Goal: Task Accomplishment & Management: Manage account settings

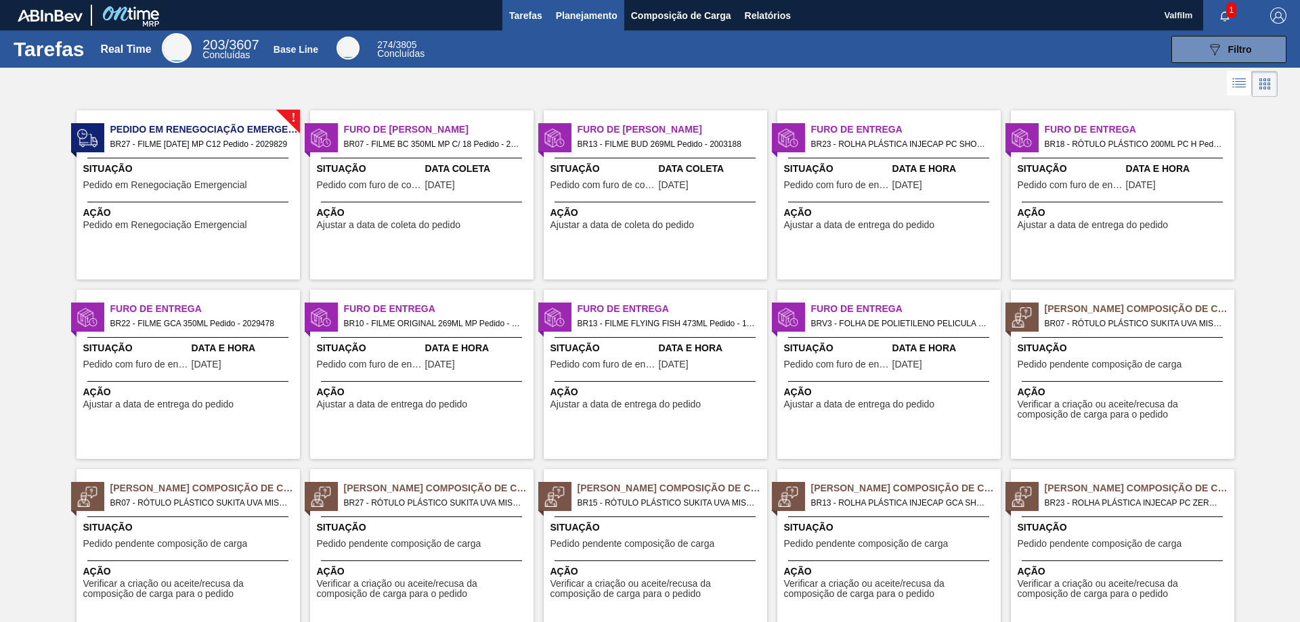
click at [598, 15] on span "Planejamento" at bounding box center [587, 15] width 62 height 16
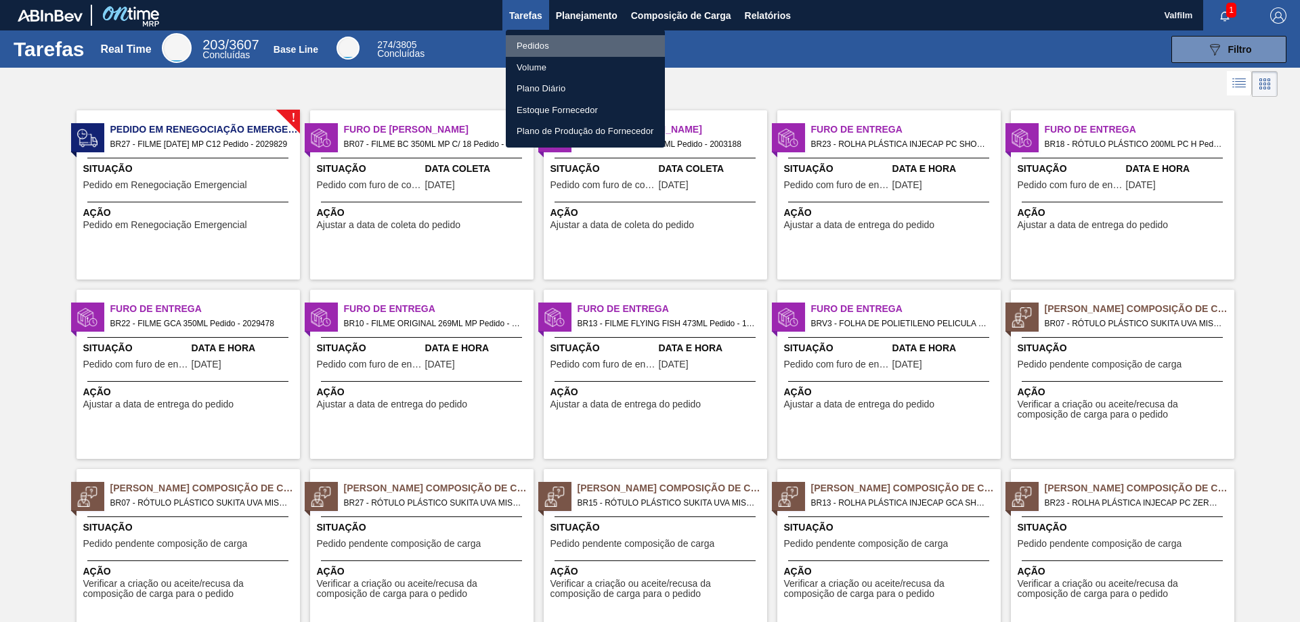
click at [548, 40] on li "Pedidos" at bounding box center [585, 46] width 159 height 22
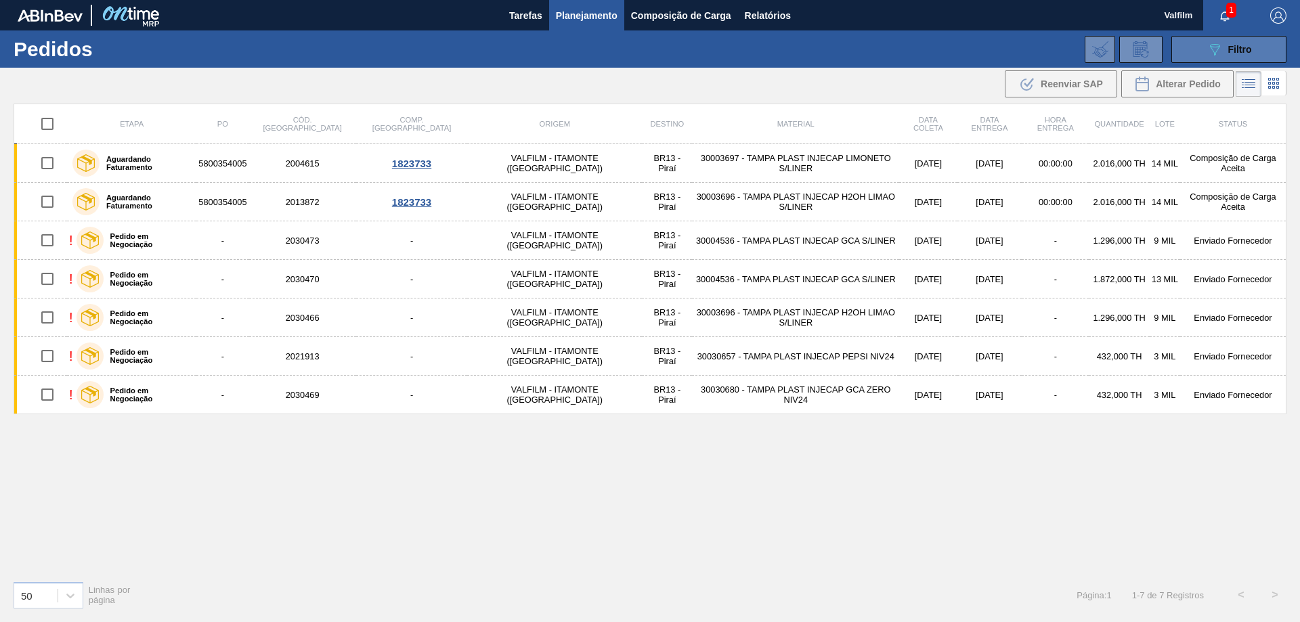
click at [1181, 47] on button "089F7B8B-B2A5-4AFE-B5C0-19BA573D28AC Filtro" at bounding box center [1228, 49] width 115 height 27
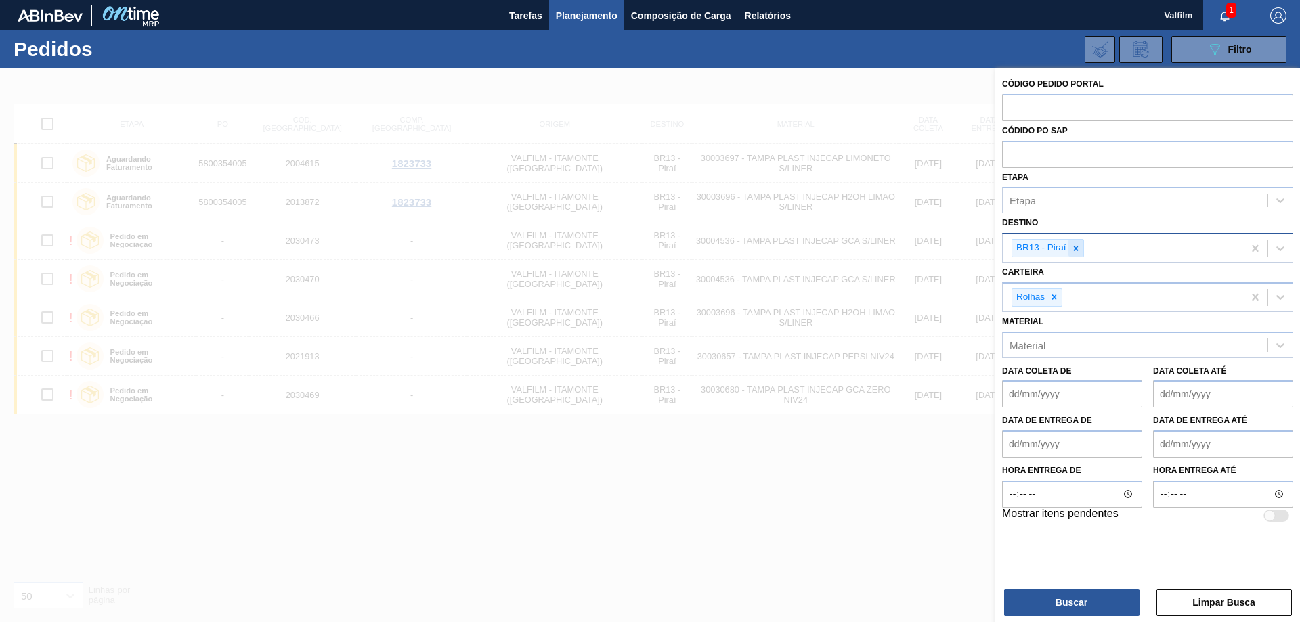
click at [1073, 253] on icon at bounding box center [1075, 248] width 9 height 9
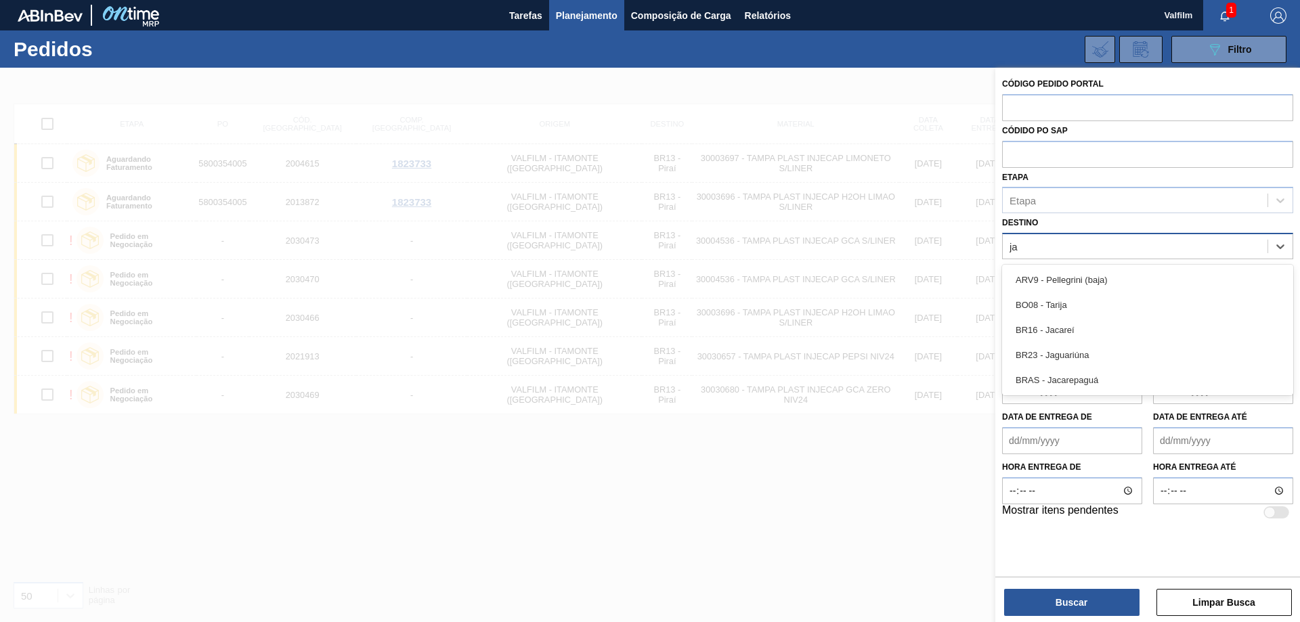
type input "jag"
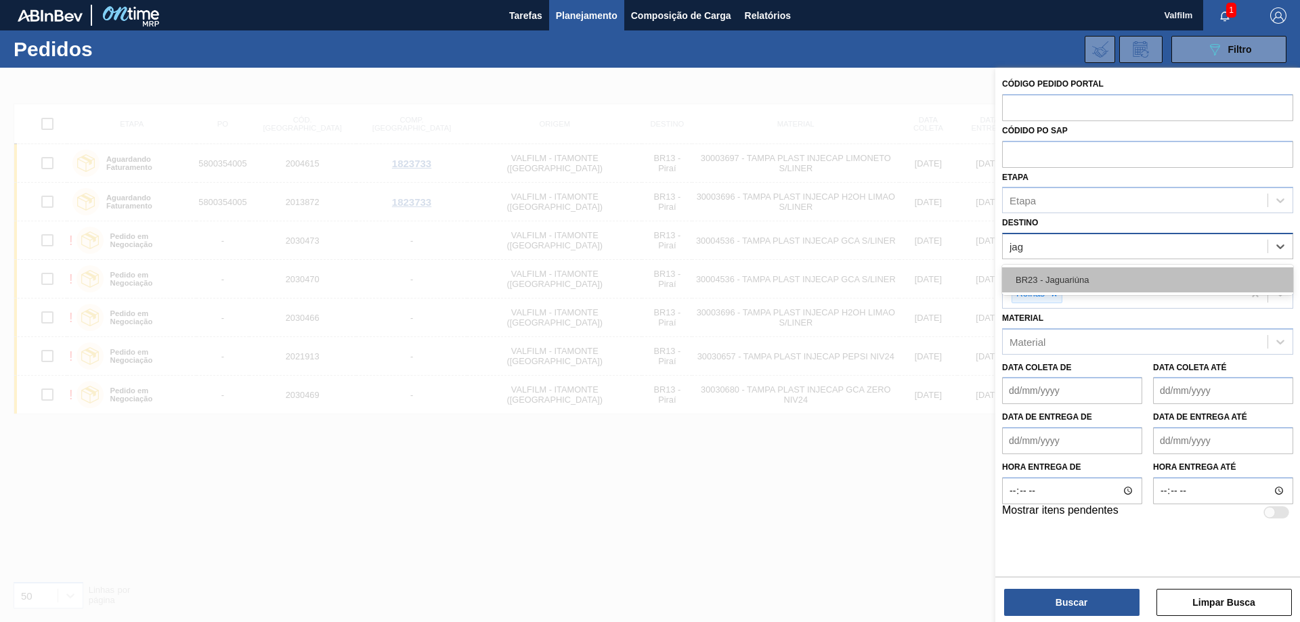
click at [1091, 285] on div "BR23 - Jaguariúna" at bounding box center [1147, 279] width 291 height 25
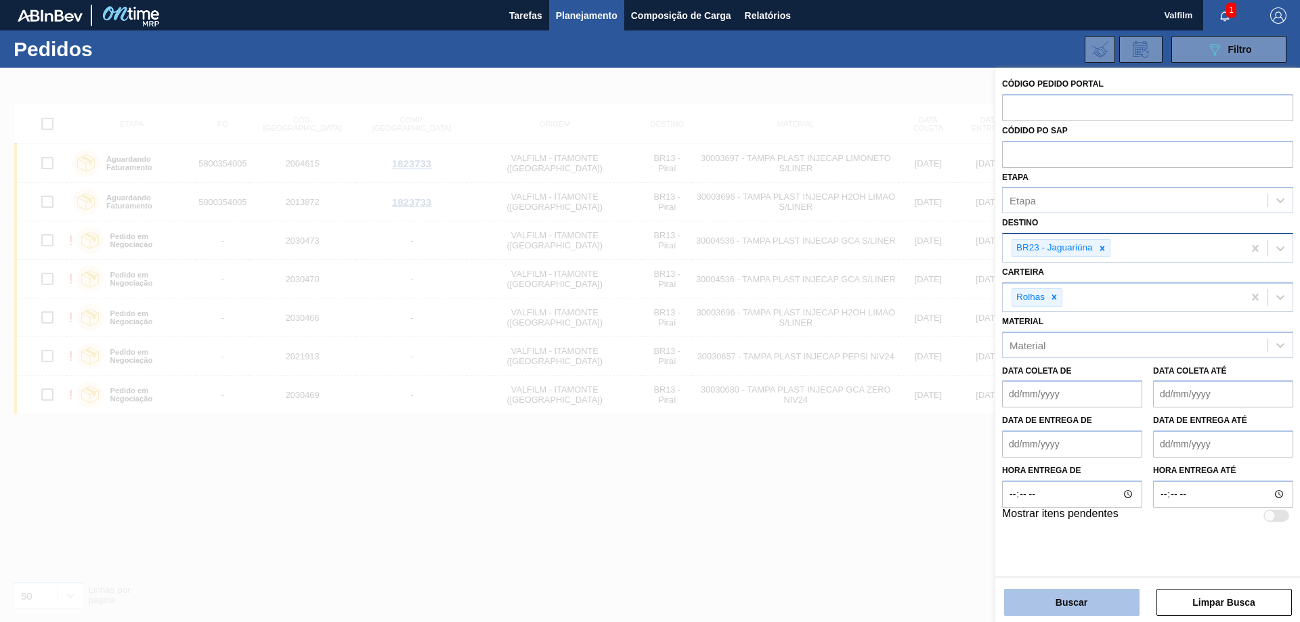
click at [1094, 593] on button "Buscar" at bounding box center [1071, 602] width 135 height 27
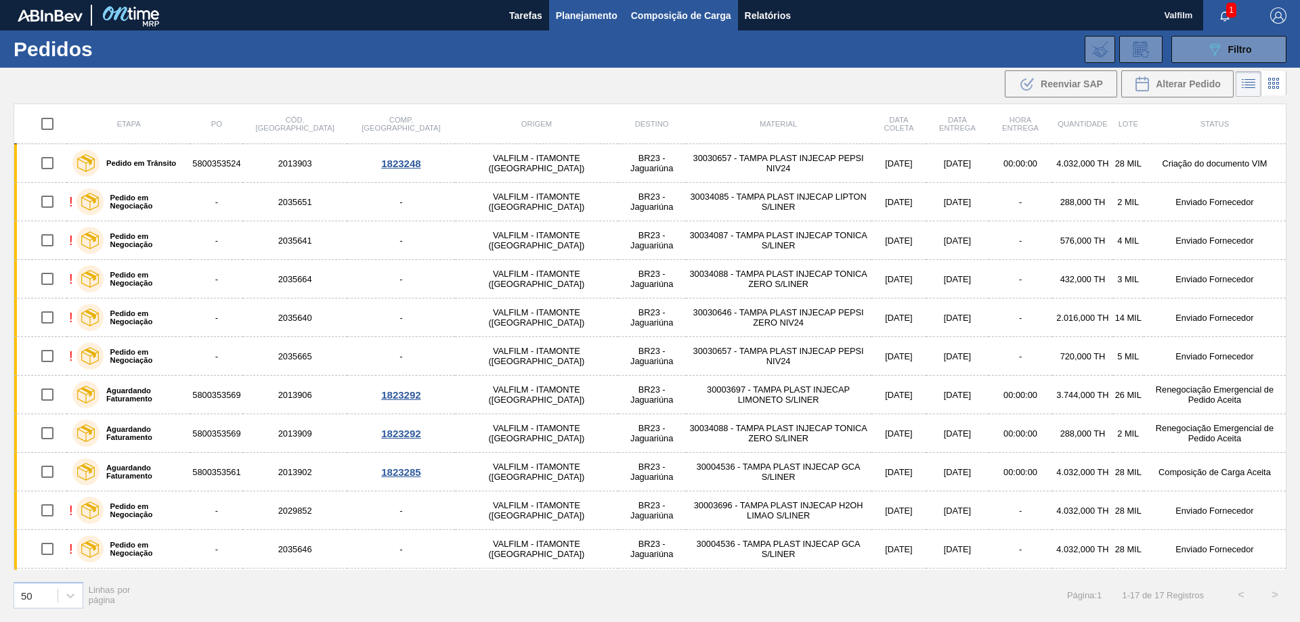
click at [629, 20] on button "Composição de Carga" at bounding box center [681, 15] width 114 height 30
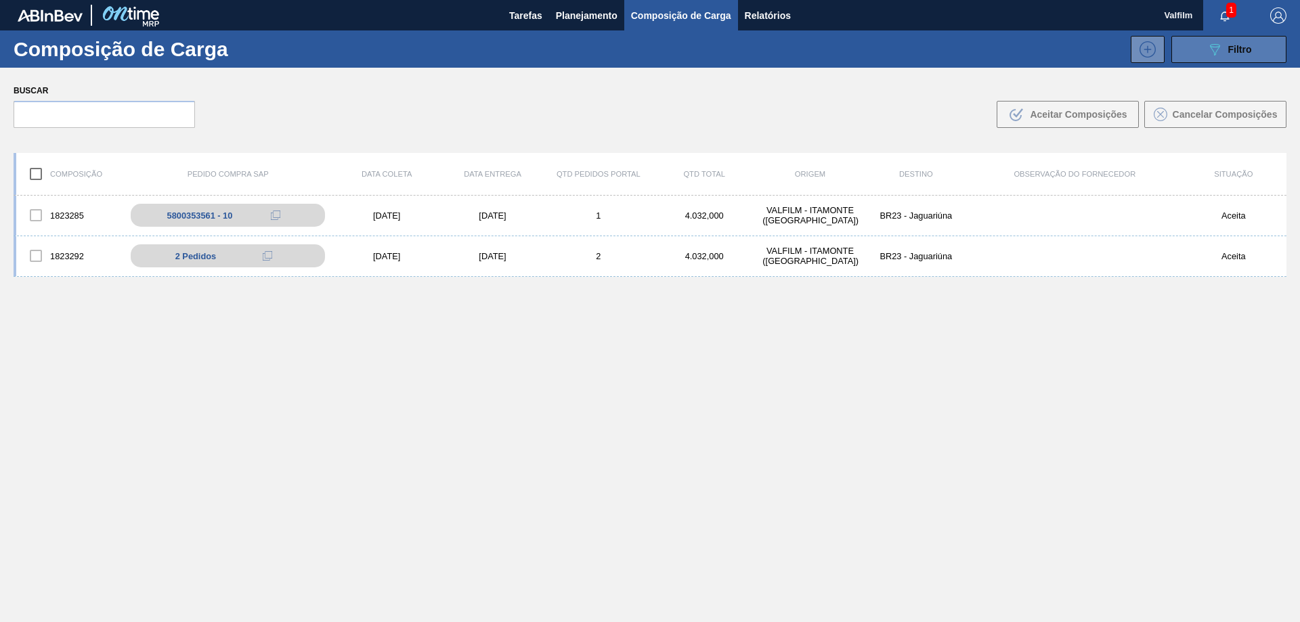
click at [1189, 47] on button "089F7B8B-B2A5-4AFE-B5C0-19BA573D28AC Filtro" at bounding box center [1228, 49] width 115 height 27
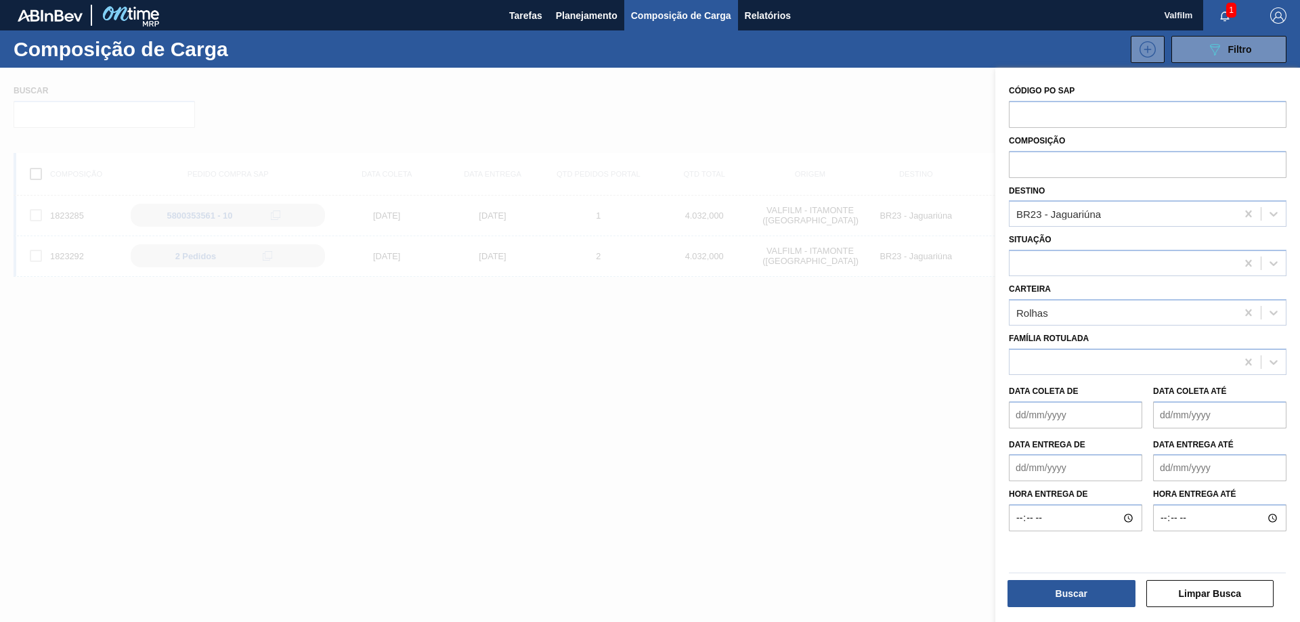
click at [880, 527] on div at bounding box center [650, 379] width 1300 height 622
click at [1036, 594] on button "Buscar" at bounding box center [1071, 593] width 128 height 27
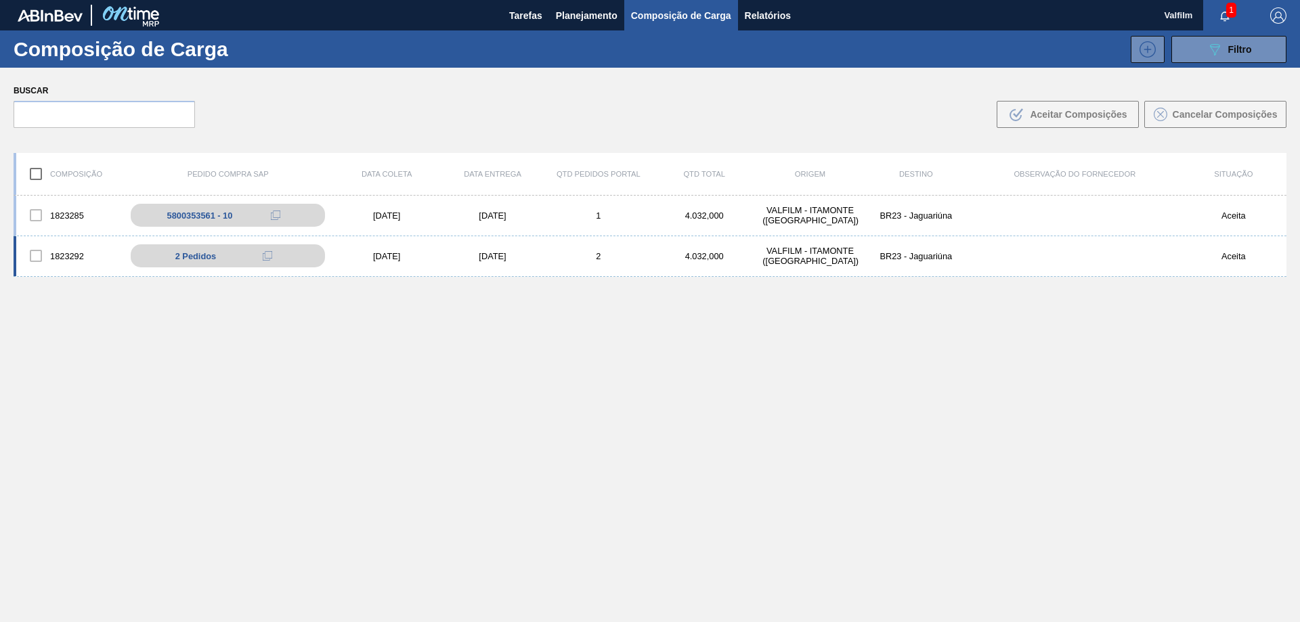
click at [490, 259] on div "[DATE]" at bounding box center [492, 256] width 106 height 10
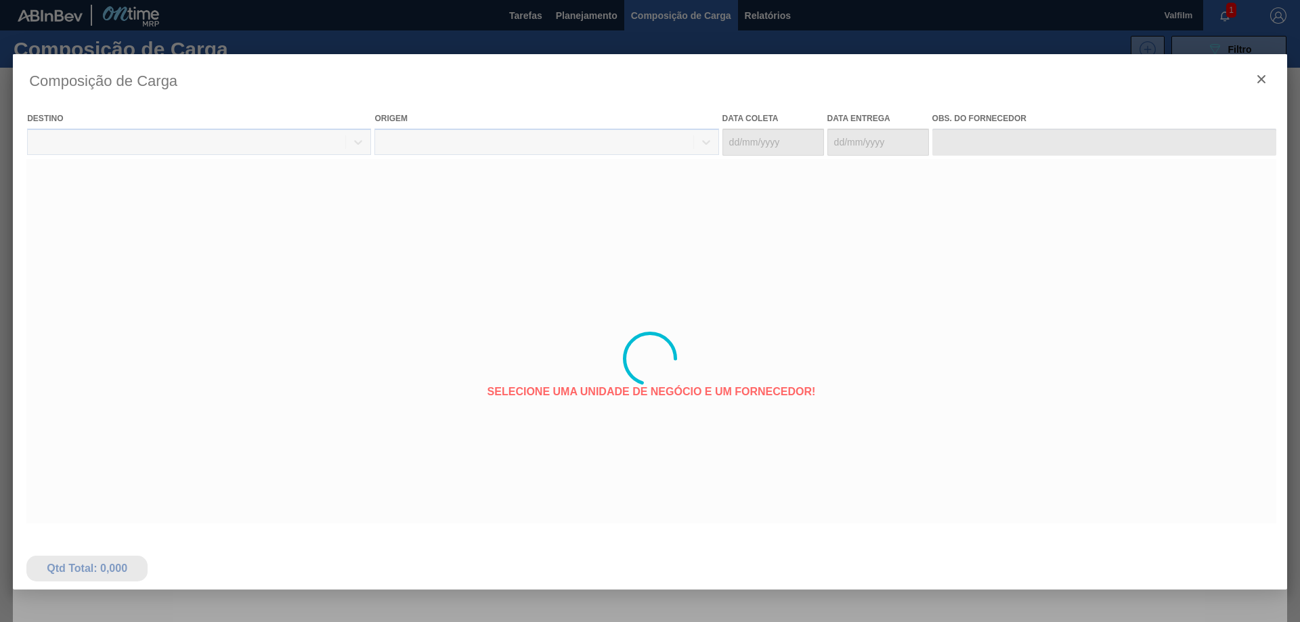
type coleta "[DATE]"
type entrega "[DATE]"
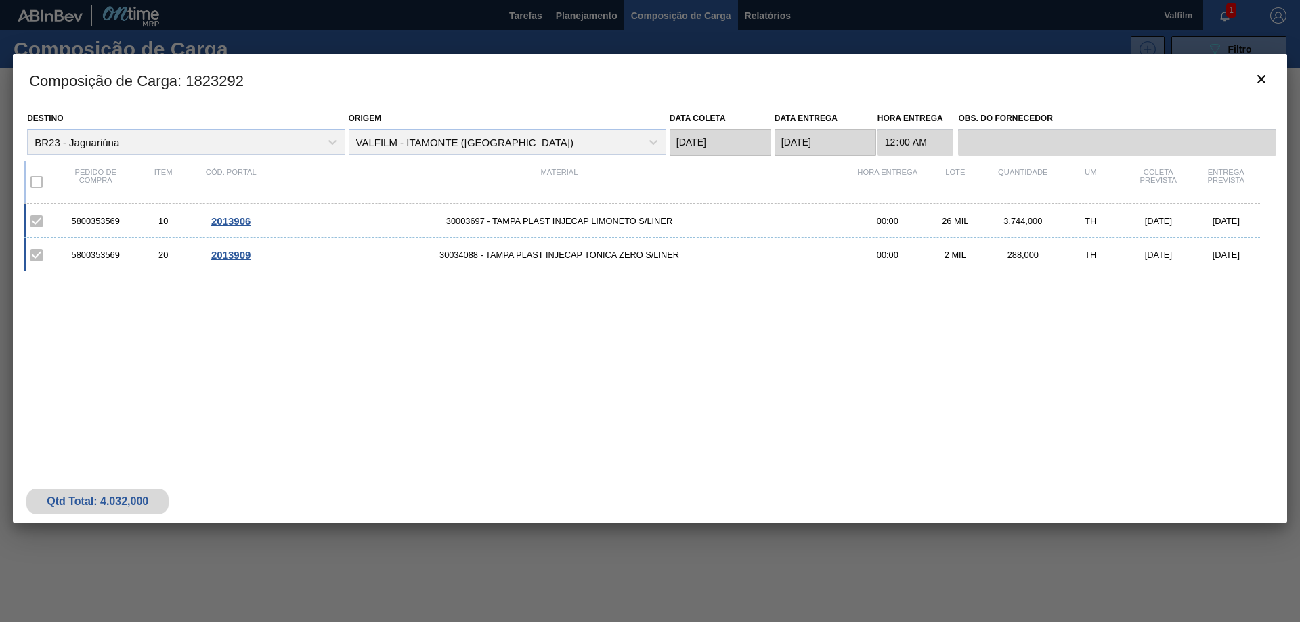
click at [234, 222] on span "2013906" at bounding box center [230, 221] width 39 height 12
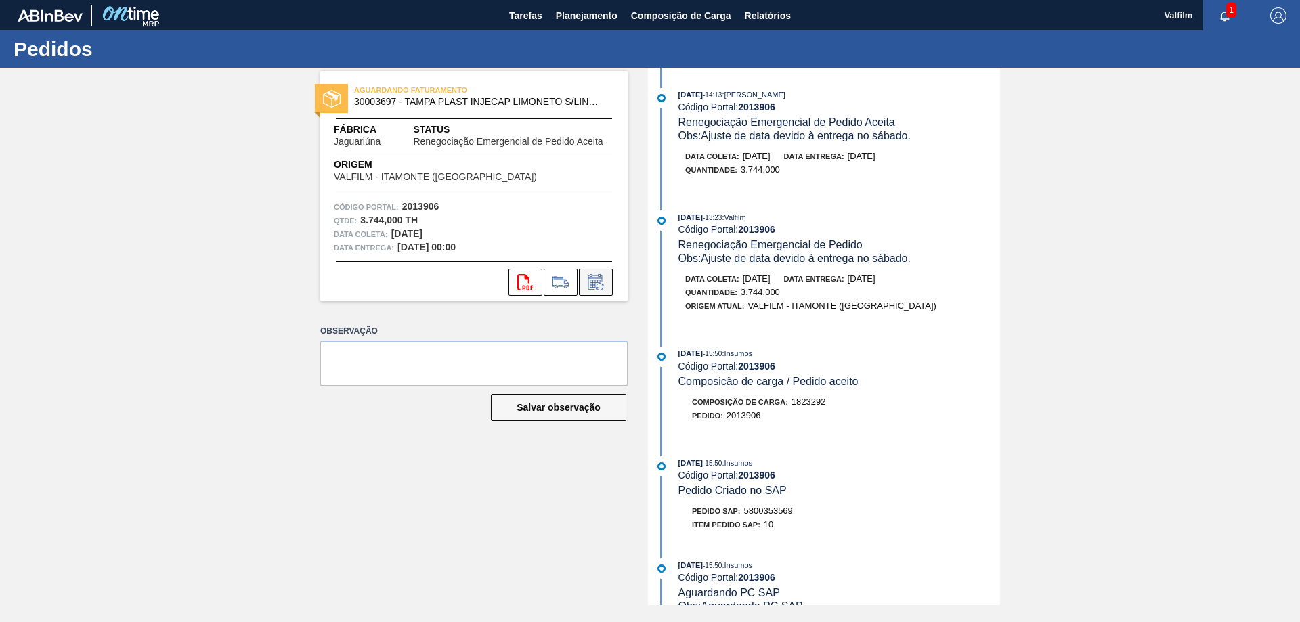
click at [603, 286] on icon at bounding box center [599, 286] width 7 height 7
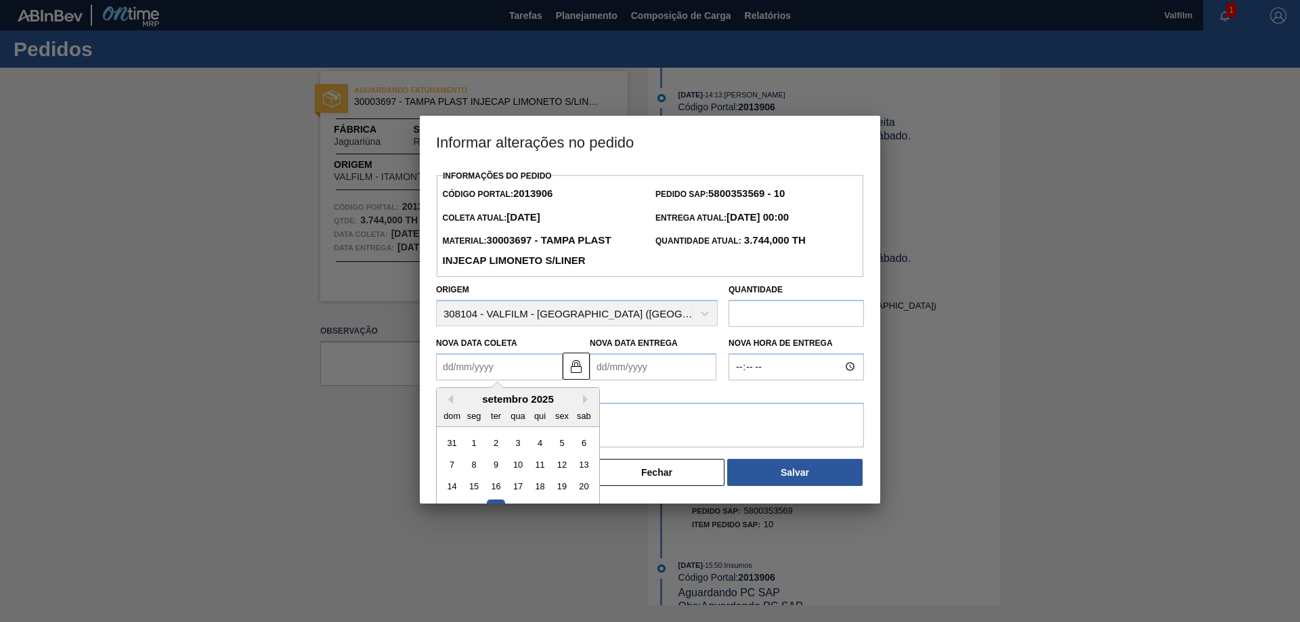
click at [504, 368] on Coleta2013906 "Nova Data Coleta" at bounding box center [499, 366] width 127 height 27
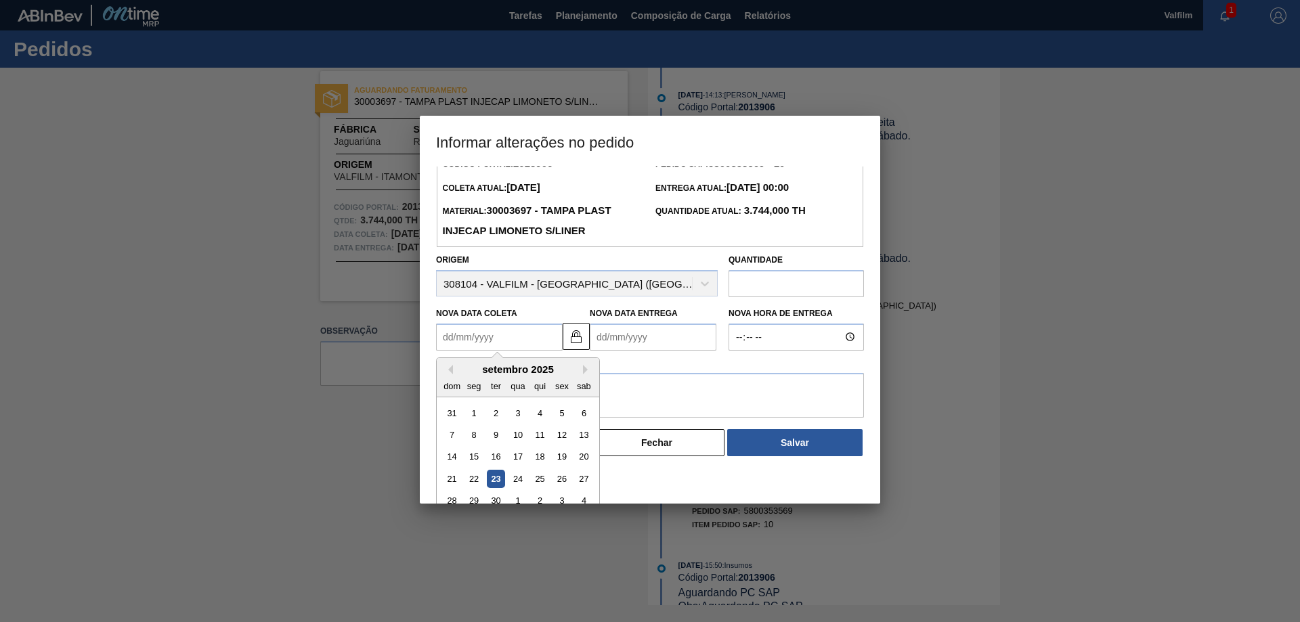
scroll to position [45, 0]
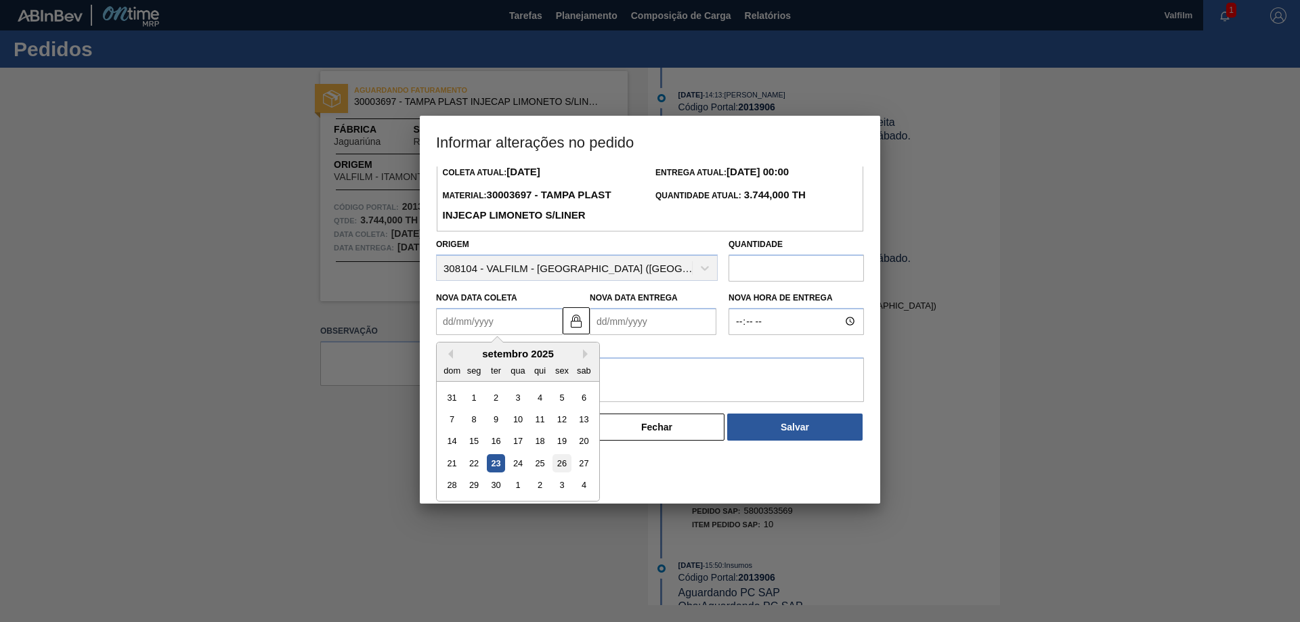
click at [560, 469] on div "26" at bounding box center [561, 463] width 18 height 18
type Coleta2013906 "[DATE]"
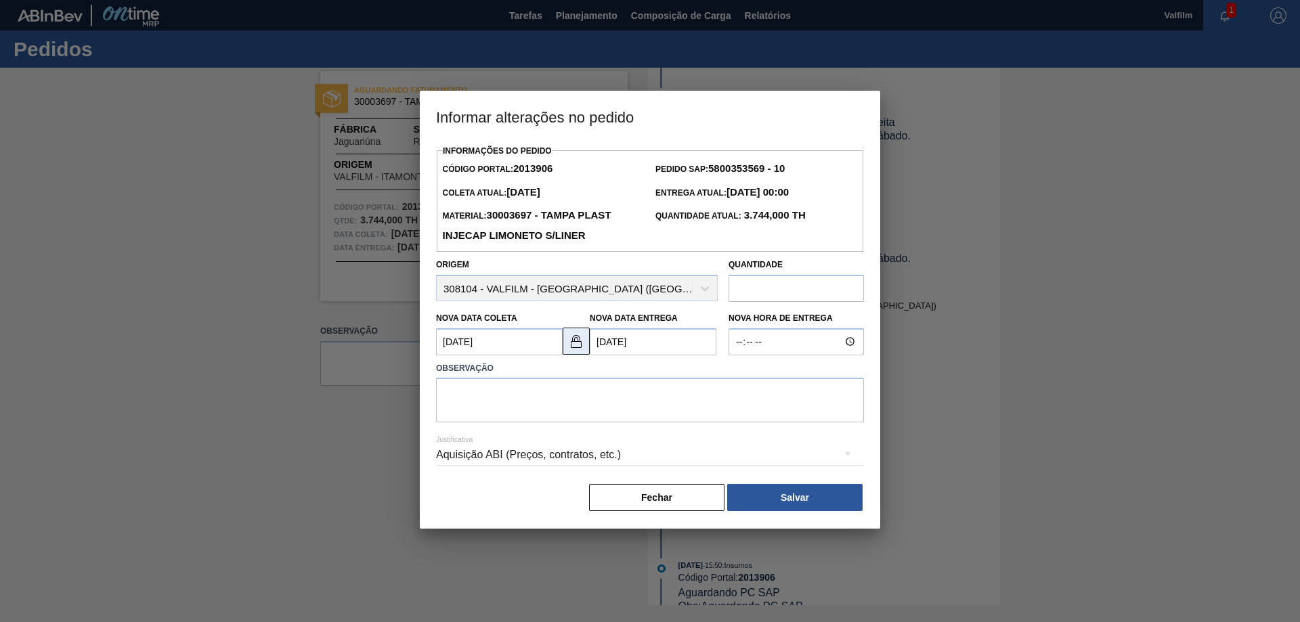
click at [579, 348] on img at bounding box center [576, 341] width 16 height 16
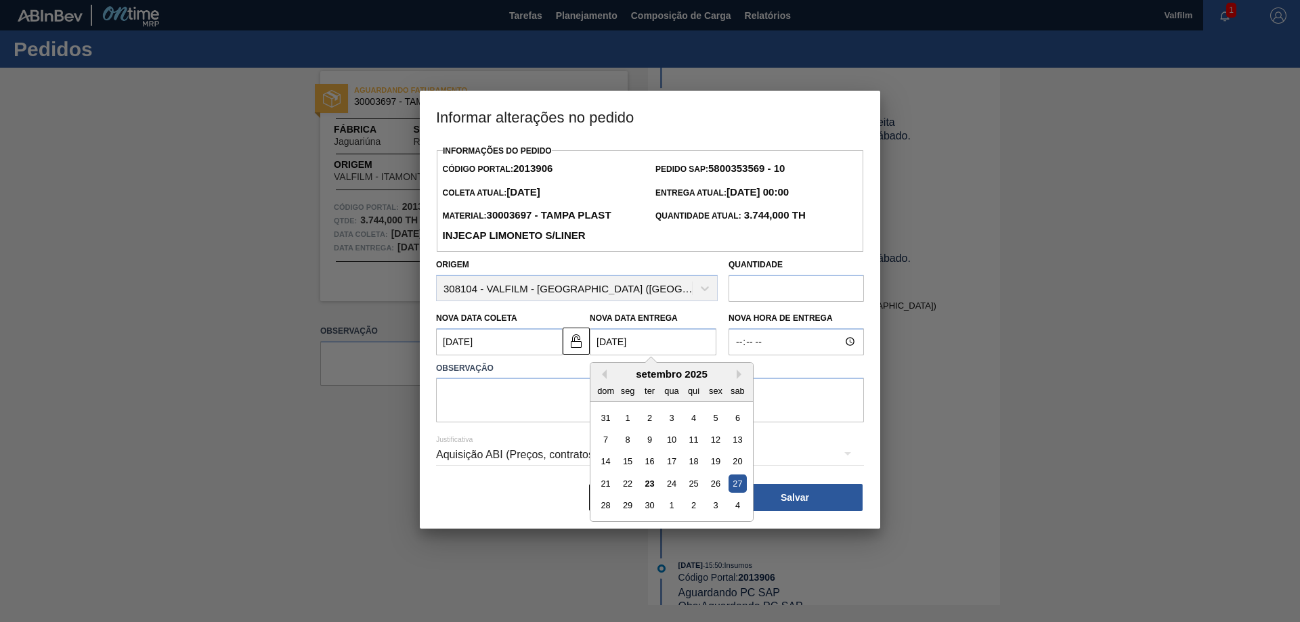
click at [605, 348] on Entrega2013906 "[DATE]" at bounding box center [653, 341] width 127 height 27
click at [622, 508] on div "29" at bounding box center [628, 505] width 18 height 18
type Entrega2013906 "[DATE]"
click at [546, 398] on textarea at bounding box center [650, 400] width 428 height 45
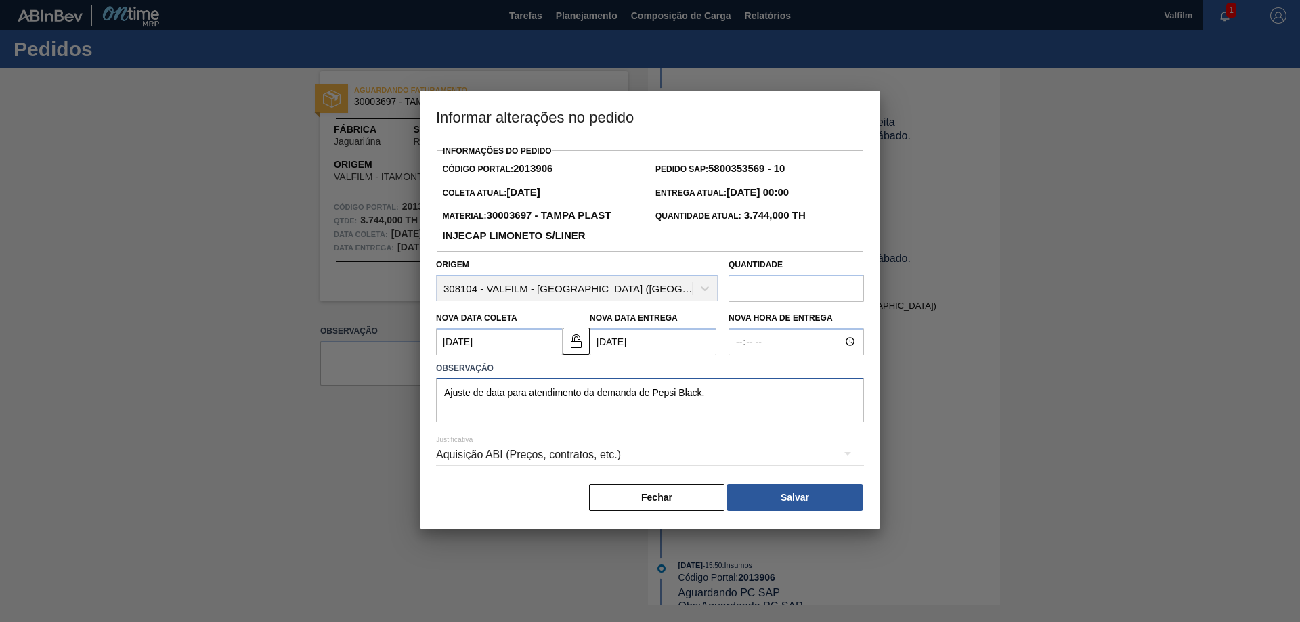
type textarea "Ajuste de data para atendimento da demanda de Pepsi Black."
click at [594, 458] on div "Aquisição ABI (Preços, contratos, etc.)" at bounding box center [650, 455] width 428 height 38
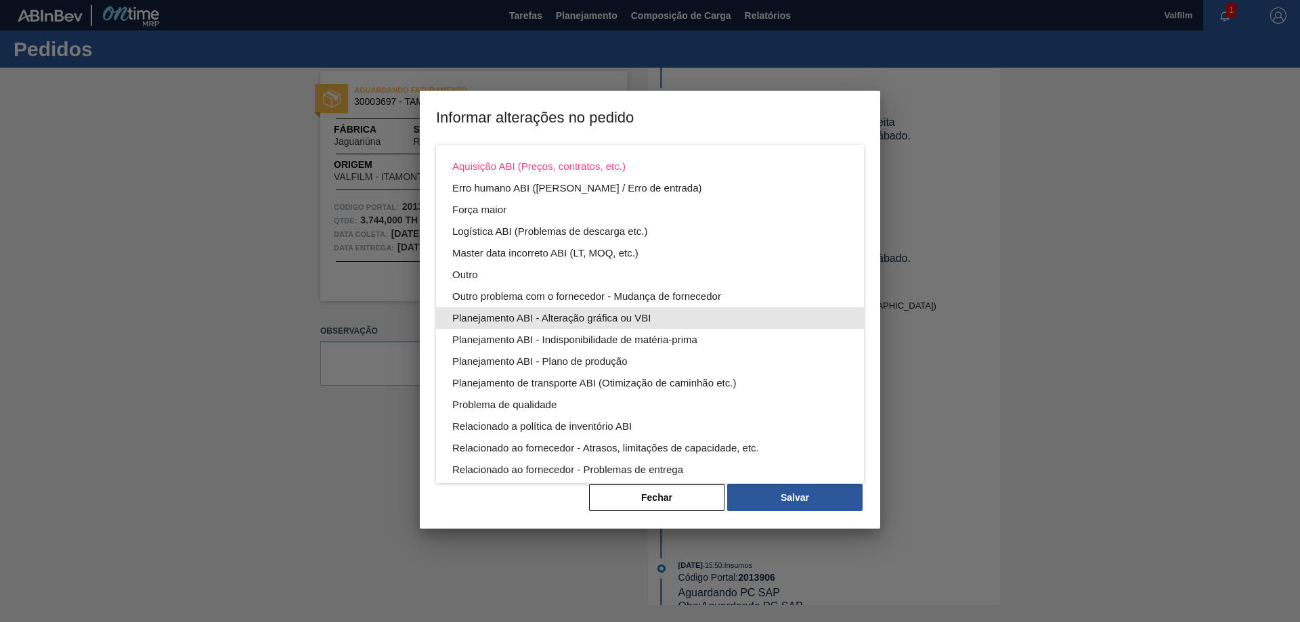
scroll to position [73, 0]
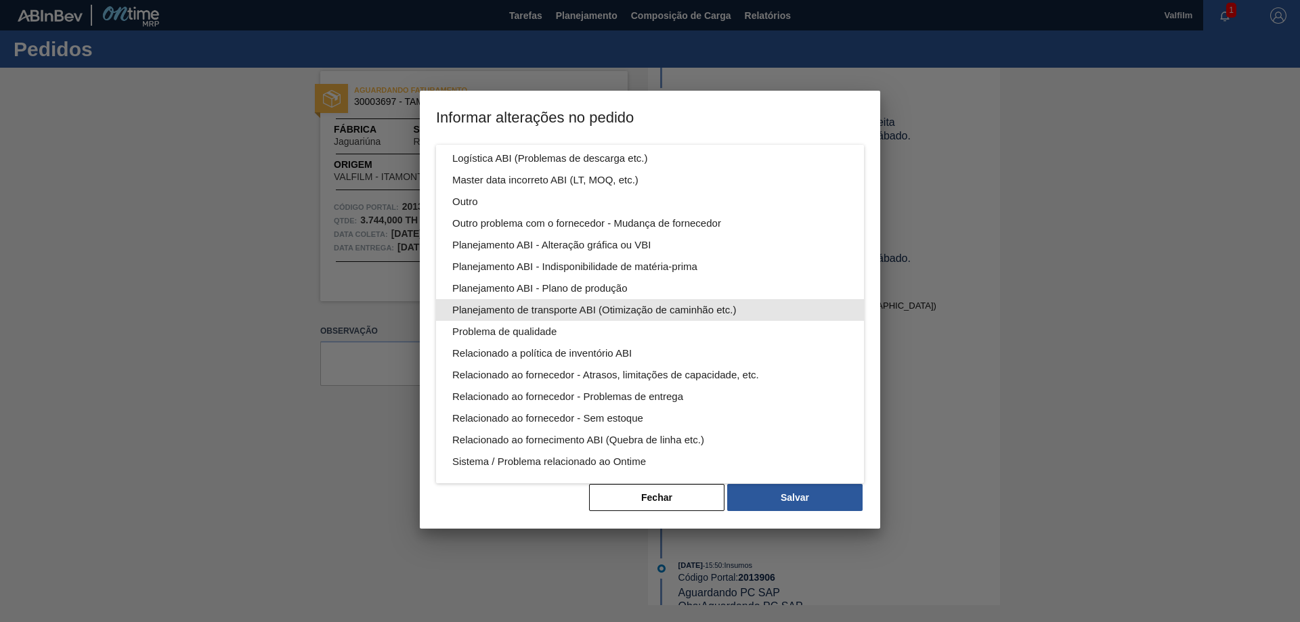
click at [696, 312] on div "Planejamento de transporte ABI (Otimização de caminhão etc.)" at bounding box center [649, 310] width 395 height 22
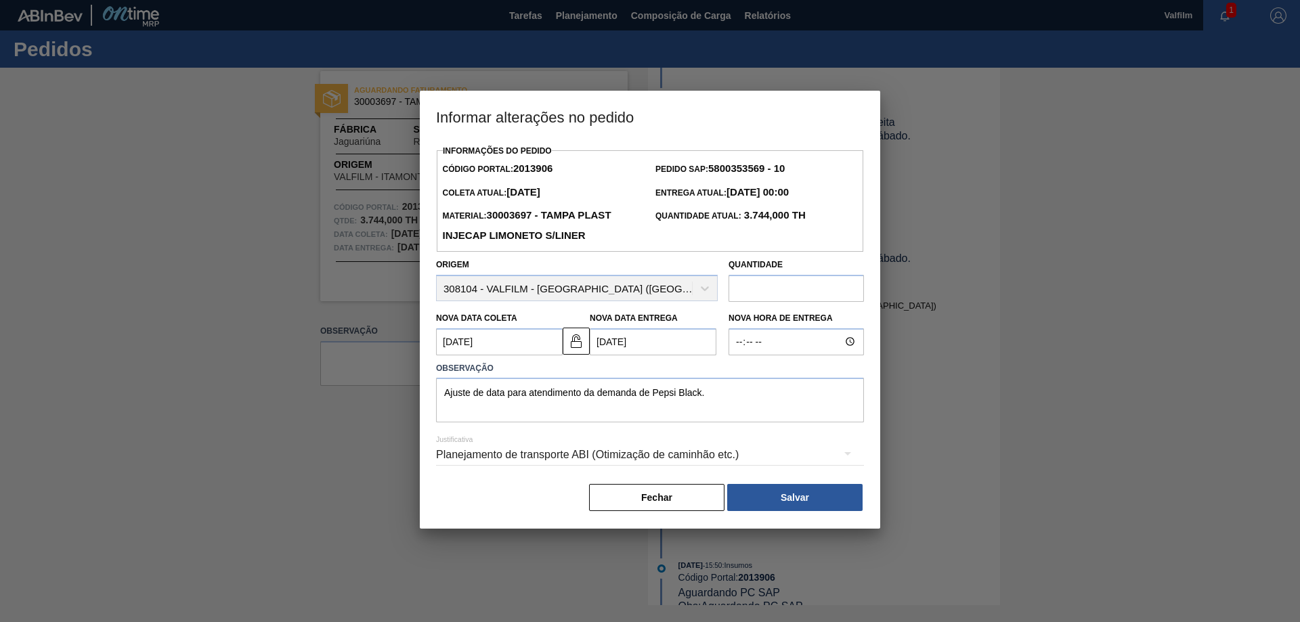
scroll to position [0, 0]
click at [831, 498] on button "Salvar" at bounding box center [794, 497] width 135 height 27
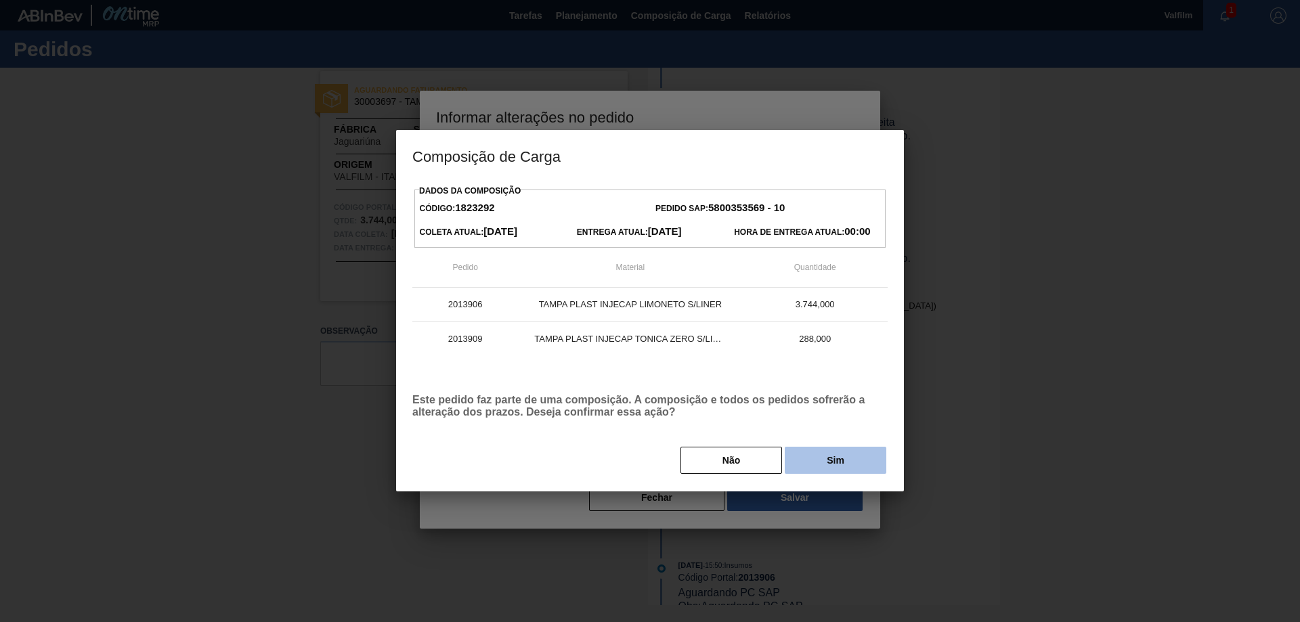
click at [821, 473] on button "Sim" at bounding box center [836, 460] width 102 height 27
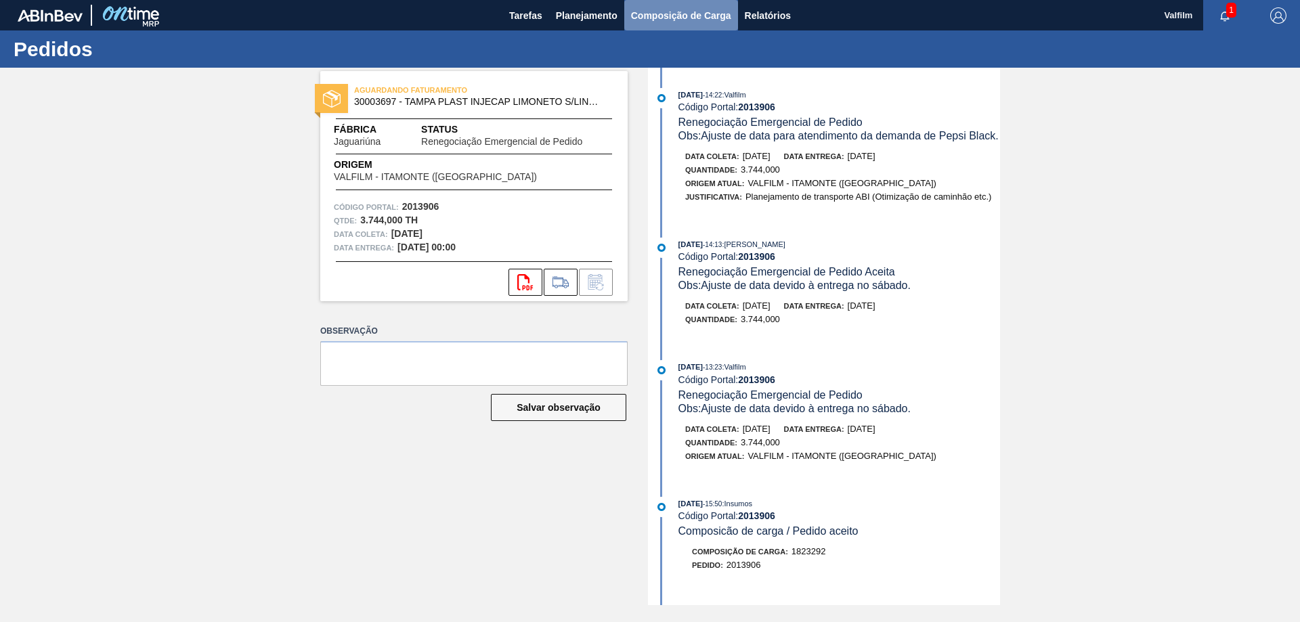
click at [649, 18] on span "Composição de Carga" at bounding box center [681, 15] width 100 height 16
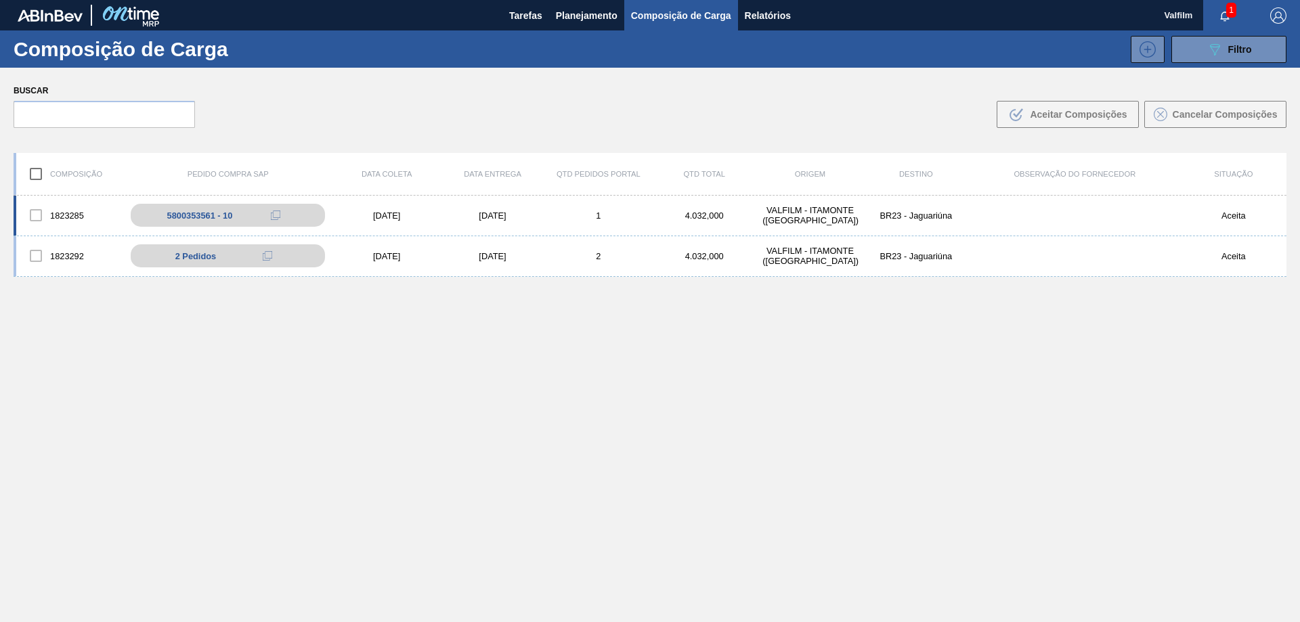
click at [480, 219] on div "[DATE]" at bounding box center [492, 216] width 106 height 10
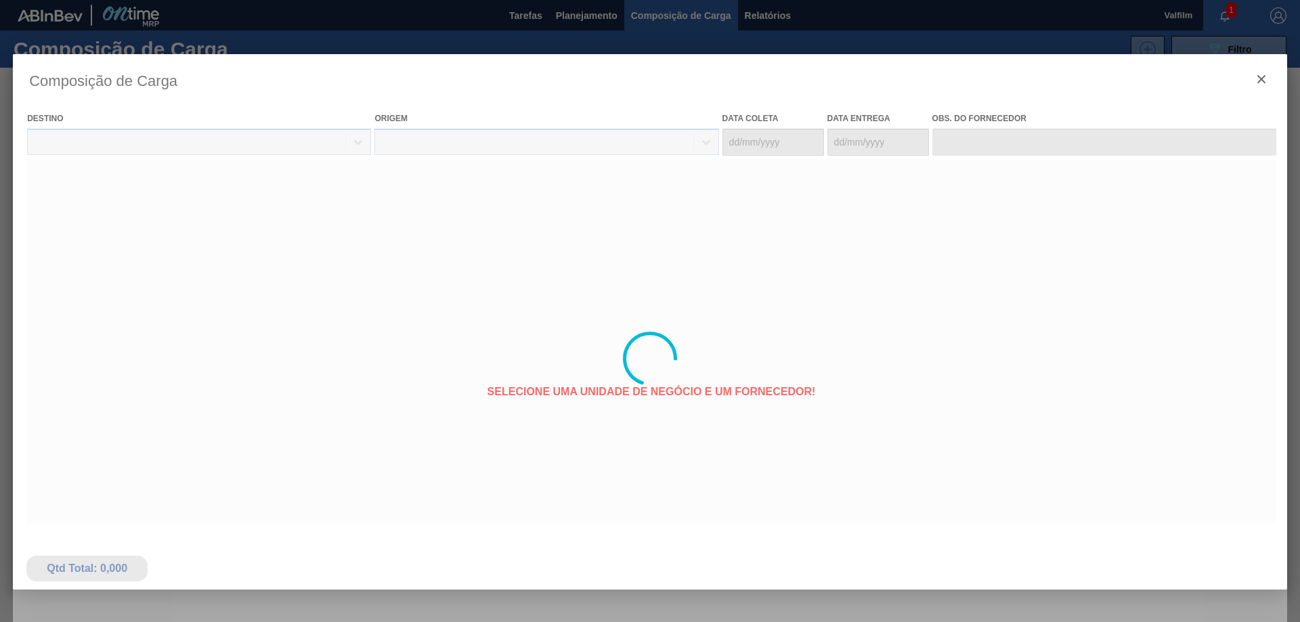
type coleta "[DATE]"
type entrega "[DATE]"
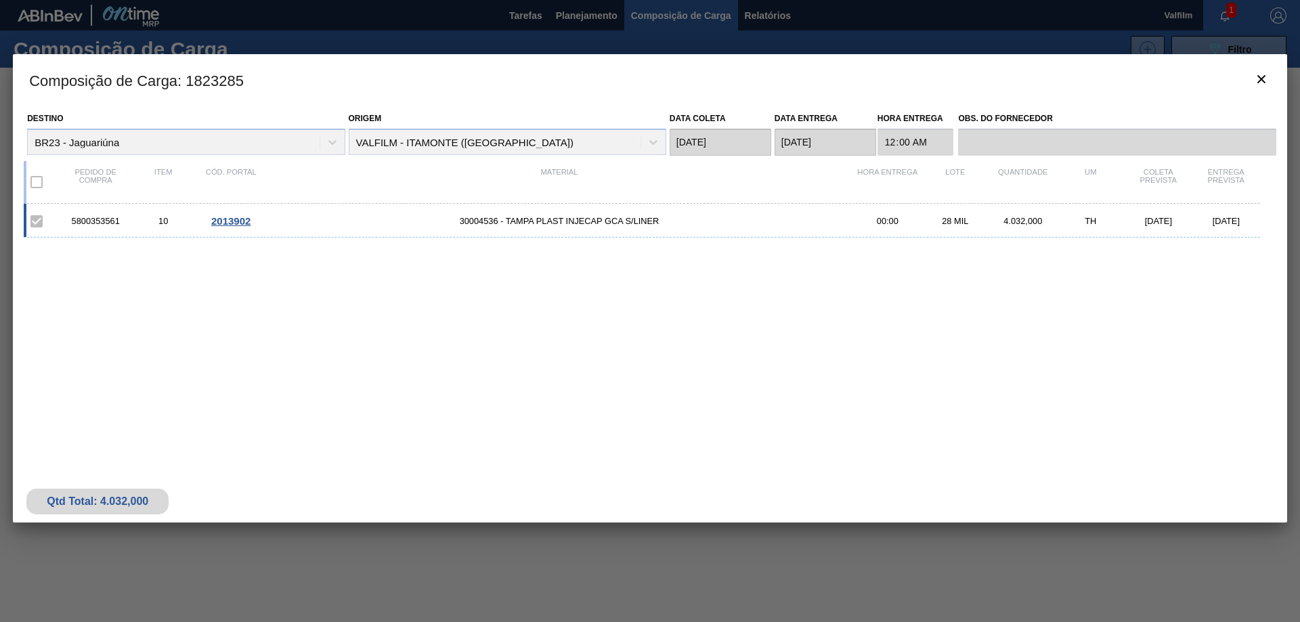
click at [234, 220] on span "2013902" at bounding box center [230, 221] width 39 height 12
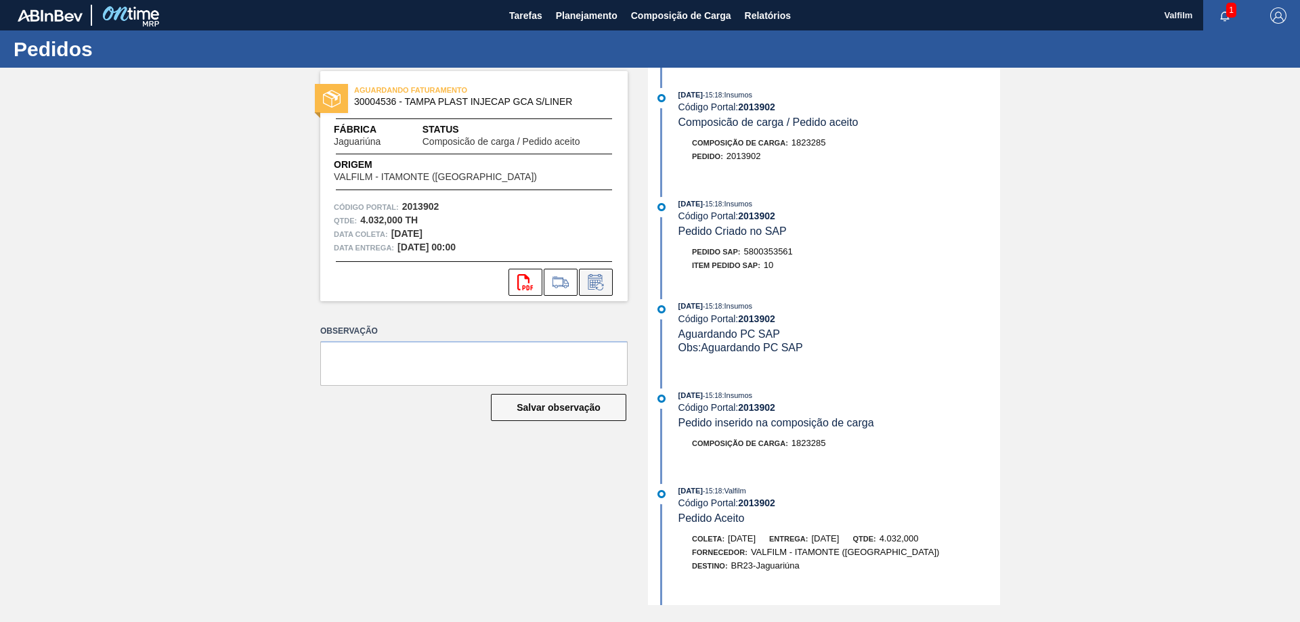
click at [593, 282] on icon at bounding box center [595, 284] width 10 height 8
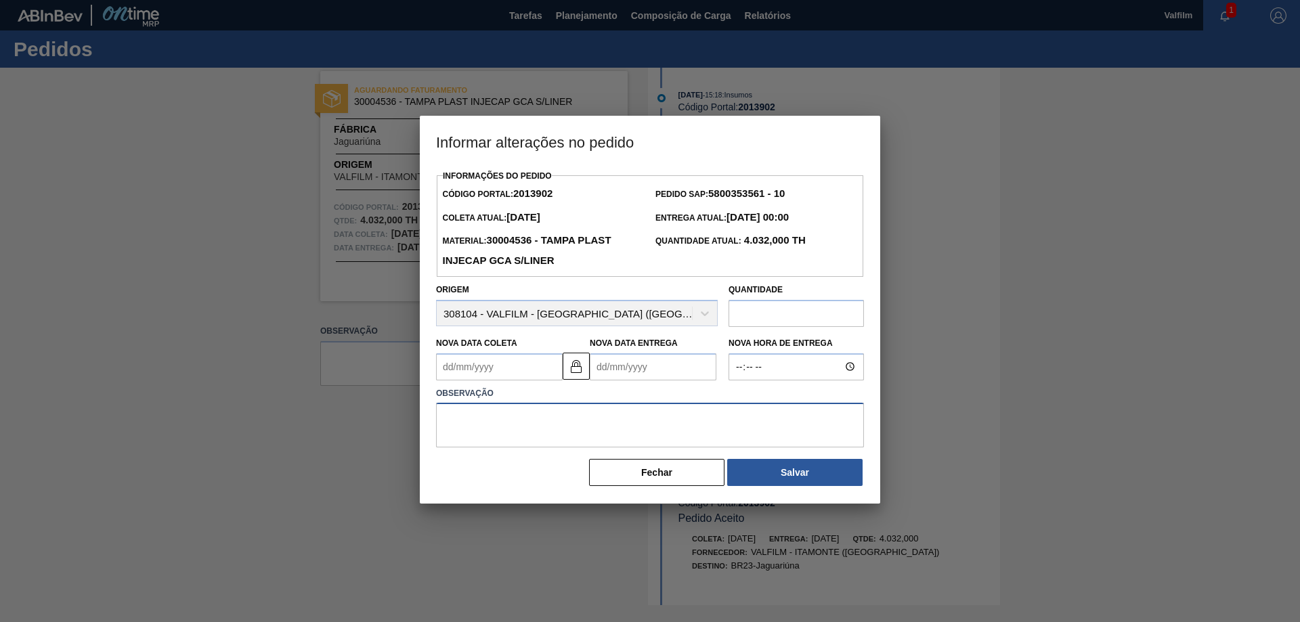
click at [565, 410] on textarea at bounding box center [650, 425] width 428 height 45
click at [538, 420] on textarea "Redução de 14 pallets para a inclusão de 14 pallets de Pepsi Black na carga + a…" at bounding box center [650, 425] width 428 height 45
type textarea "Redução de 14 pallets para a inclusão de 14 pallets de Pepsi Black na carga + a…"
click at [766, 313] on input "text" at bounding box center [796, 313] width 135 height 27
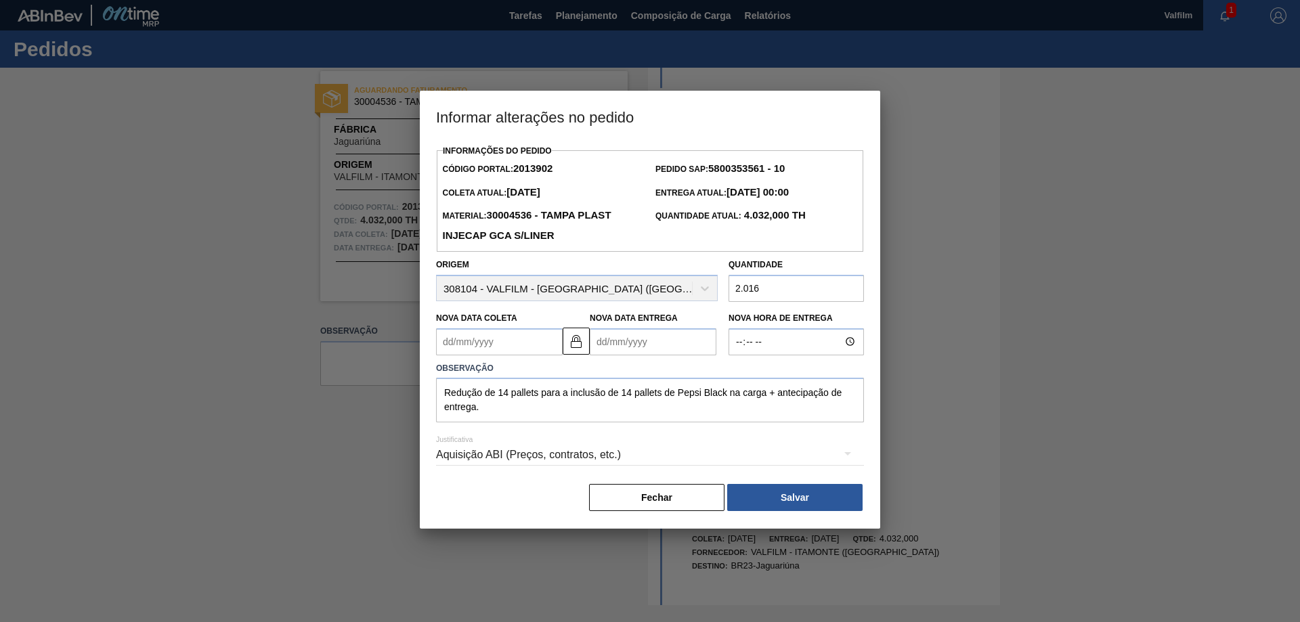
type input "2.016"
click at [504, 349] on Coleta2013902 "Nova Data Coleta" at bounding box center [499, 341] width 127 height 27
click at [546, 486] on div "25" at bounding box center [540, 484] width 18 height 18
type Coleta2013902 "[DATE]"
type Entrega2013902 "[DATE]"
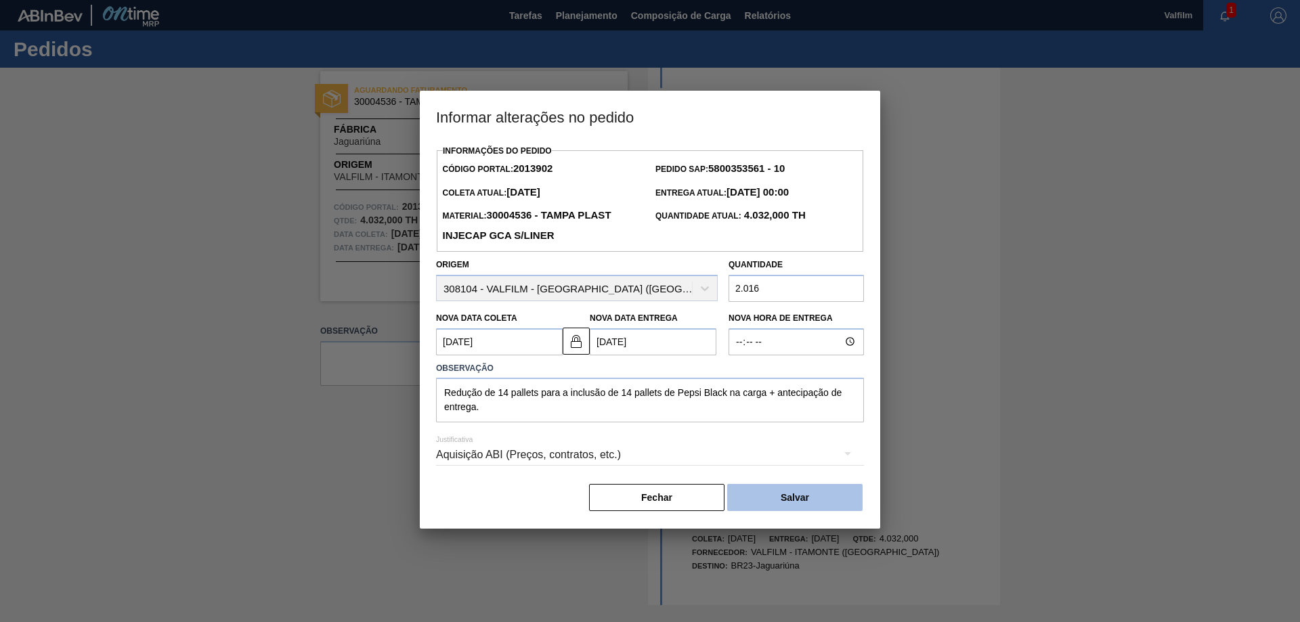
click at [805, 499] on button "Salvar" at bounding box center [794, 497] width 135 height 27
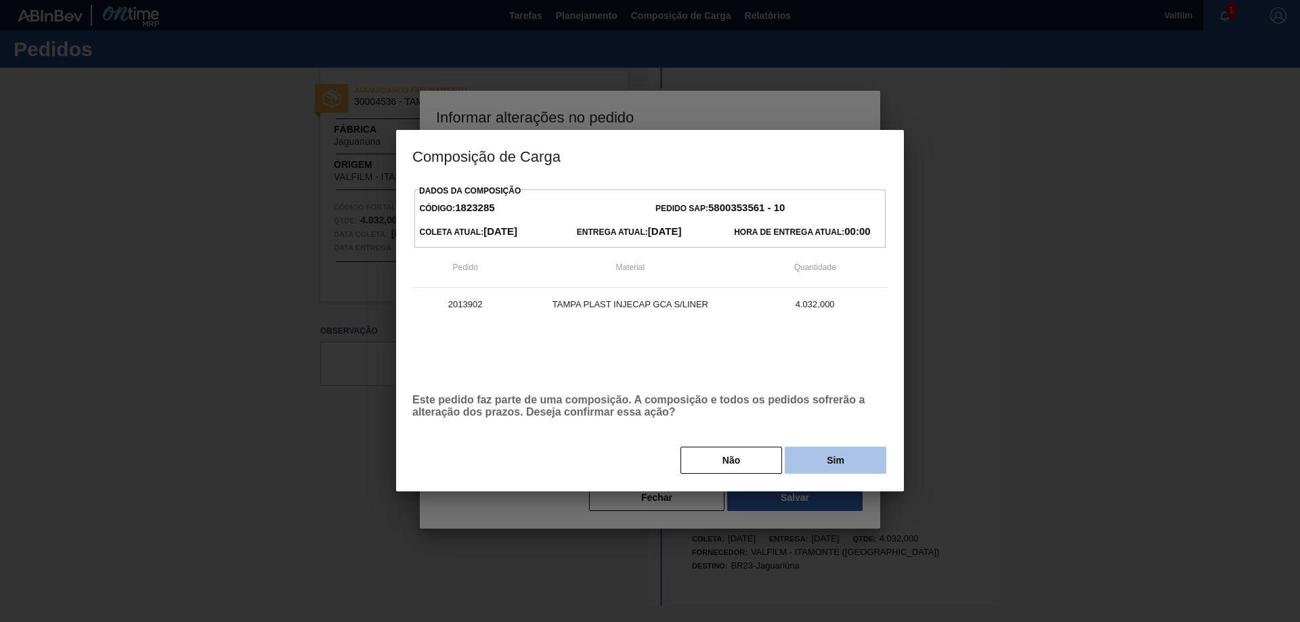
click at [835, 460] on button "Sim" at bounding box center [836, 460] width 102 height 27
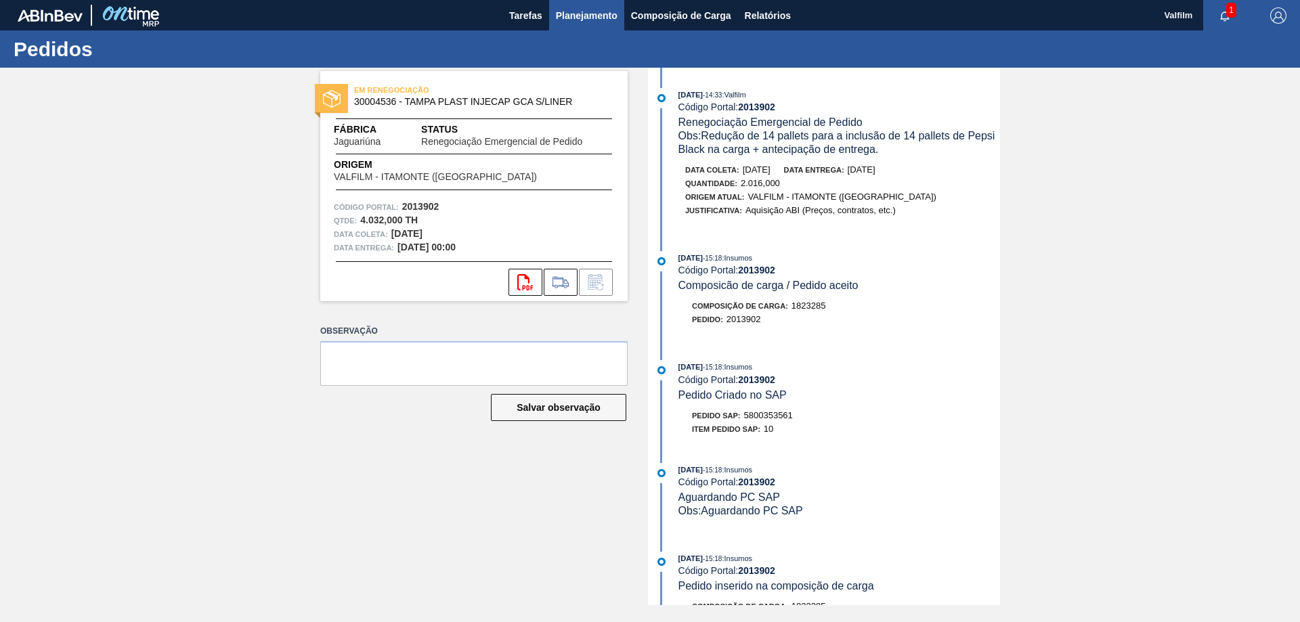
click at [585, 14] on span "Planejamento" at bounding box center [587, 15] width 62 height 16
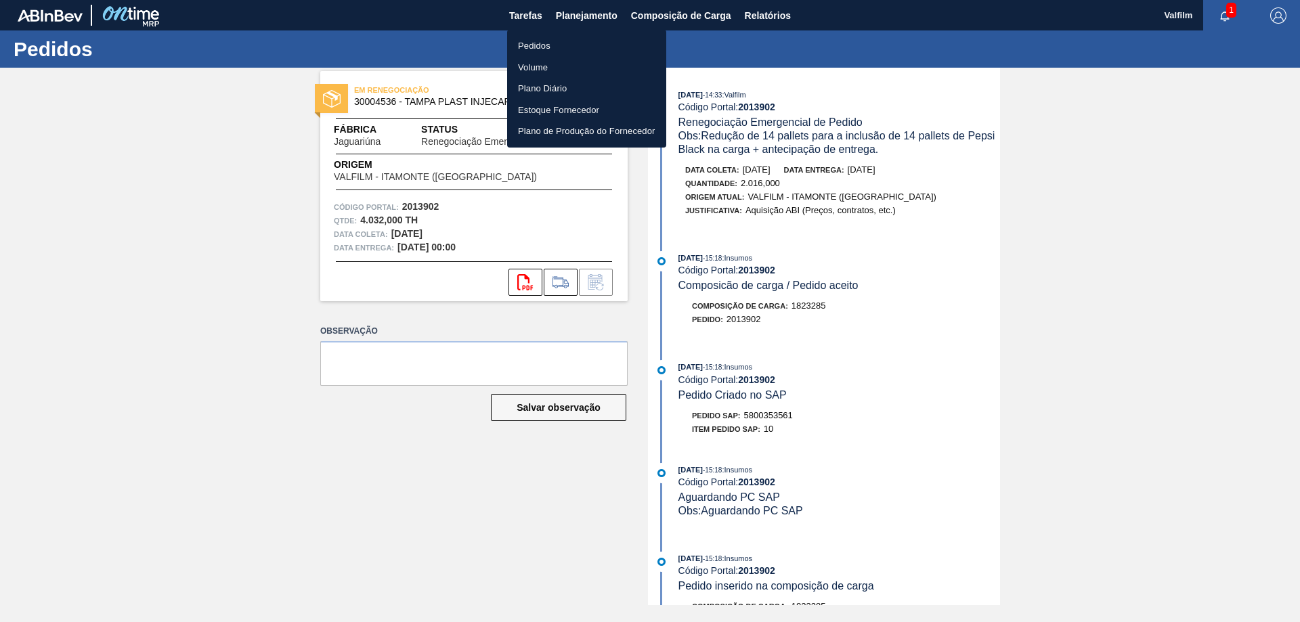
click at [547, 43] on li "Pedidos" at bounding box center [586, 46] width 159 height 22
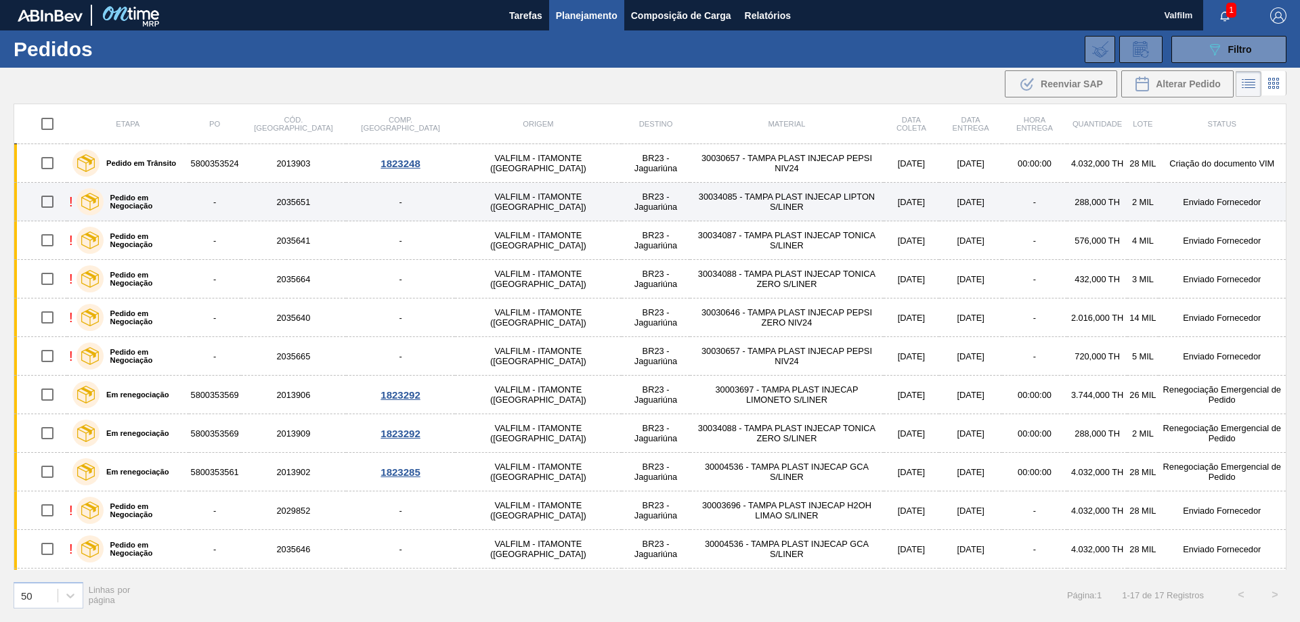
click at [1194, 198] on td "Enviado Fornecedor" at bounding box center [1222, 202] width 128 height 39
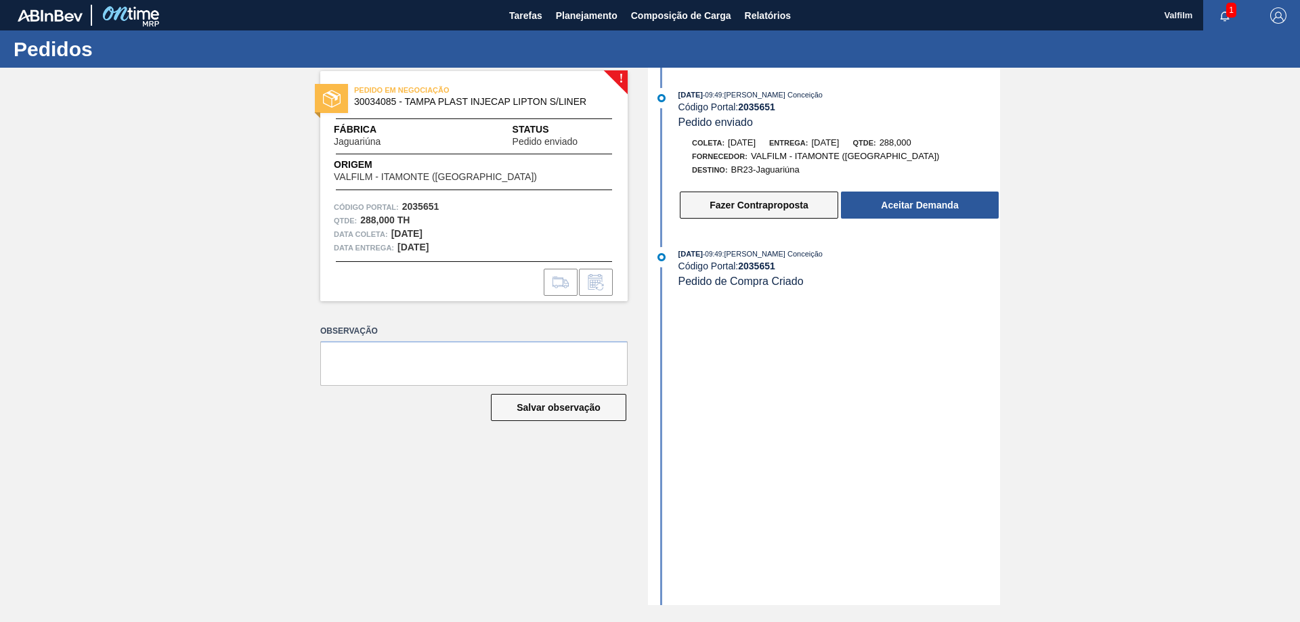
click at [758, 208] on button "Fazer Contraproposta" at bounding box center [759, 205] width 158 height 27
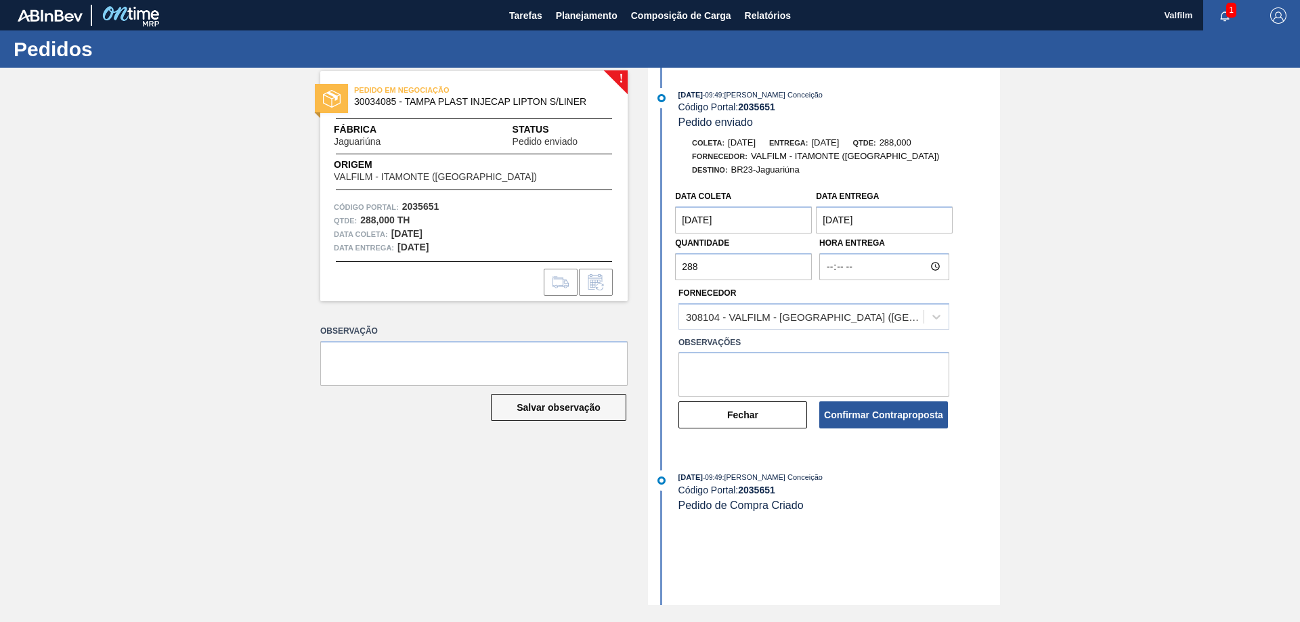
click at [752, 217] on coleta "[DATE]" at bounding box center [743, 220] width 137 height 27
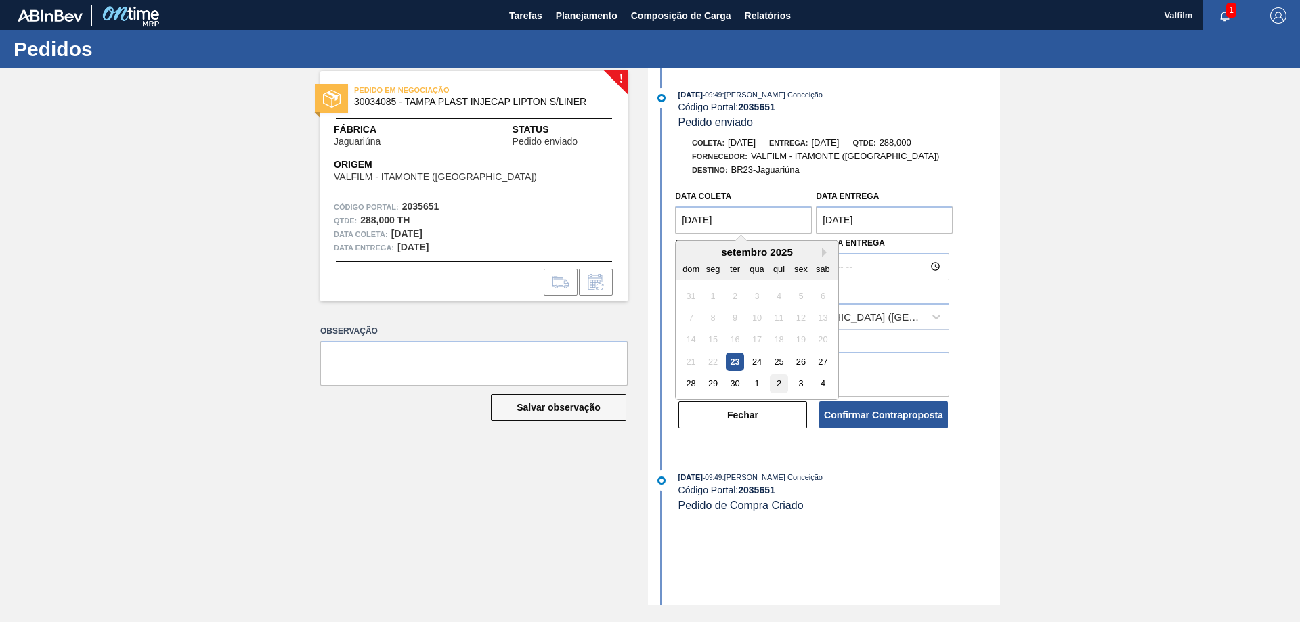
click at [783, 384] on div "2" at bounding box center [779, 383] width 18 height 18
type coleta "[DATE]"
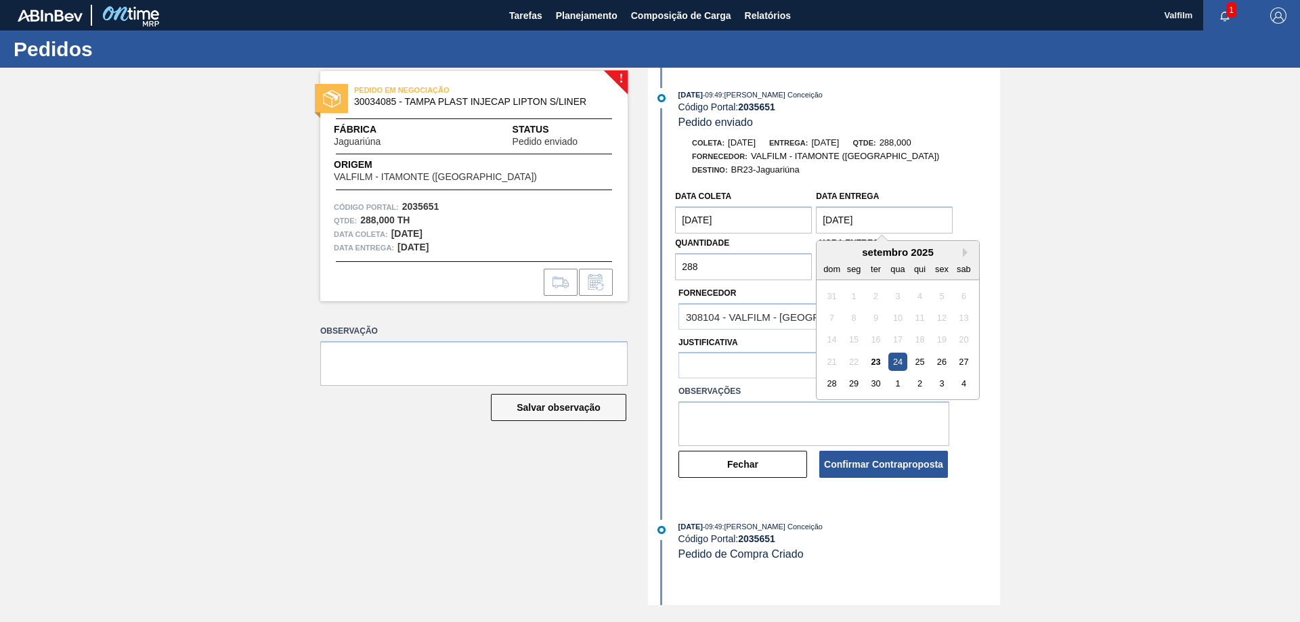
click at [865, 220] on entrega "[DATE]" at bounding box center [884, 220] width 137 height 27
click at [939, 387] on div "3" at bounding box center [942, 383] width 18 height 18
type entrega "[DATE]"
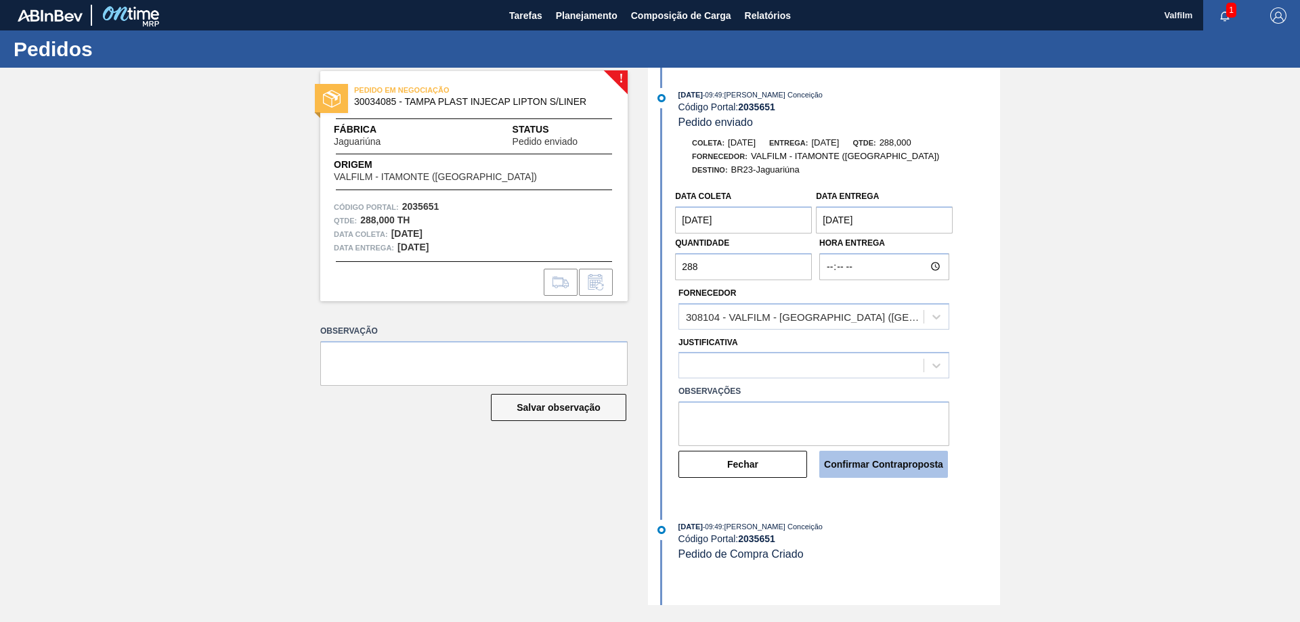
click at [913, 466] on button "Confirmar Contraproposta" at bounding box center [883, 464] width 129 height 27
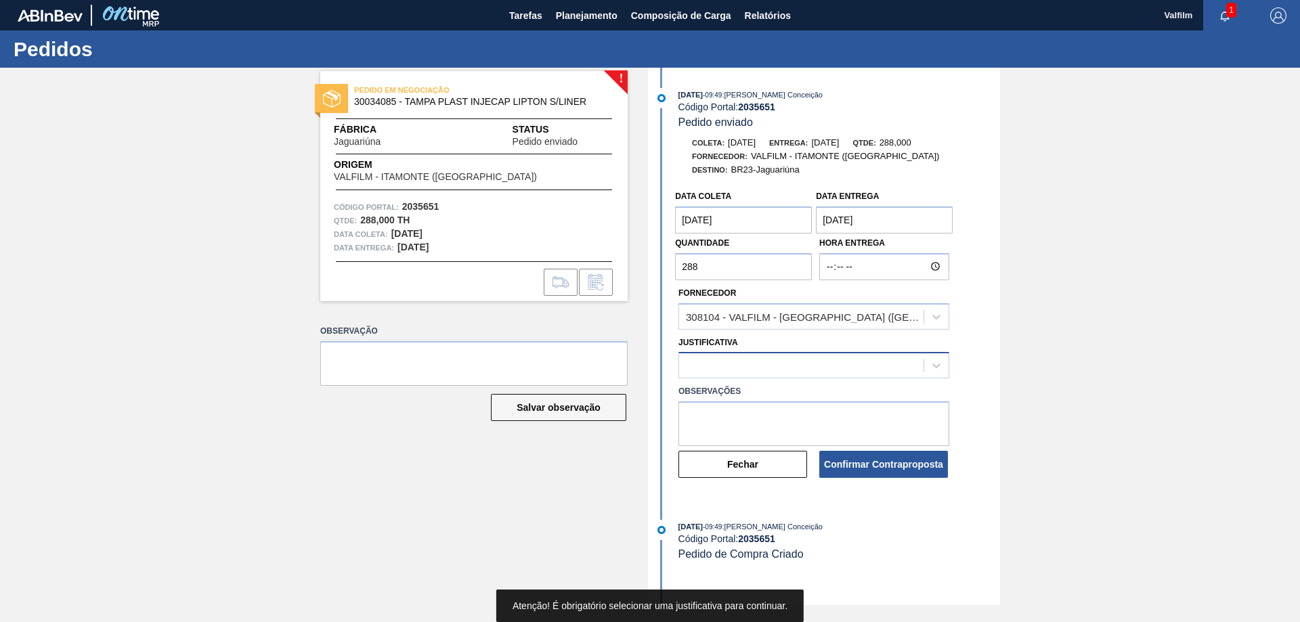
click at [856, 365] on div at bounding box center [801, 366] width 244 height 20
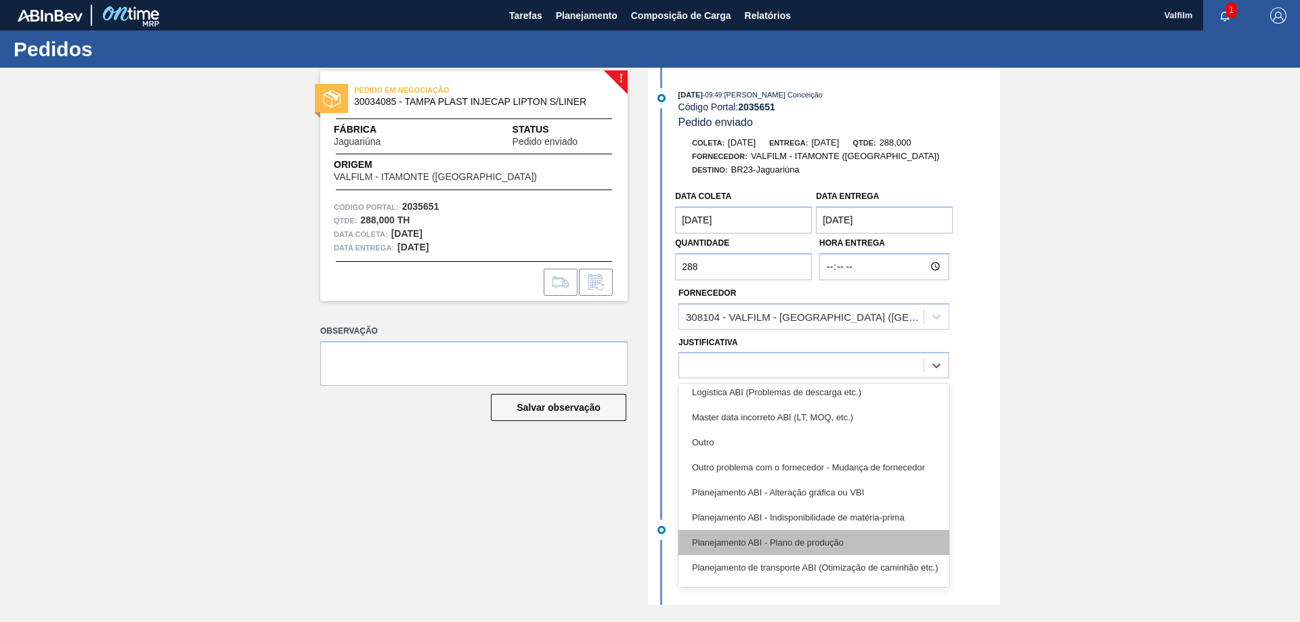
scroll to position [68, 0]
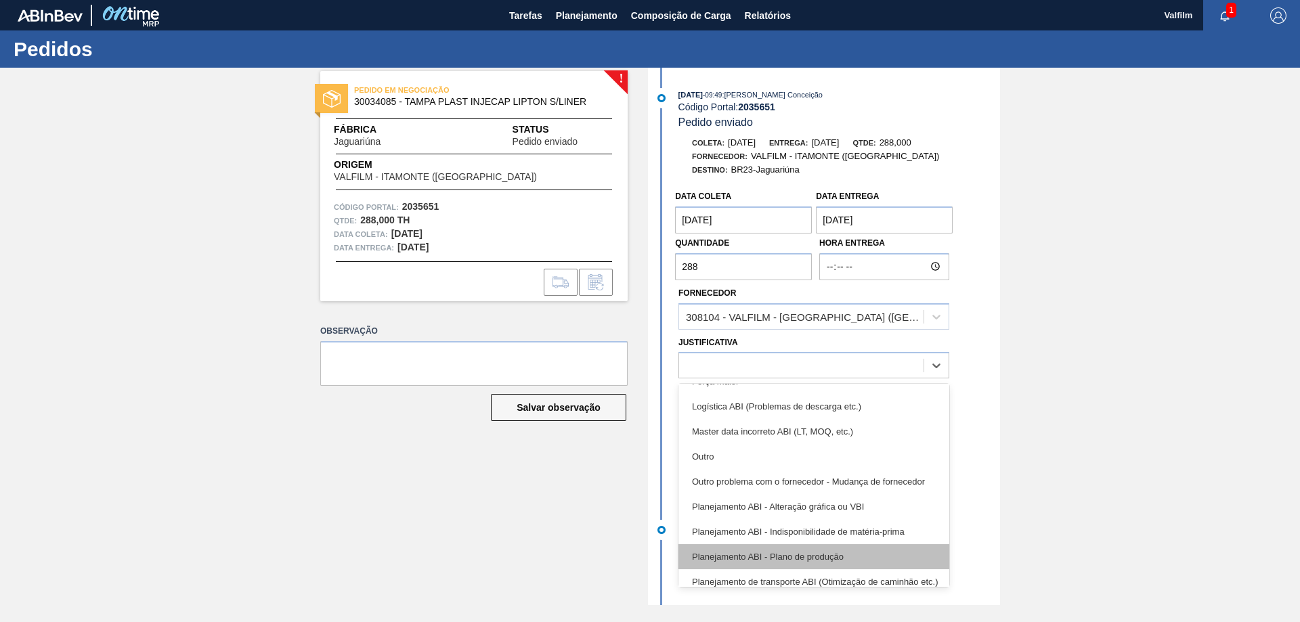
click at [865, 548] on div "Planejamento ABI - Plano de produção" at bounding box center [813, 556] width 271 height 25
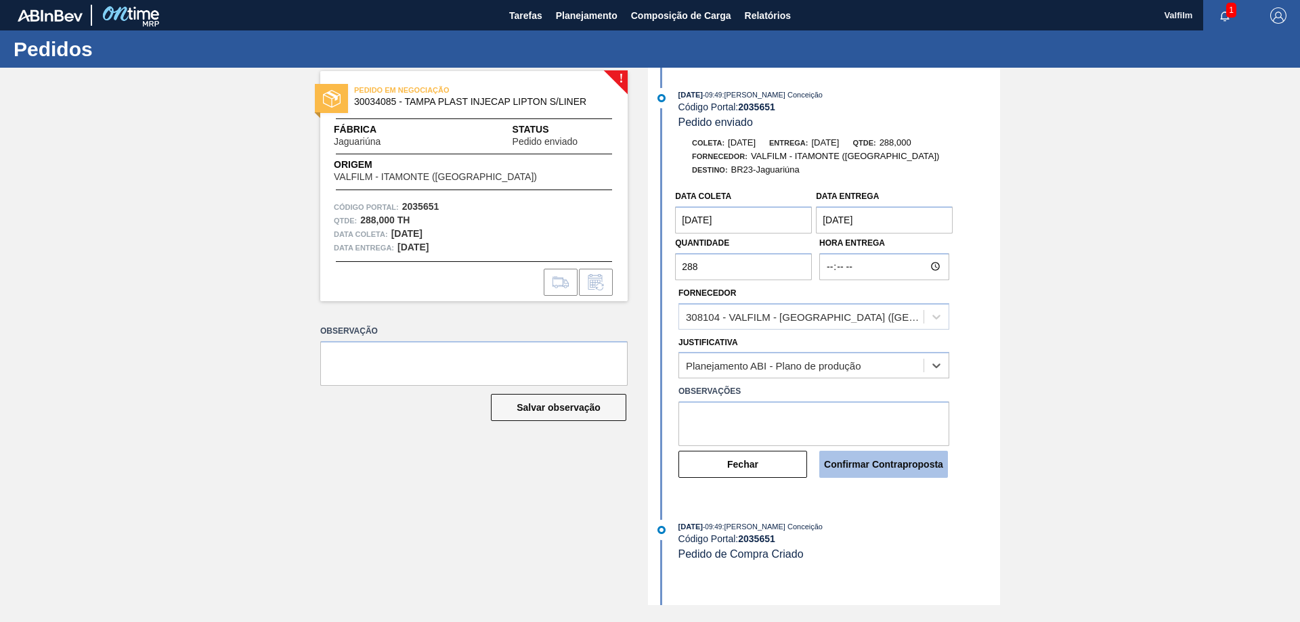
click at [878, 460] on button "Confirmar Contraproposta" at bounding box center [883, 464] width 129 height 27
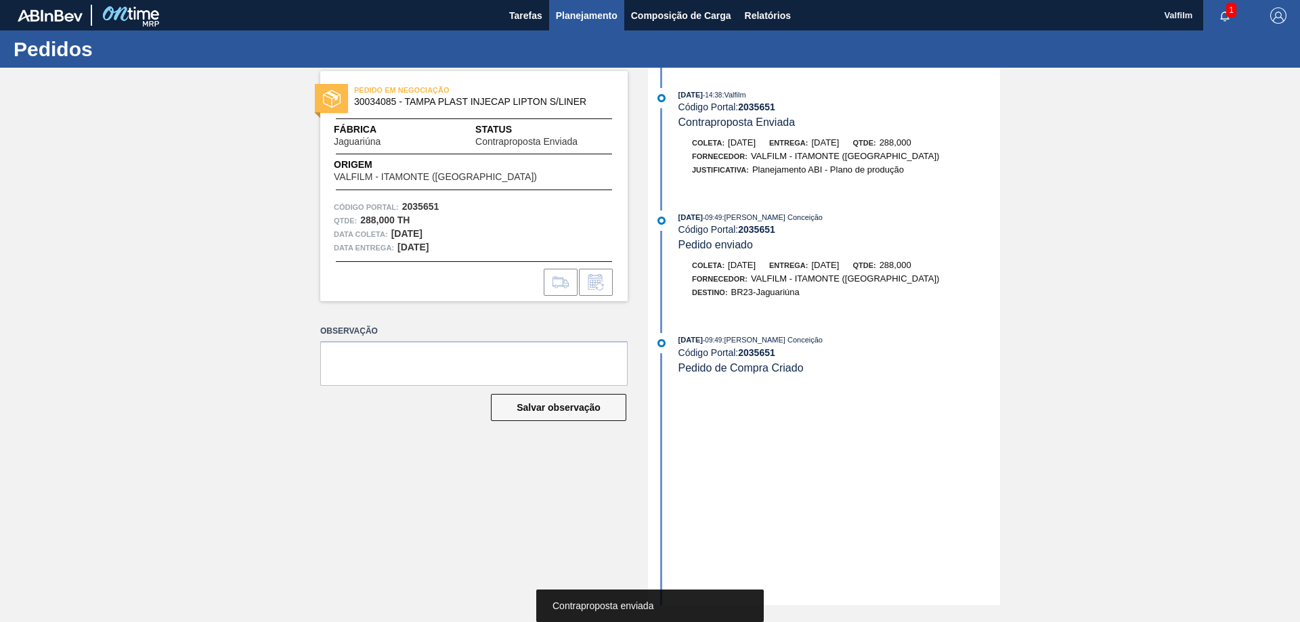
click at [559, 20] on span "Planejamento" at bounding box center [587, 15] width 62 height 16
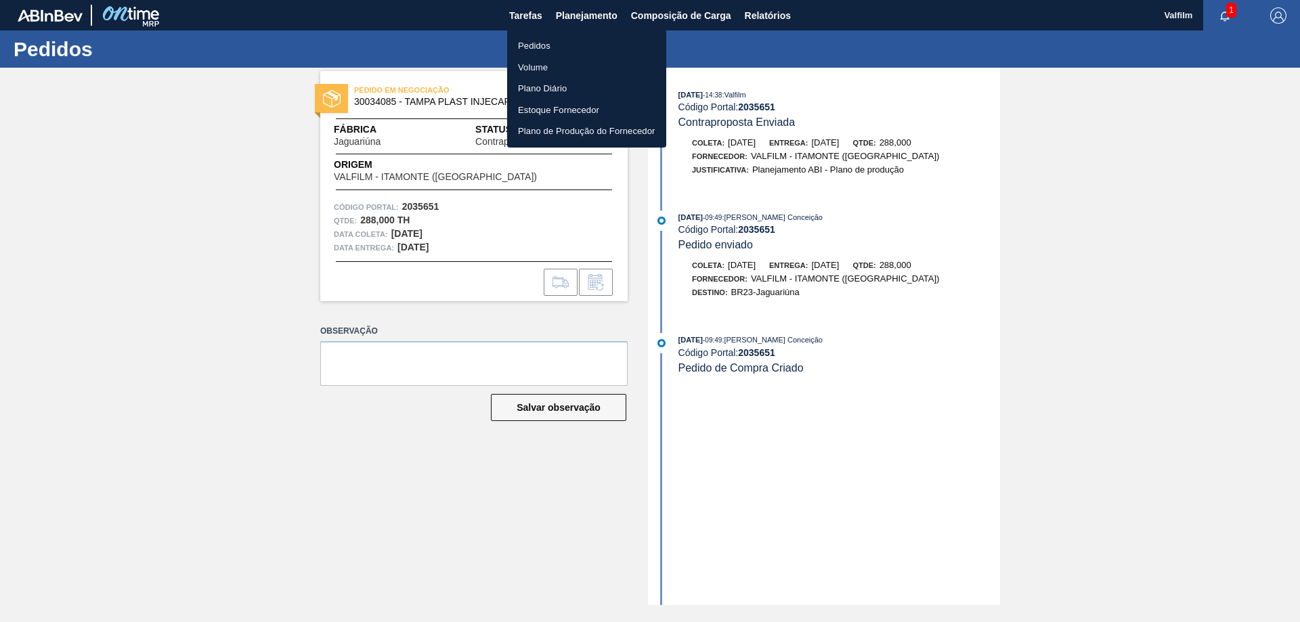
click at [555, 44] on li "Pedidos" at bounding box center [586, 46] width 159 height 22
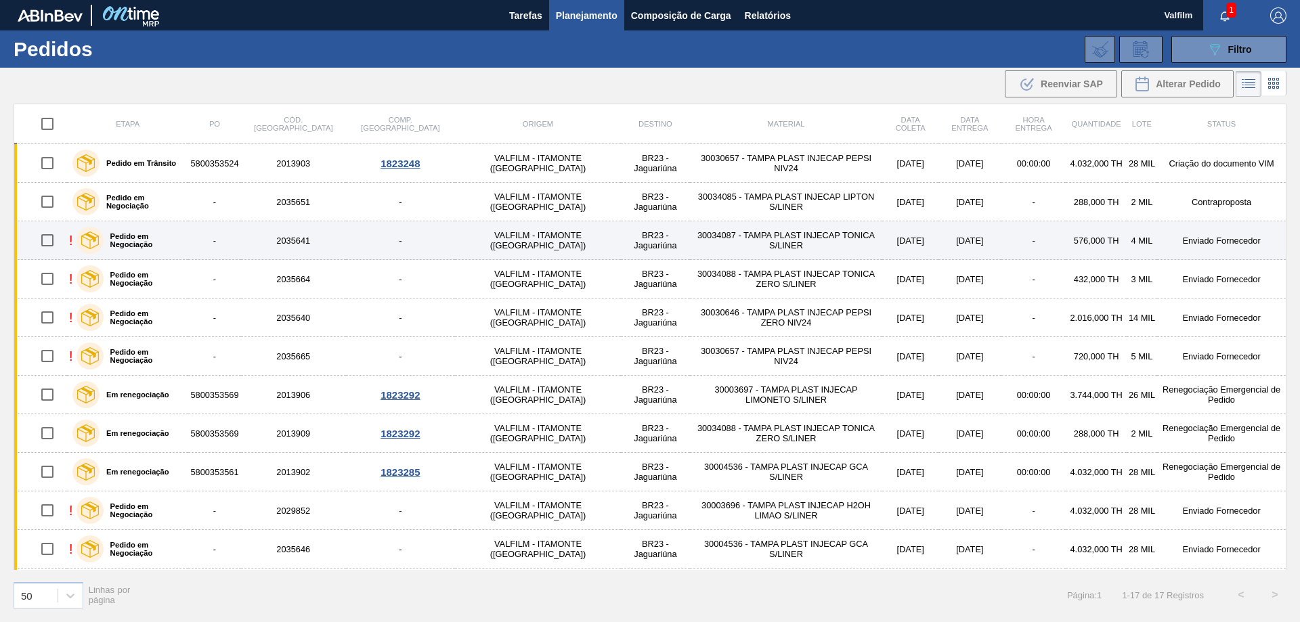
click at [1187, 242] on td "Enviado Fornecedor" at bounding box center [1221, 240] width 129 height 39
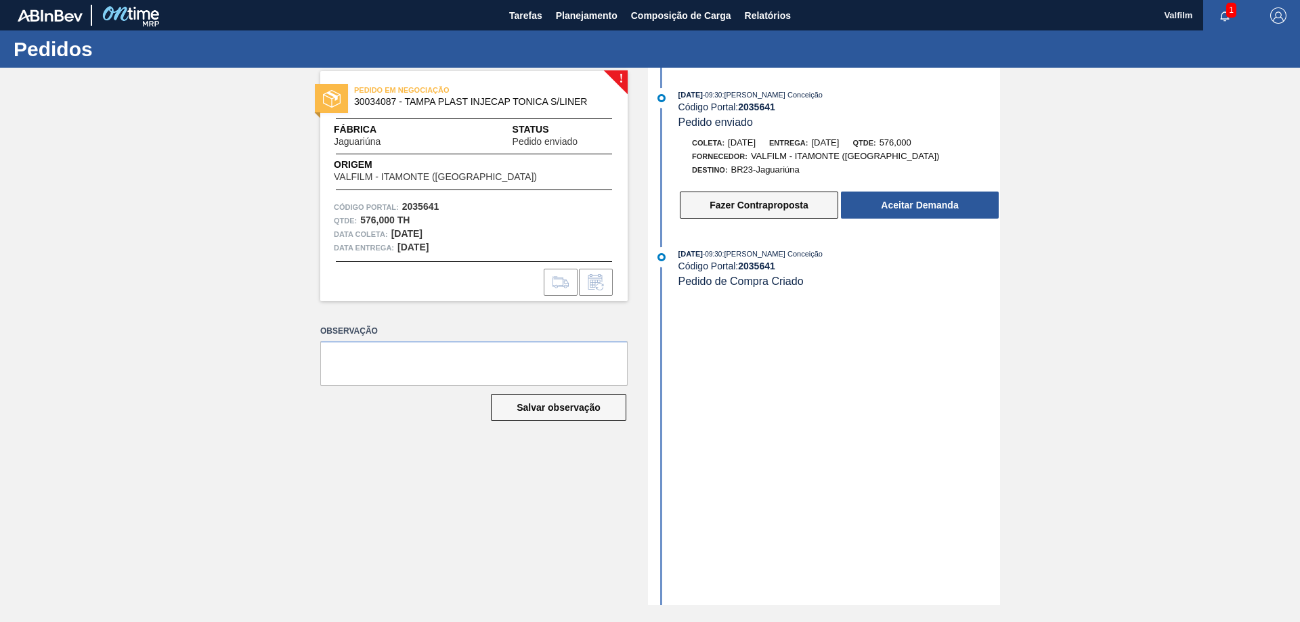
click at [775, 210] on button "Fazer Contraproposta" at bounding box center [759, 205] width 158 height 27
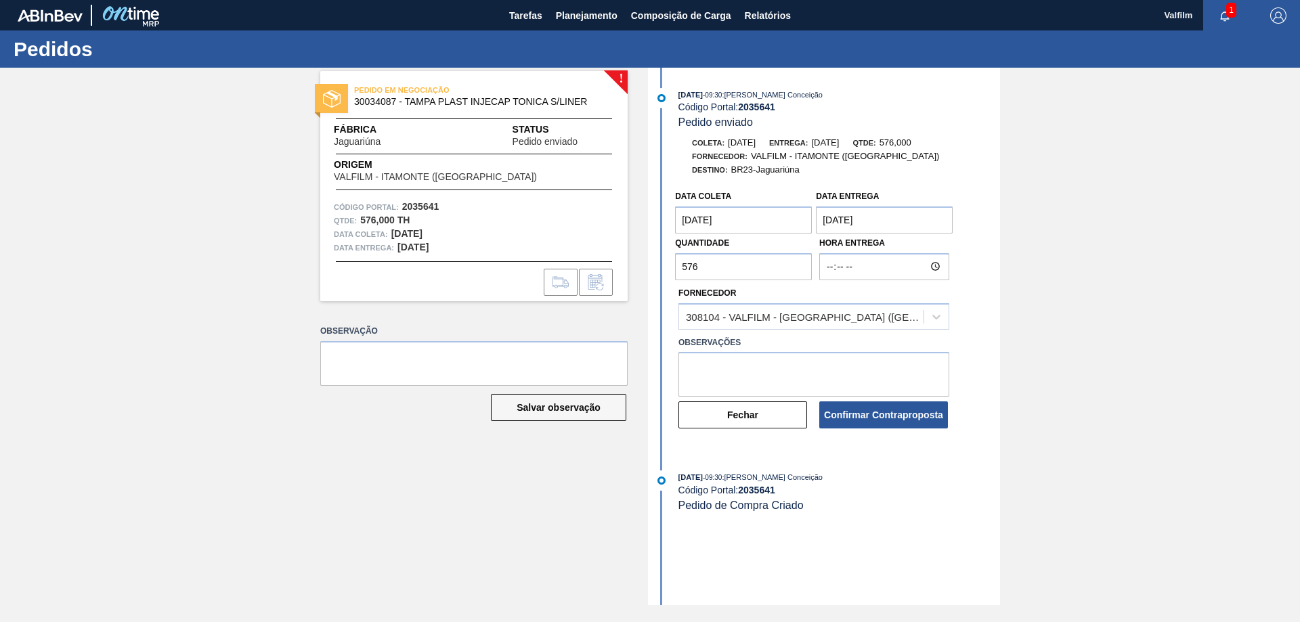
click at [745, 217] on coleta "[DATE]" at bounding box center [743, 220] width 137 height 27
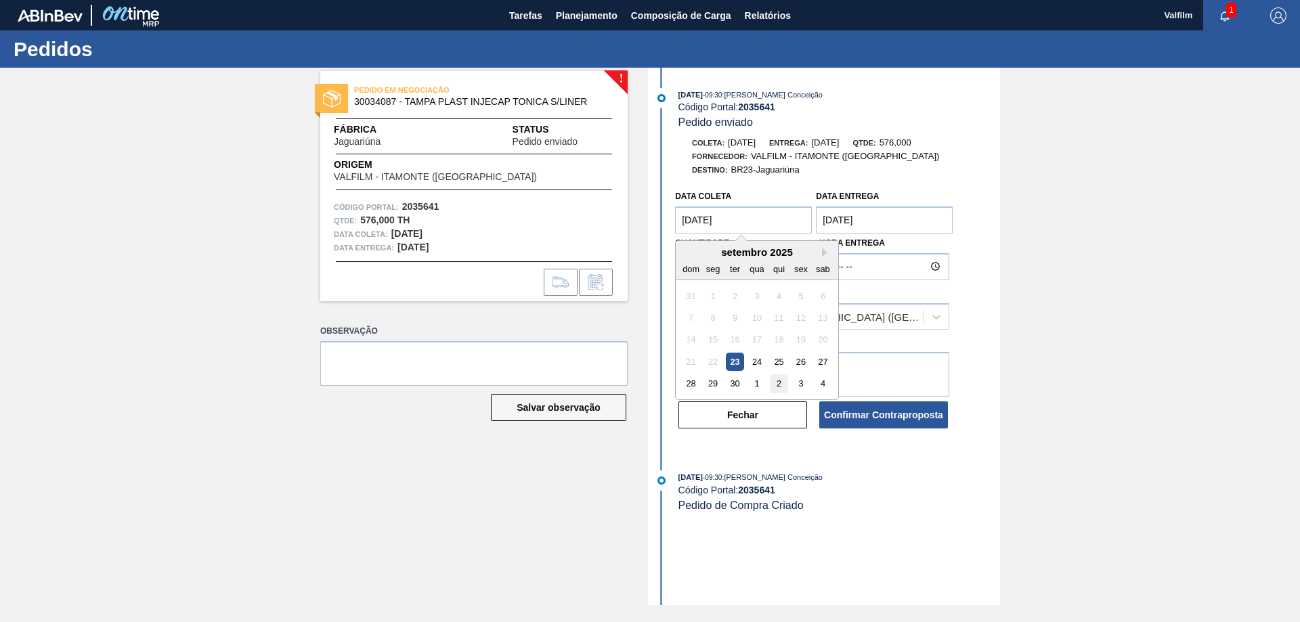
click at [782, 383] on div "2" at bounding box center [779, 383] width 18 height 18
type coleta "[DATE]"
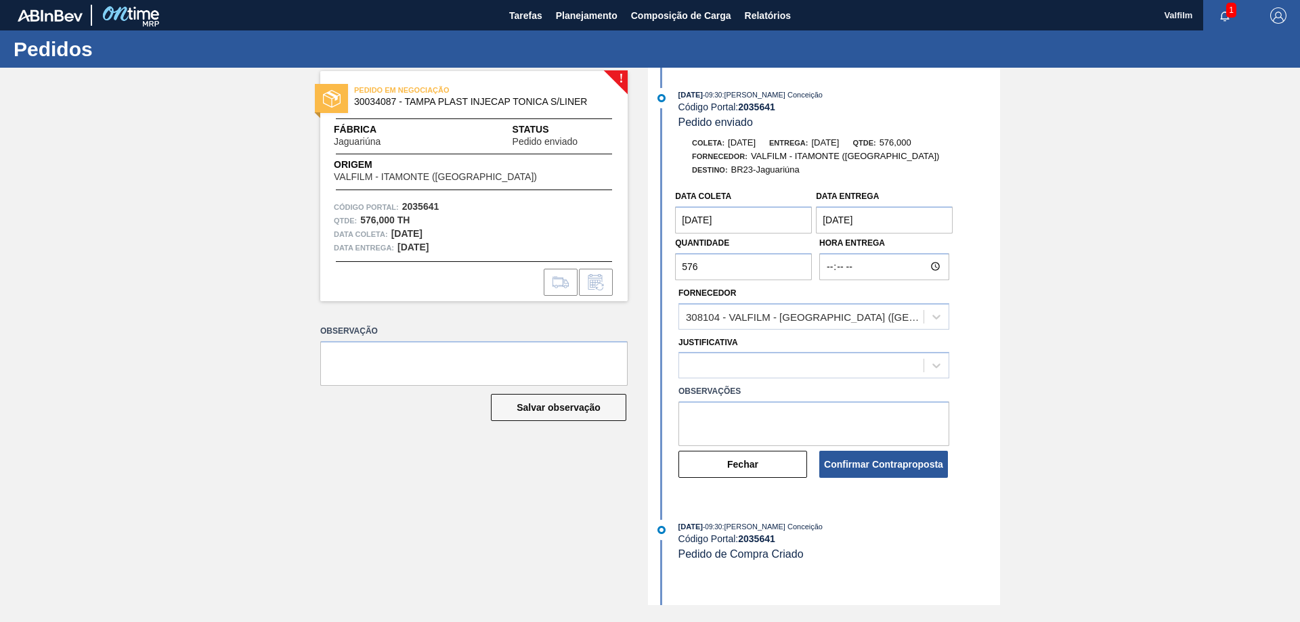
click at [848, 222] on entrega "[DATE]" at bounding box center [884, 220] width 137 height 27
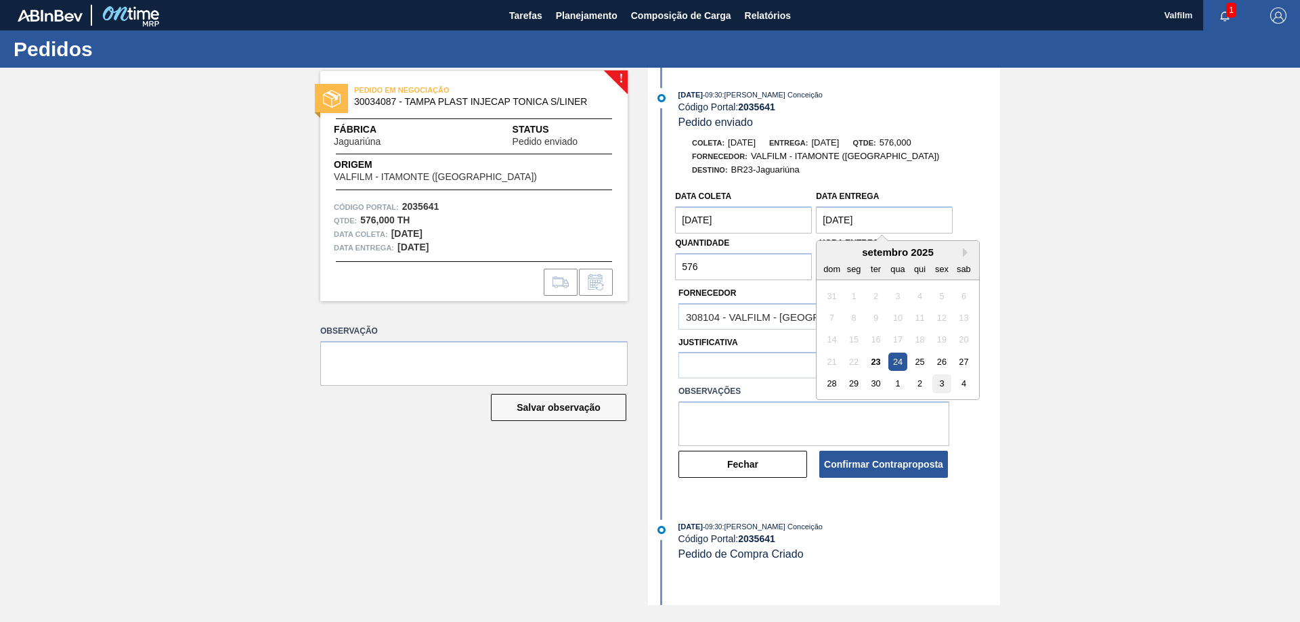
click at [944, 383] on div "3" at bounding box center [942, 383] width 18 height 18
type entrega "[DATE]"
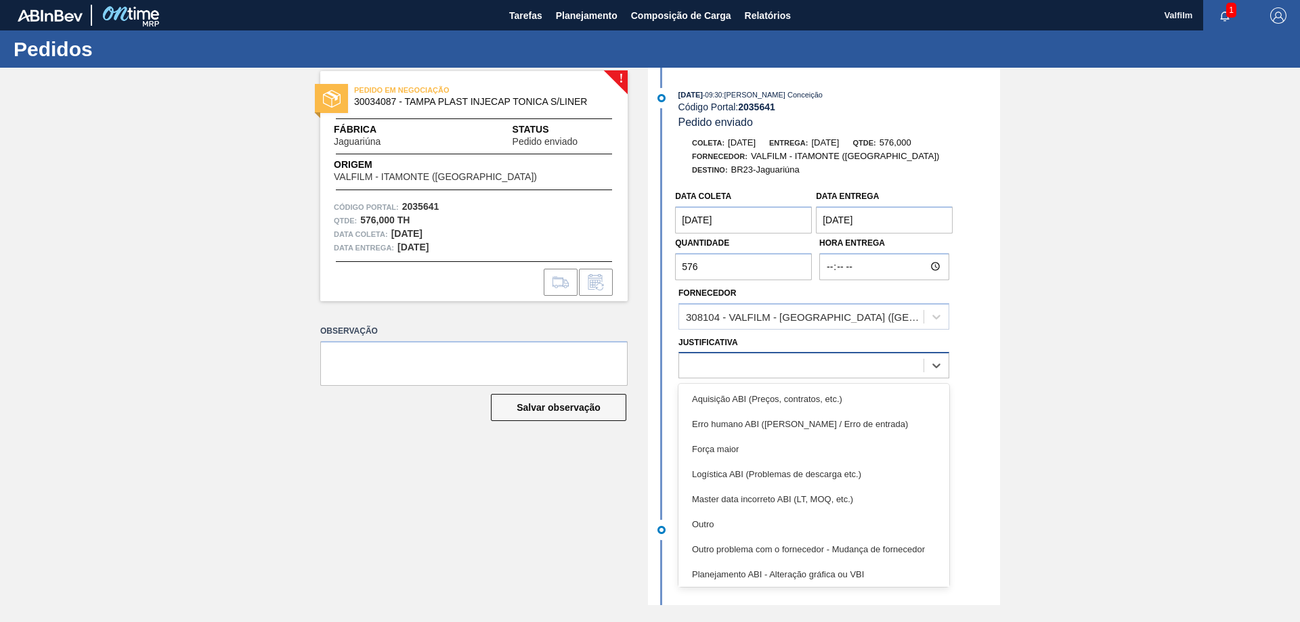
click at [817, 369] on div at bounding box center [801, 366] width 244 height 20
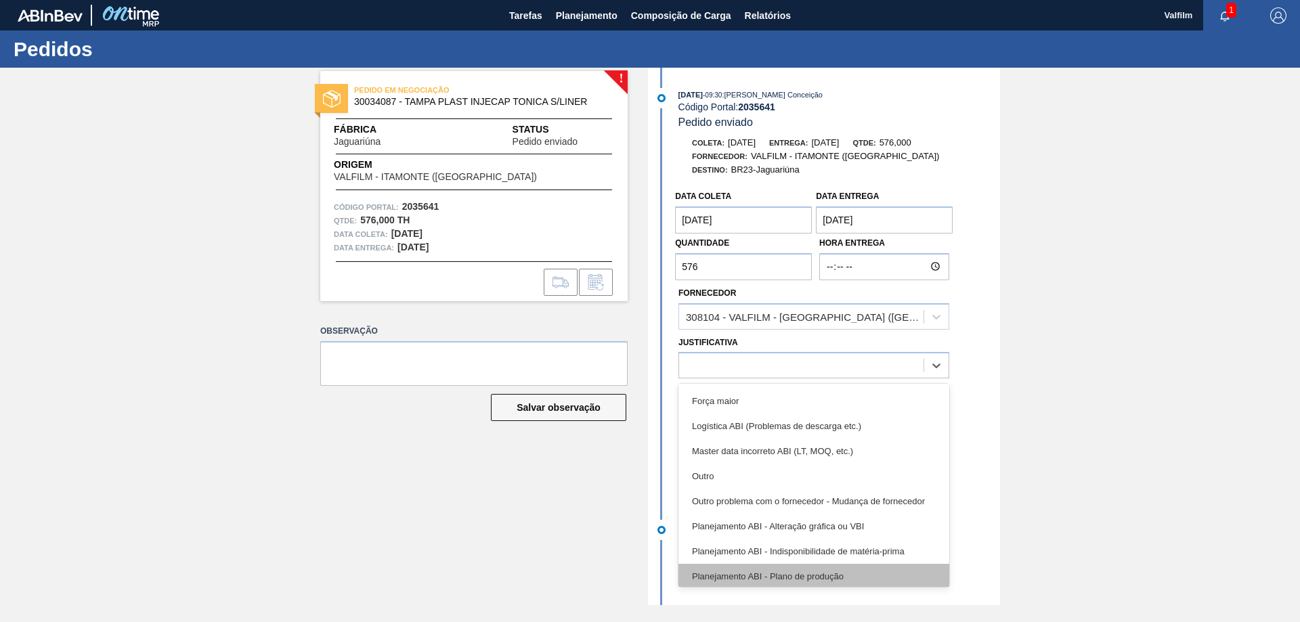
scroll to position [68, 0]
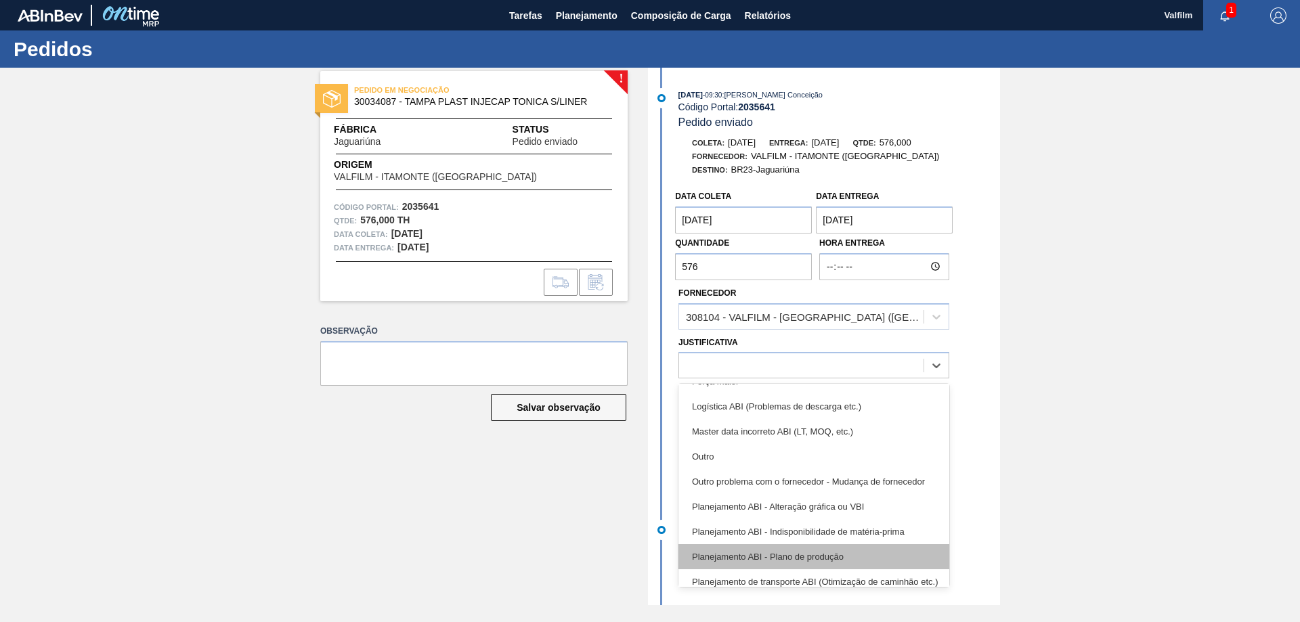
click at [835, 552] on div "Planejamento ABI - Plano de produção" at bounding box center [813, 556] width 271 height 25
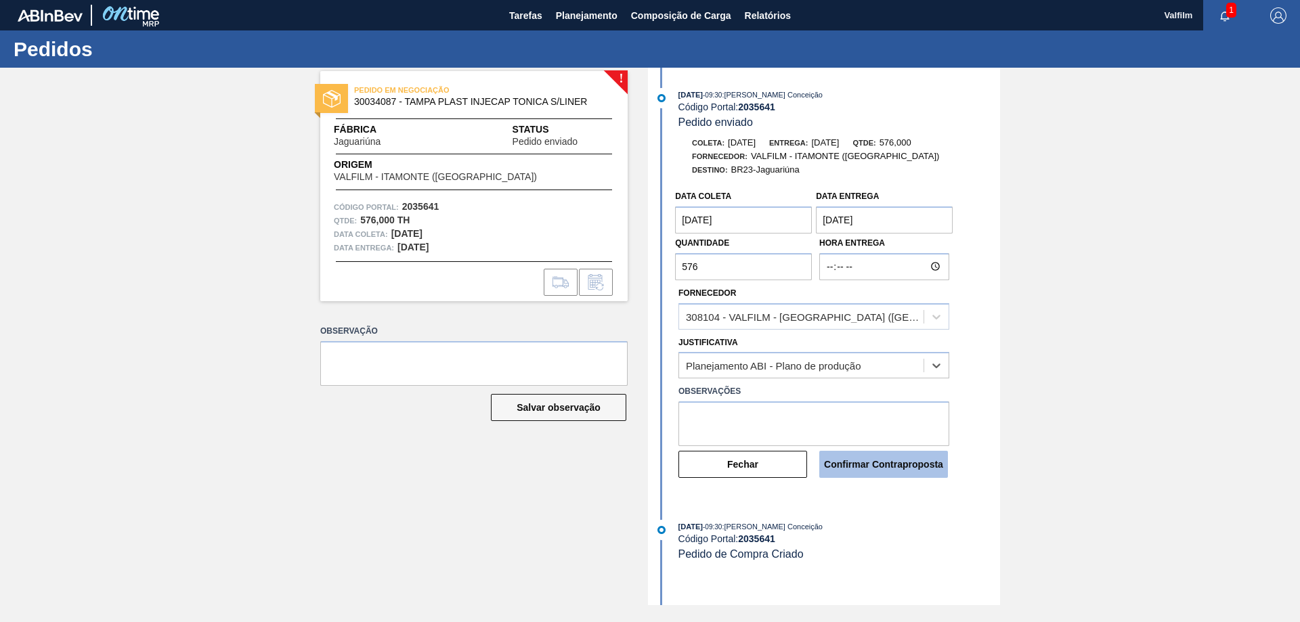
click at [892, 467] on button "Confirmar Contraproposta" at bounding box center [883, 464] width 129 height 27
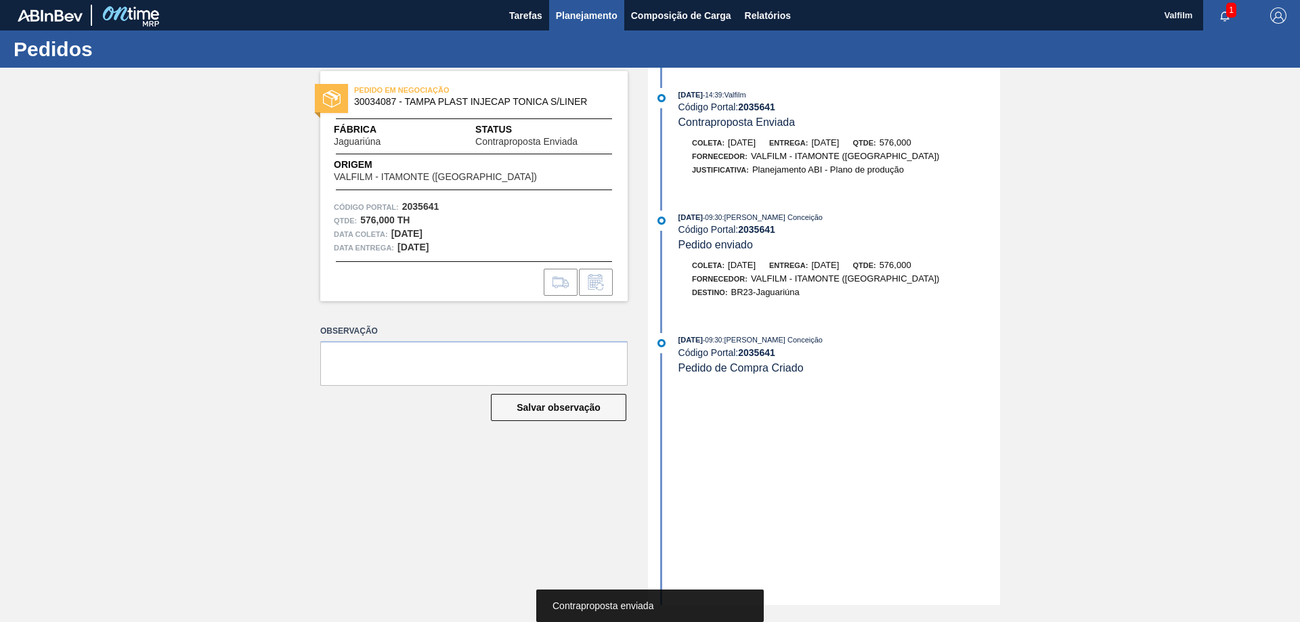
click at [573, 16] on span "Planejamento" at bounding box center [587, 15] width 62 height 16
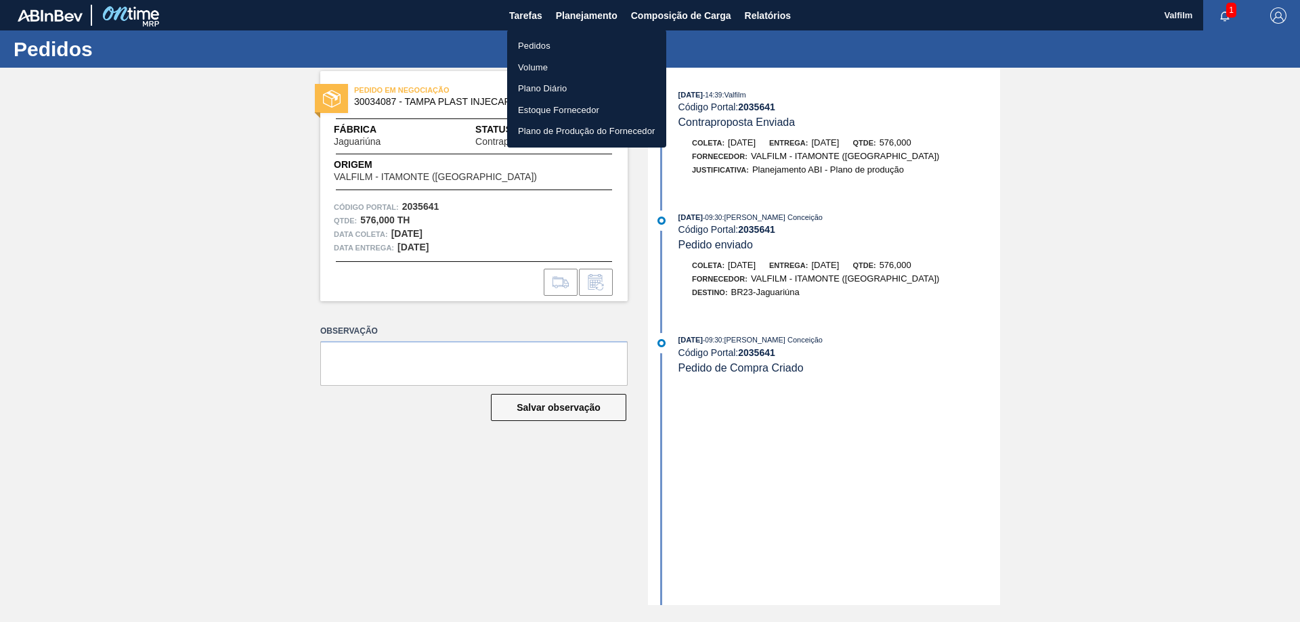
click at [552, 47] on li "Pedidos" at bounding box center [586, 46] width 159 height 22
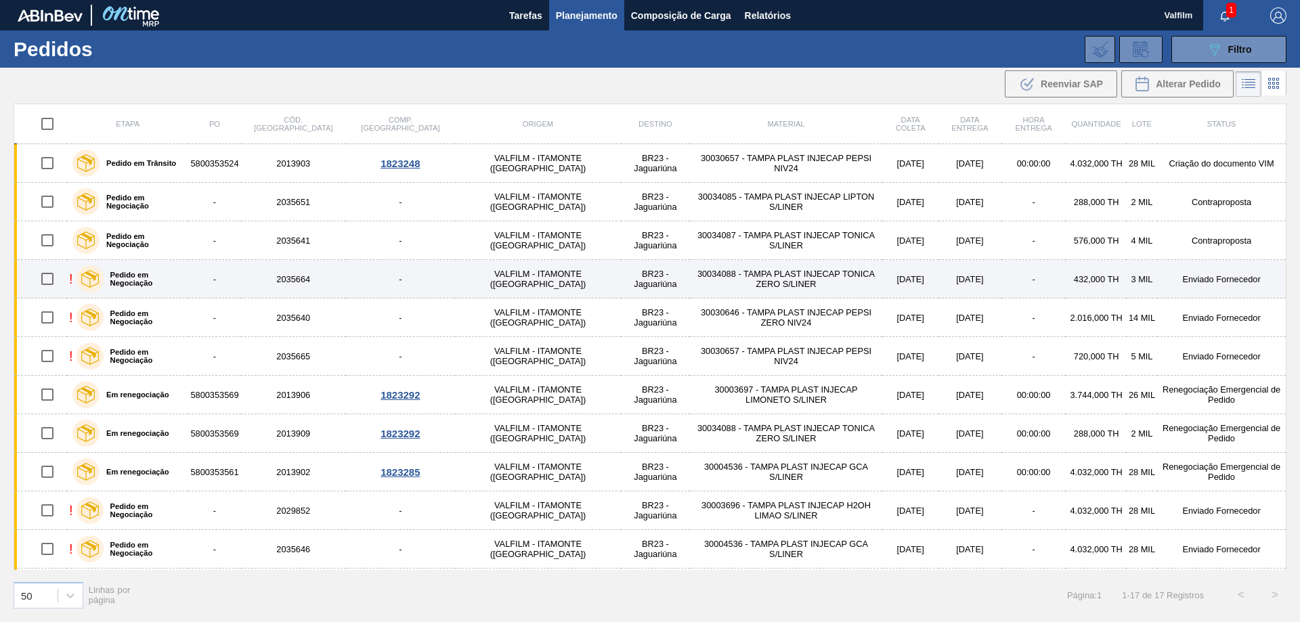
click at [1205, 283] on td "Enviado Fornecedor" at bounding box center [1221, 279] width 129 height 39
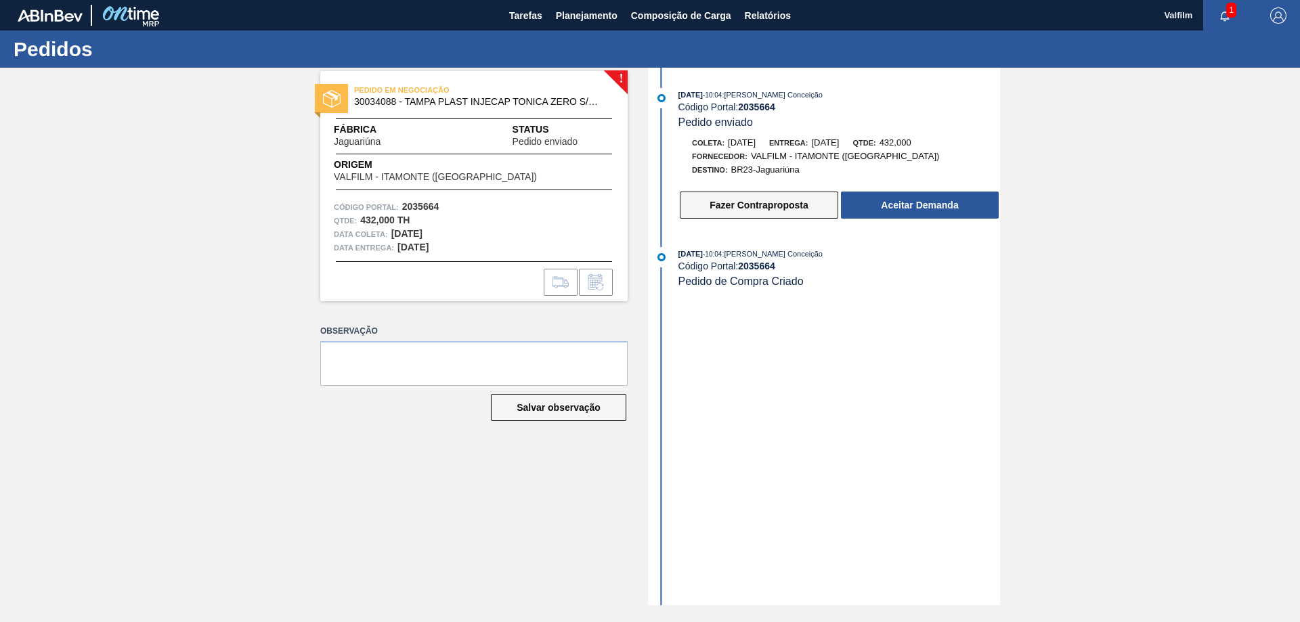
click at [773, 212] on button "Fazer Contraproposta" at bounding box center [759, 205] width 158 height 27
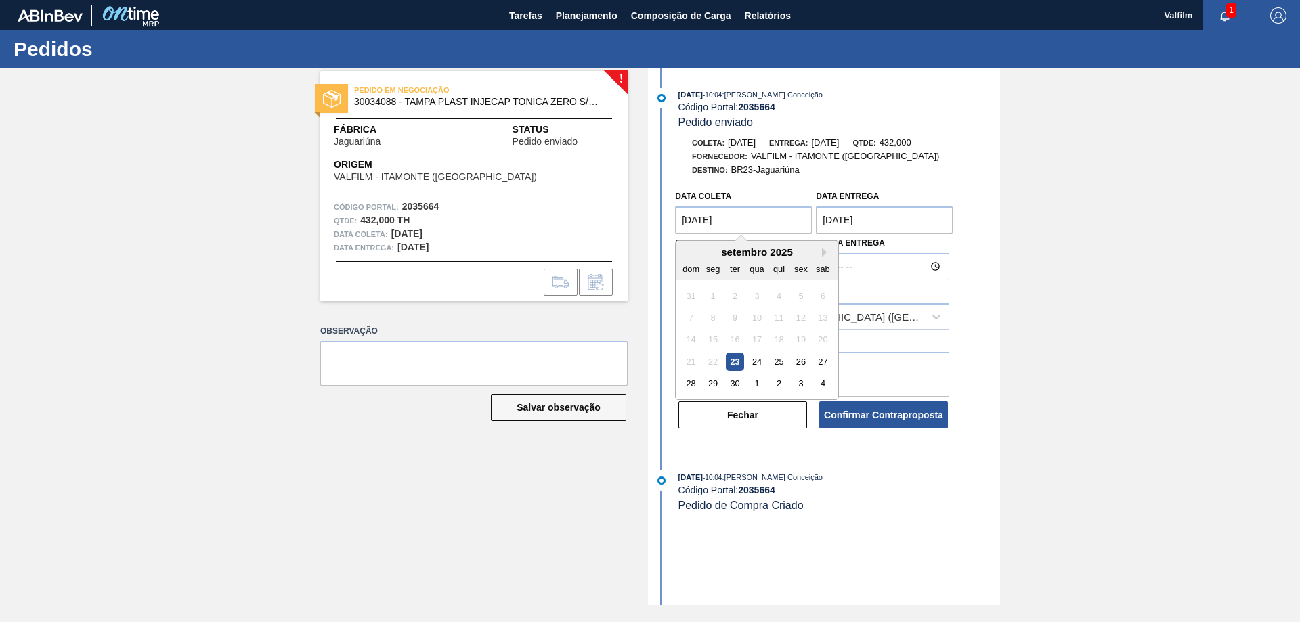
click at [759, 223] on coleta "[DATE]" at bounding box center [743, 220] width 137 height 27
click at [778, 382] on div "2" at bounding box center [779, 383] width 18 height 18
type coleta "[DATE]"
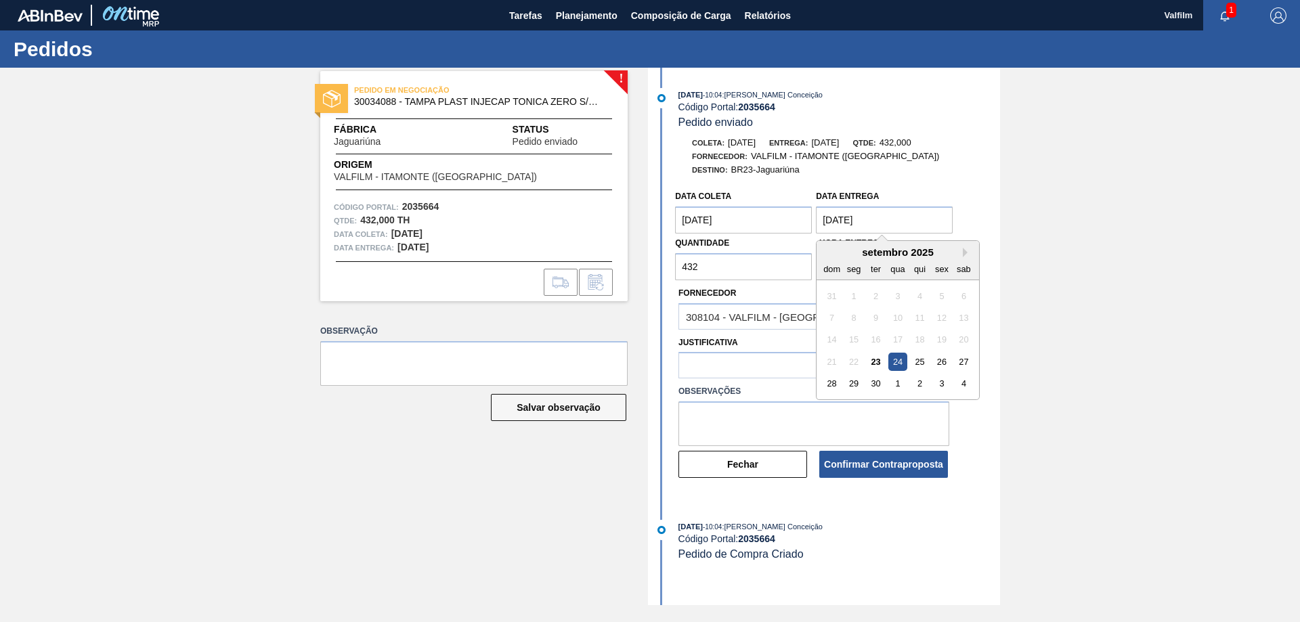
click at [869, 212] on entrega "[DATE]" at bounding box center [884, 220] width 137 height 27
click at [941, 379] on div "3" at bounding box center [942, 383] width 18 height 18
type entrega "[DATE]"
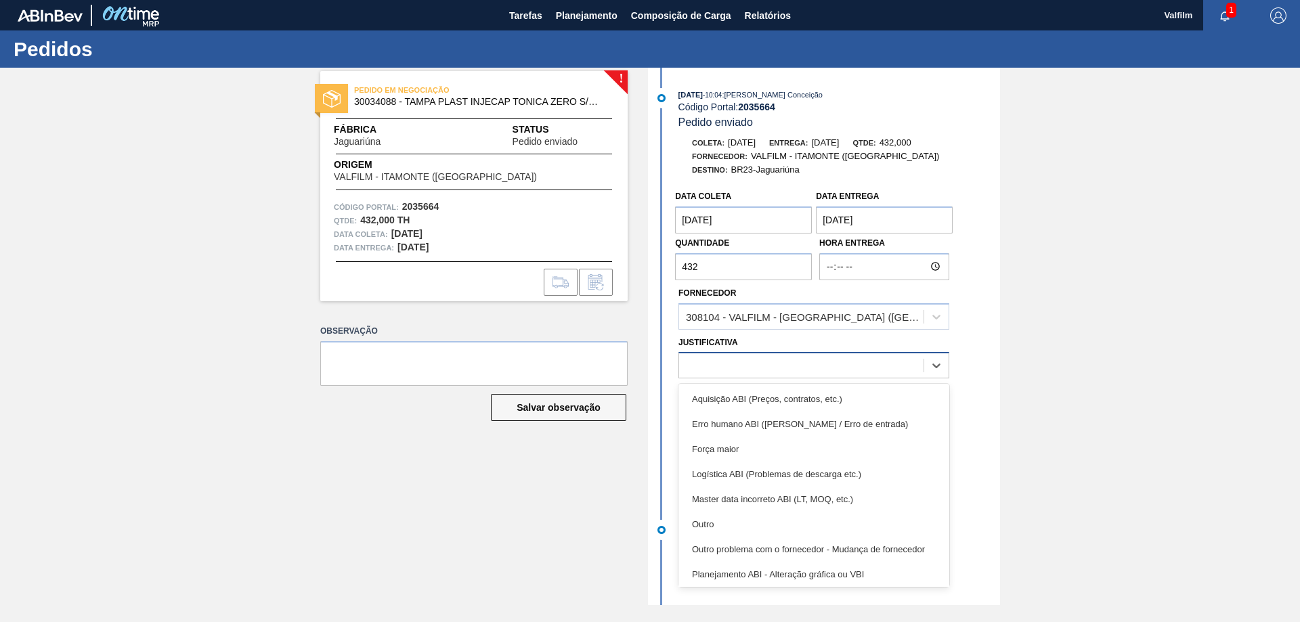
click at [908, 376] on div at bounding box center [813, 365] width 271 height 26
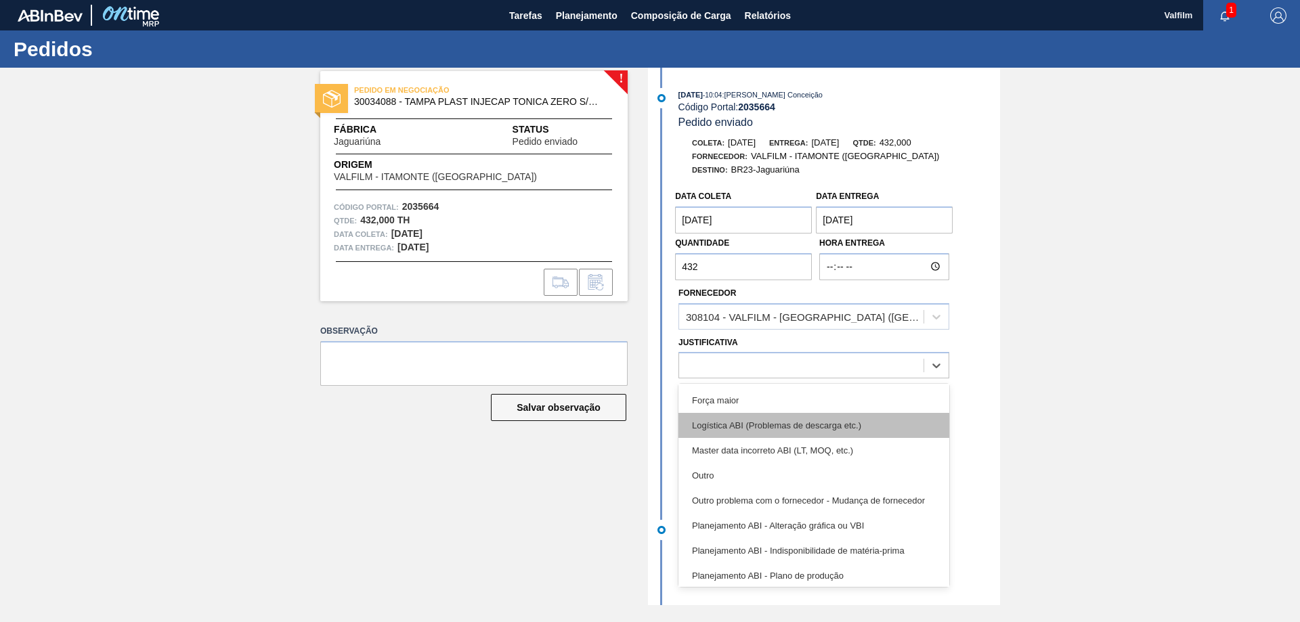
scroll to position [68, 0]
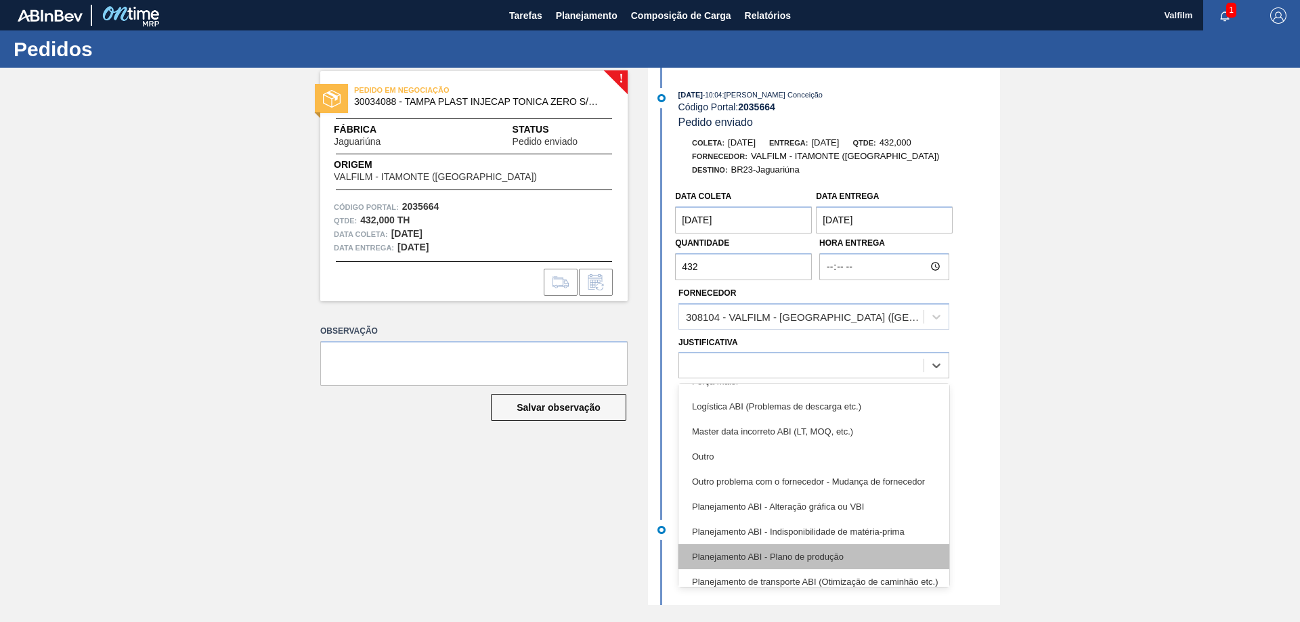
click at [888, 548] on div "Planejamento ABI - Plano de produção" at bounding box center [813, 556] width 271 height 25
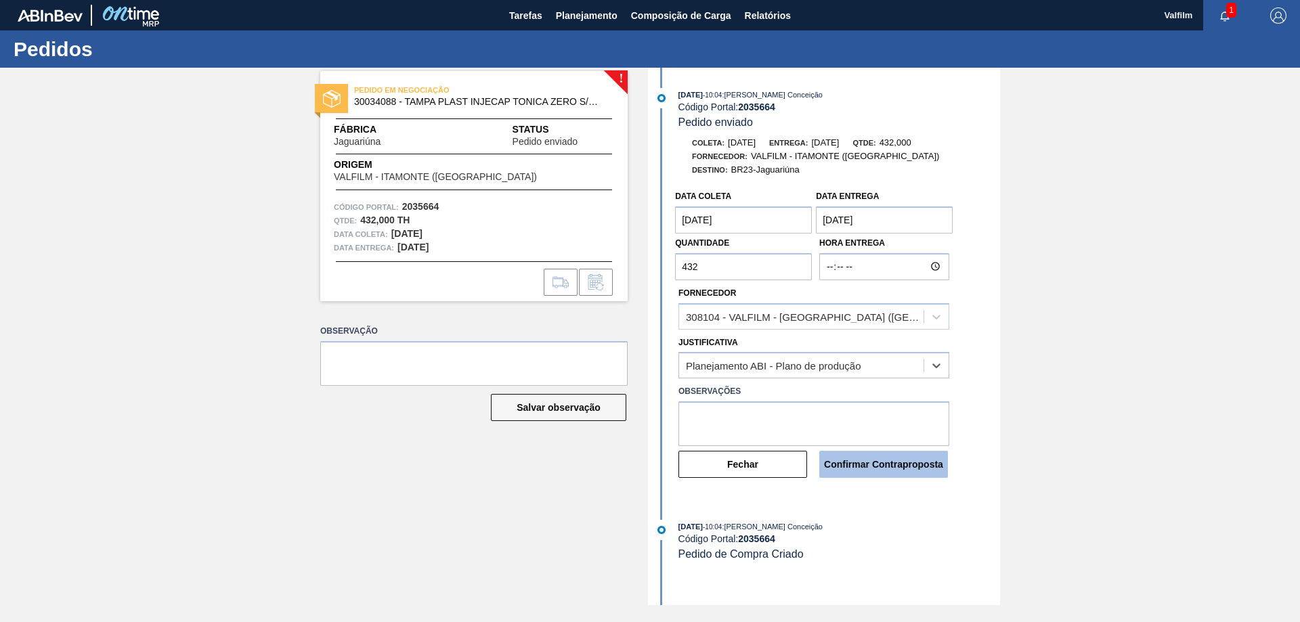
click at [867, 474] on button "Confirmar Contraproposta" at bounding box center [883, 464] width 129 height 27
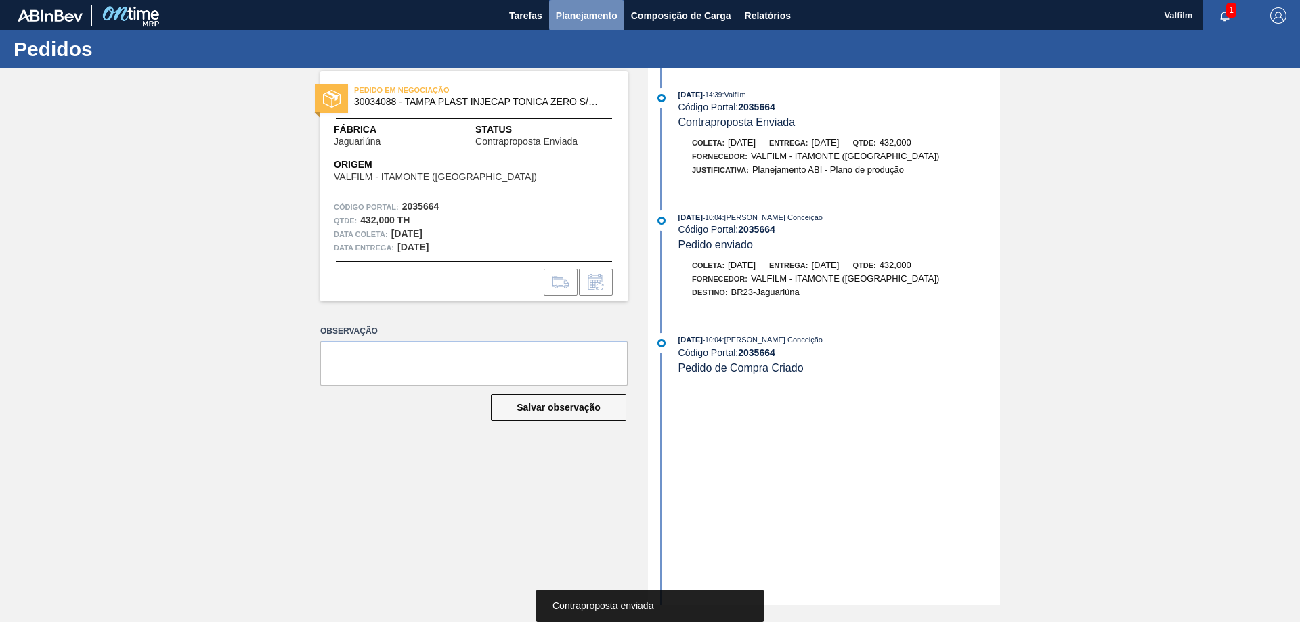
click at [576, 23] on span "Planejamento" at bounding box center [587, 15] width 62 height 16
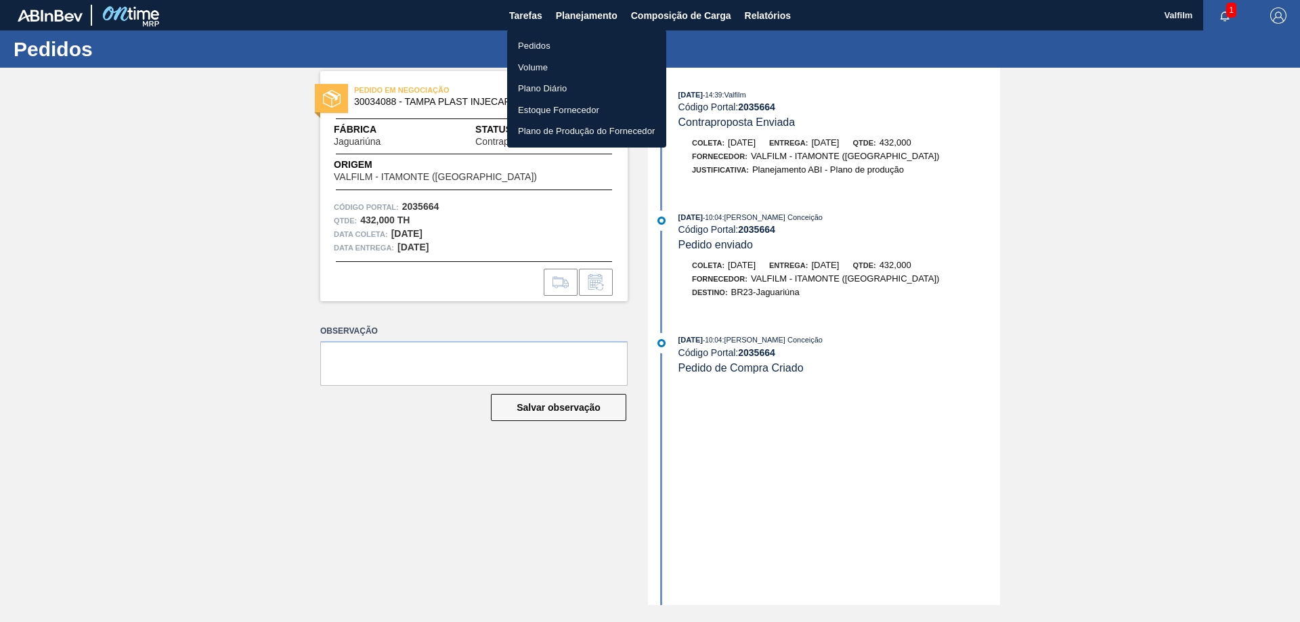
click at [551, 39] on li "Pedidos" at bounding box center [586, 46] width 159 height 22
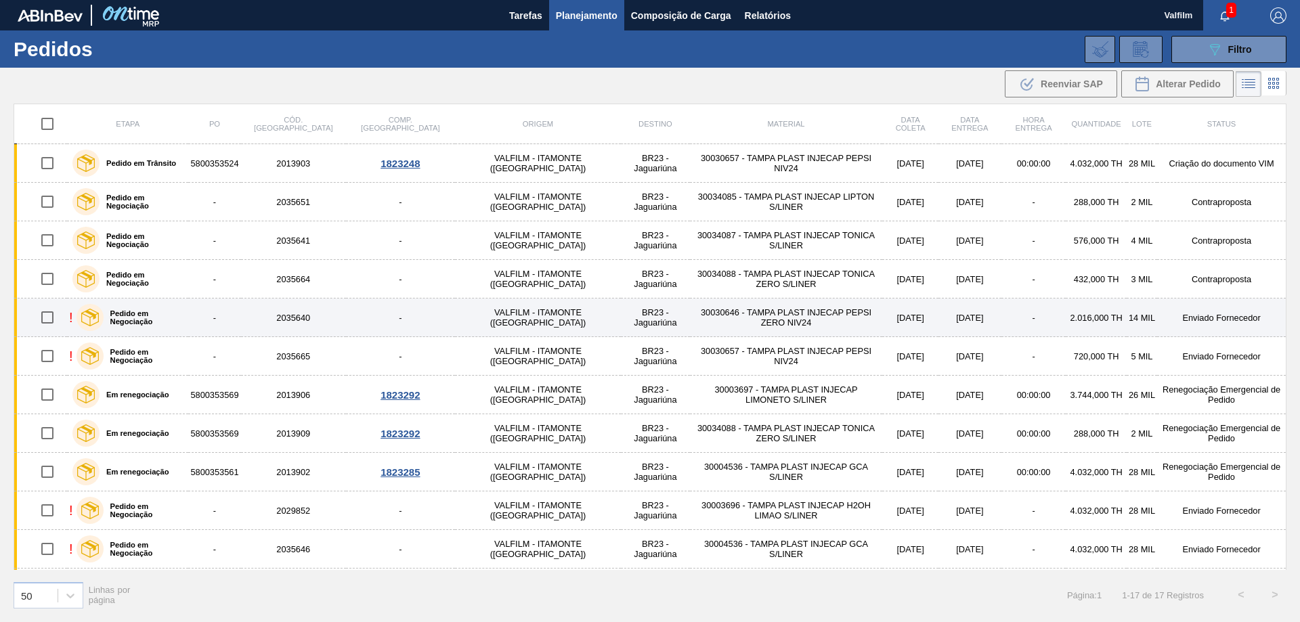
click at [1127, 327] on td "14 MIL" at bounding box center [1142, 318] width 30 height 39
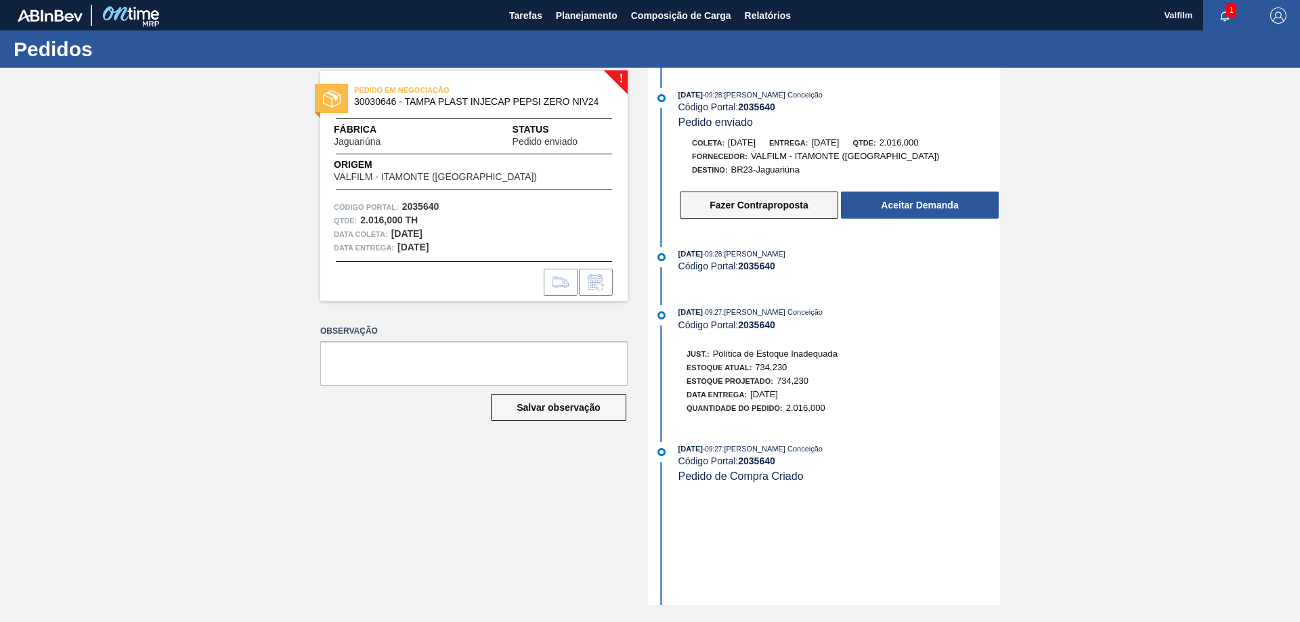
click at [741, 212] on button "Fazer Contraproposta" at bounding box center [759, 205] width 158 height 27
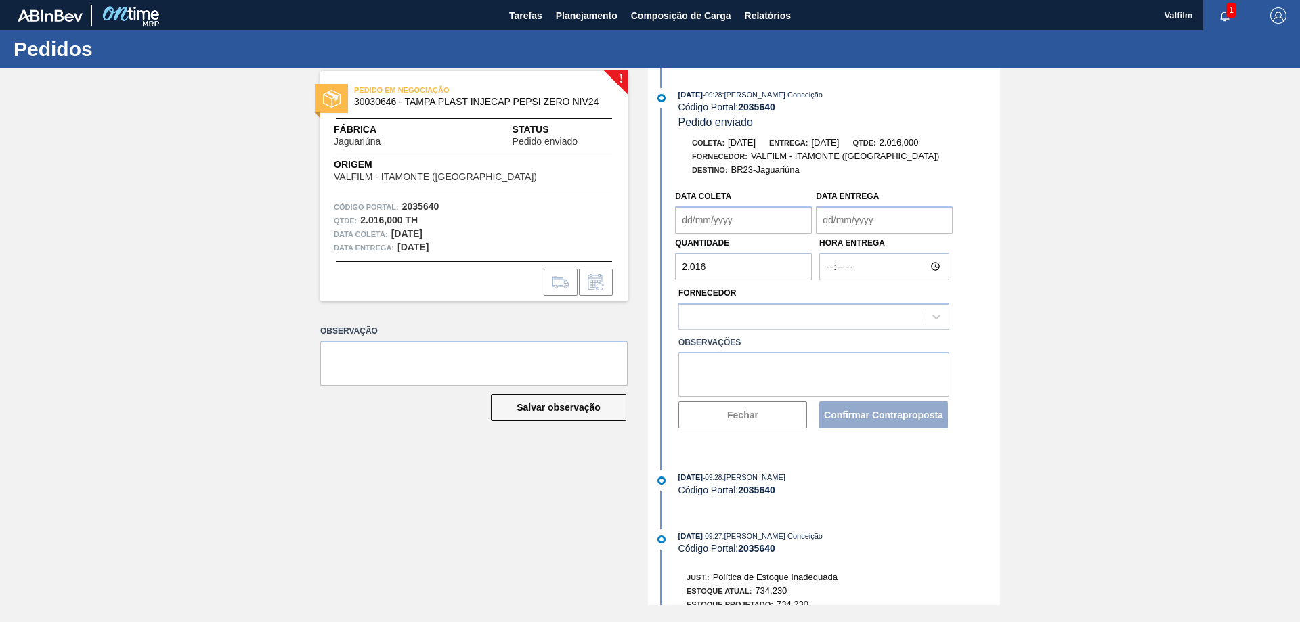
type coleta "[DATE]"
type entrega "[DATE]"
click at [863, 221] on entrega "[DATE]" at bounding box center [884, 220] width 137 height 27
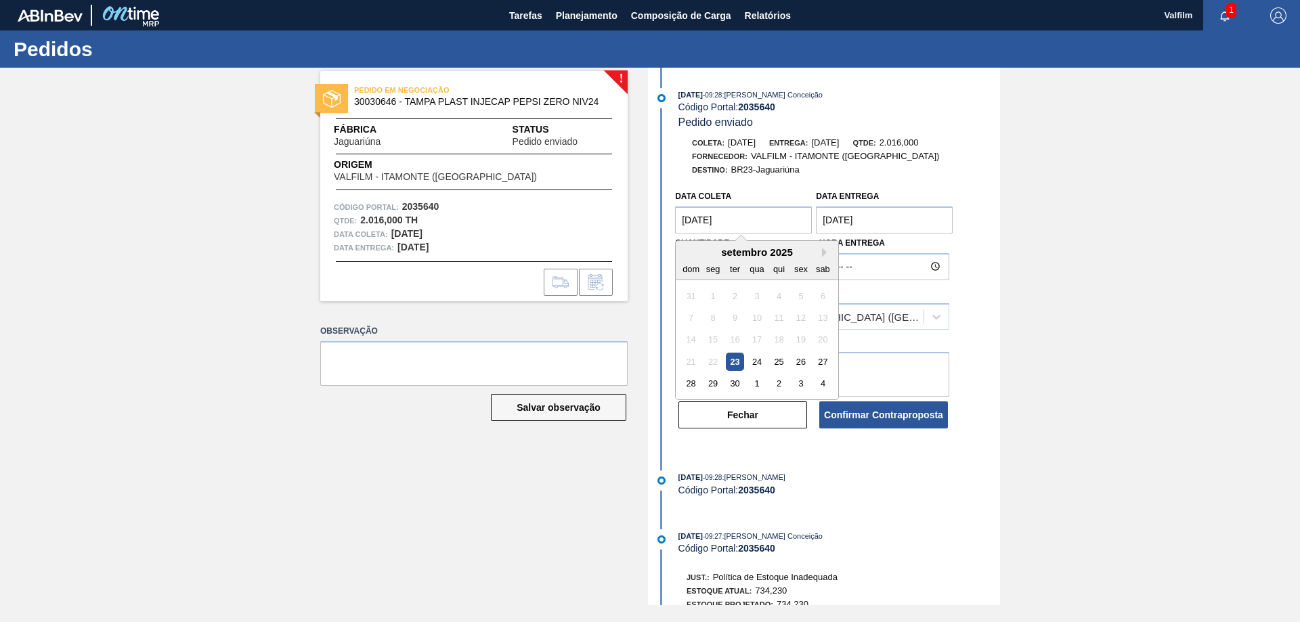
click at [768, 221] on coleta "[DATE]" at bounding box center [743, 220] width 137 height 27
click at [783, 363] on div "25" at bounding box center [779, 362] width 18 height 18
type coleta "[DATE]"
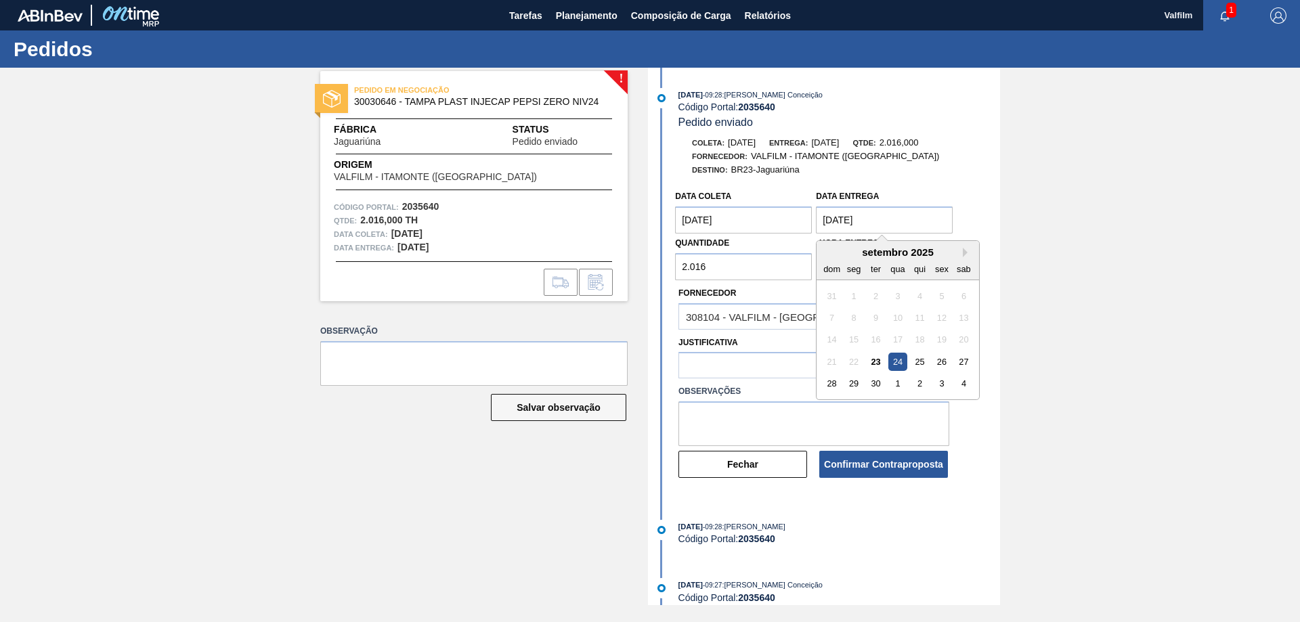
click at [858, 220] on entrega "[DATE]" at bounding box center [884, 220] width 137 height 27
click at [939, 363] on div "26" at bounding box center [942, 362] width 18 height 18
type entrega "[DATE]"
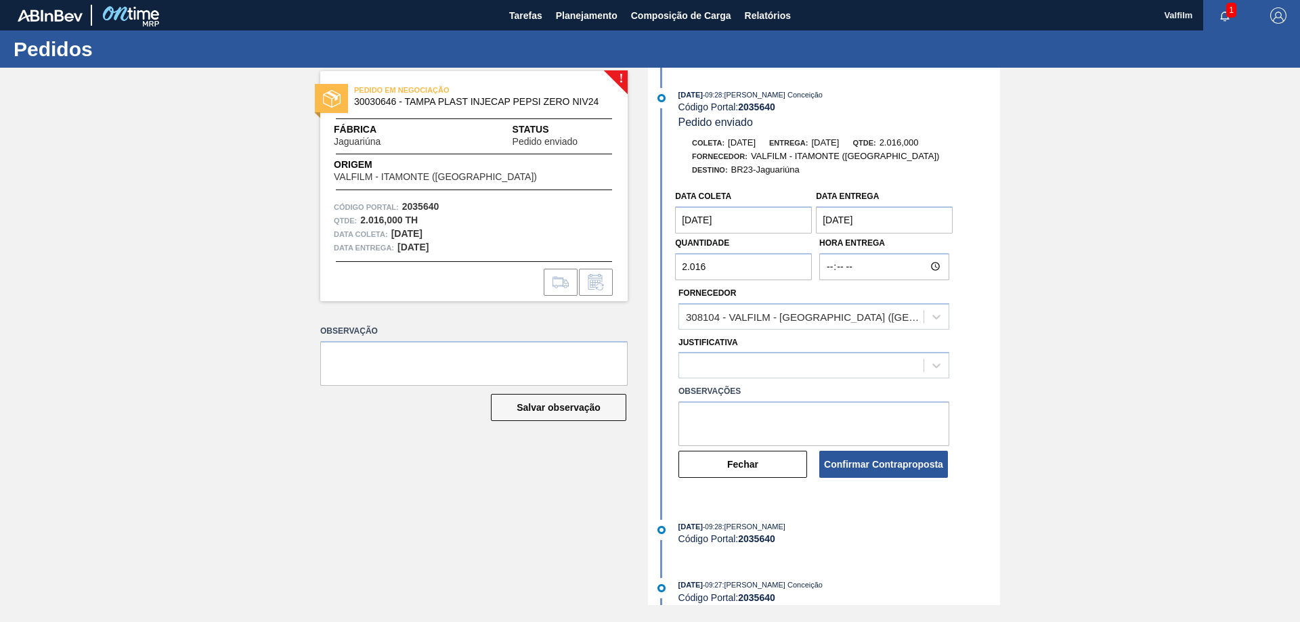
click at [951, 365] on div "Justificativa" at bounding box center [814, 356] width 282 height 46
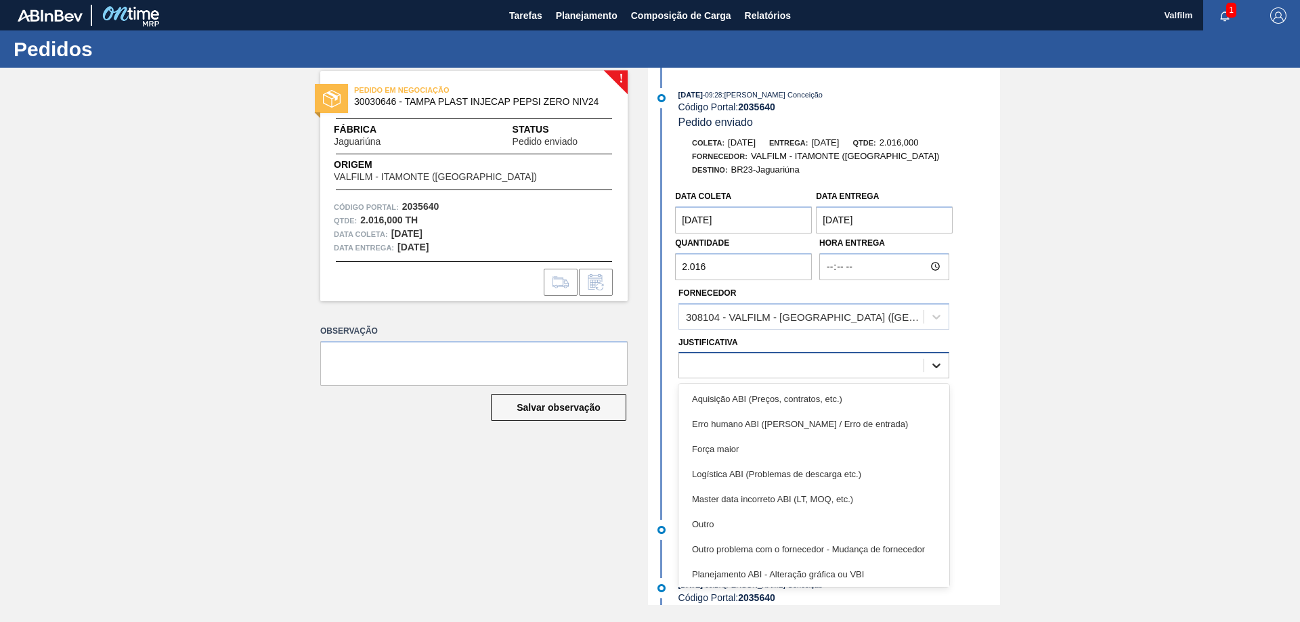
click at [942, 365] on icon at bounding box center [937, 366] width 14 height 14
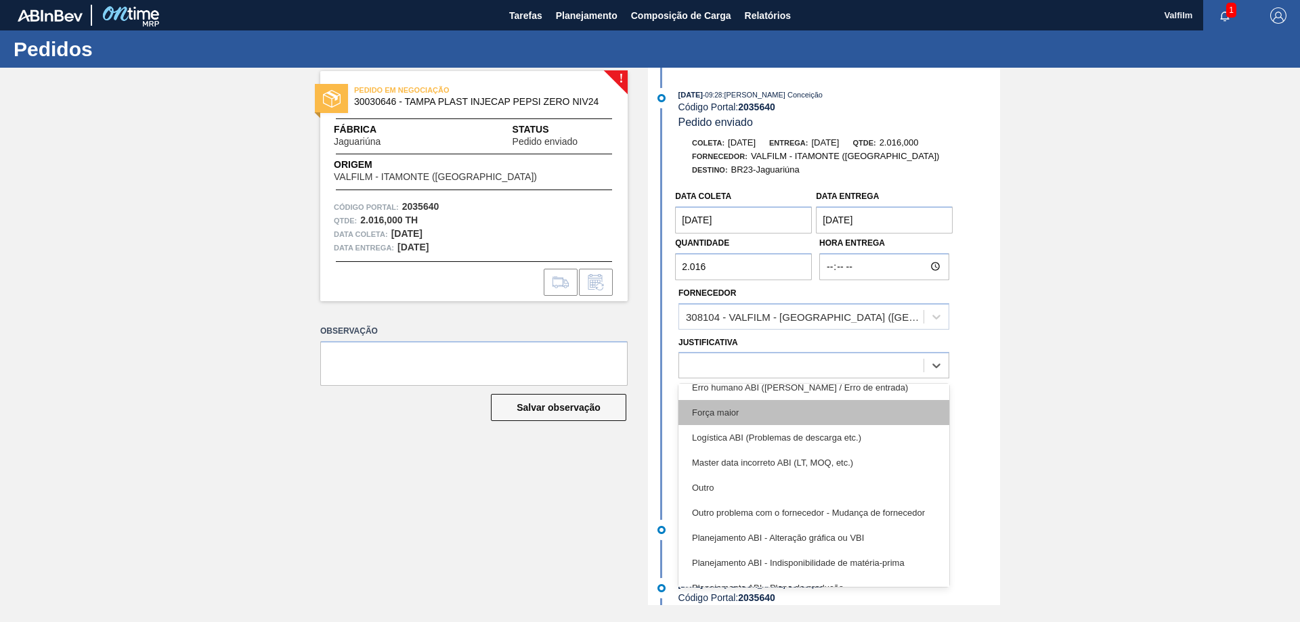
scroll to position [68, 0]
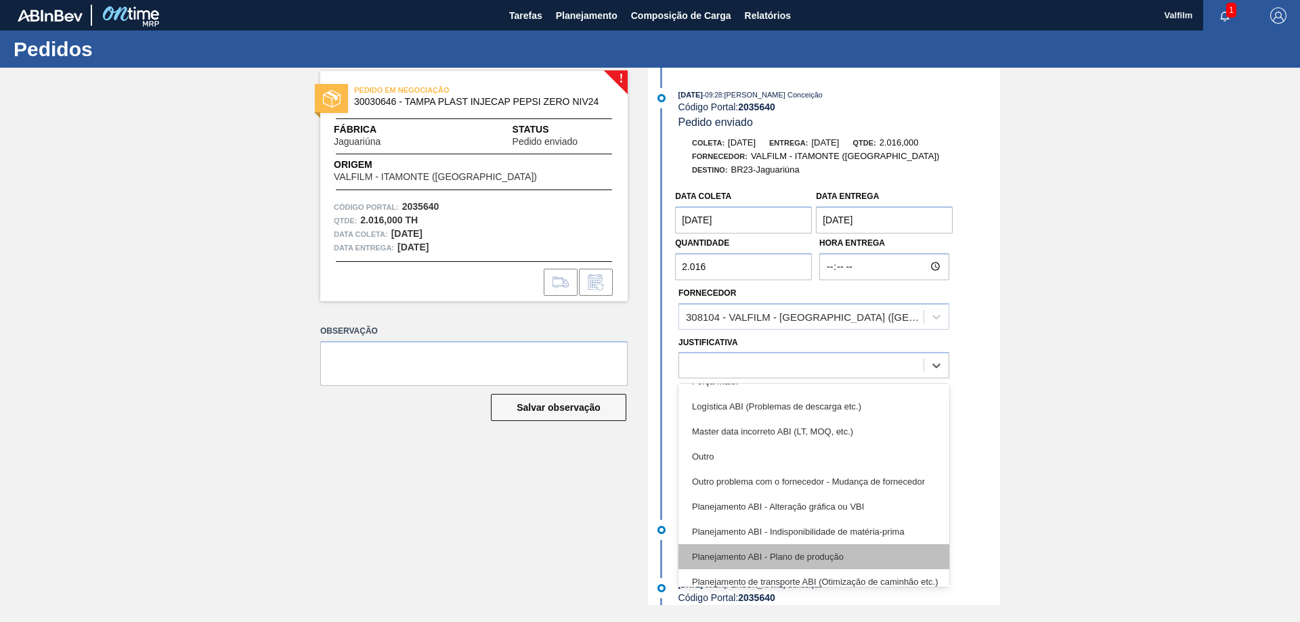
click at [842, 561] on div "Planejamento ABI - Plano de produção" at bounding box center [813, 556] width 271 height 25
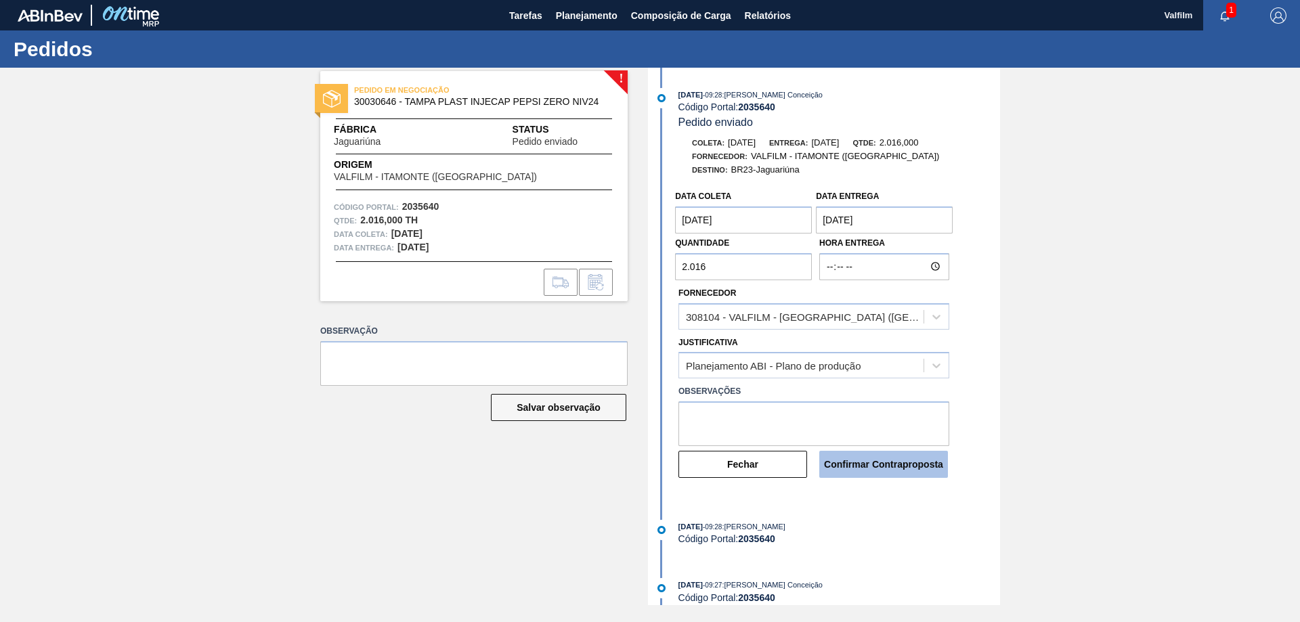
click at [894, 466] on button "Confirmar Contraproposta" at bounding box center [883, 464] width 129 height 27
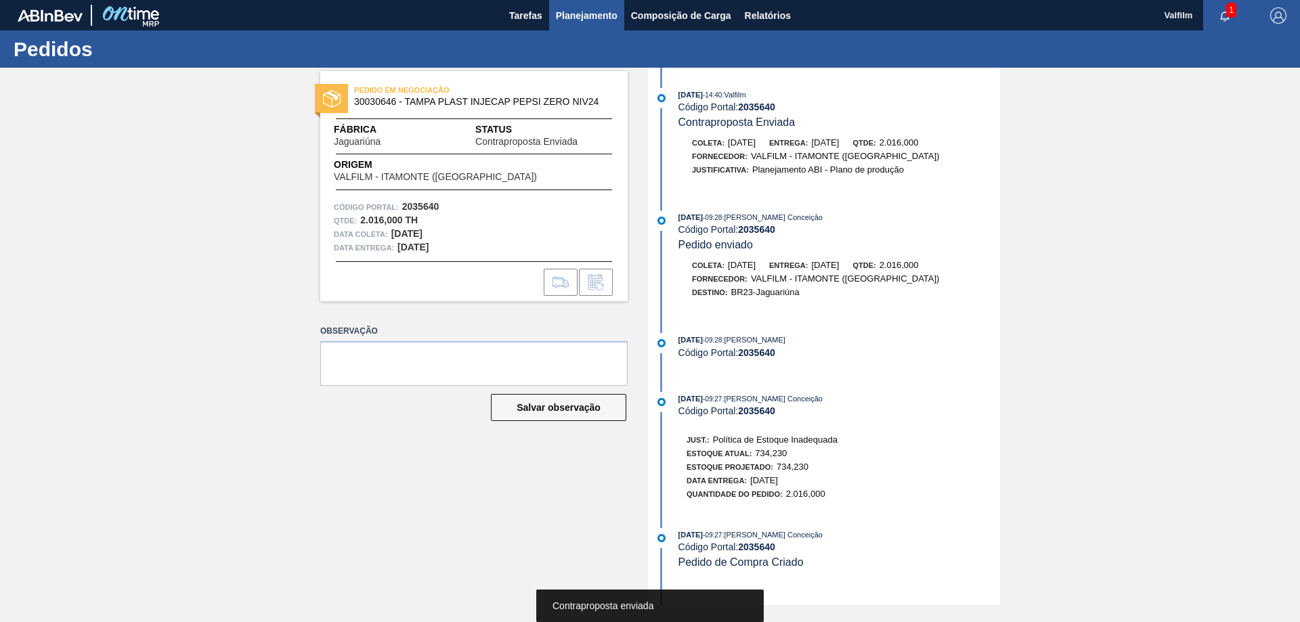
click at [575, 12] on span "Planejamento" at bounding box center [587, 15] width 62 height 16
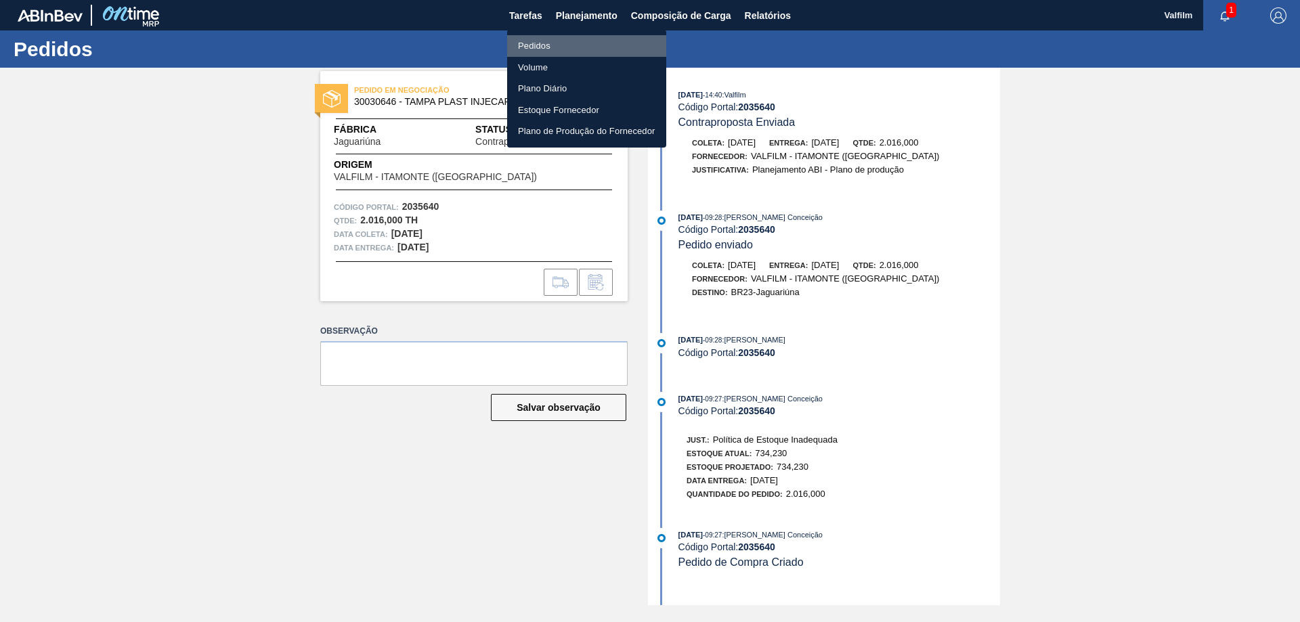
click at [531, 45] on li "Pedidos" at bounding box center [586, 46] width 159 height 22
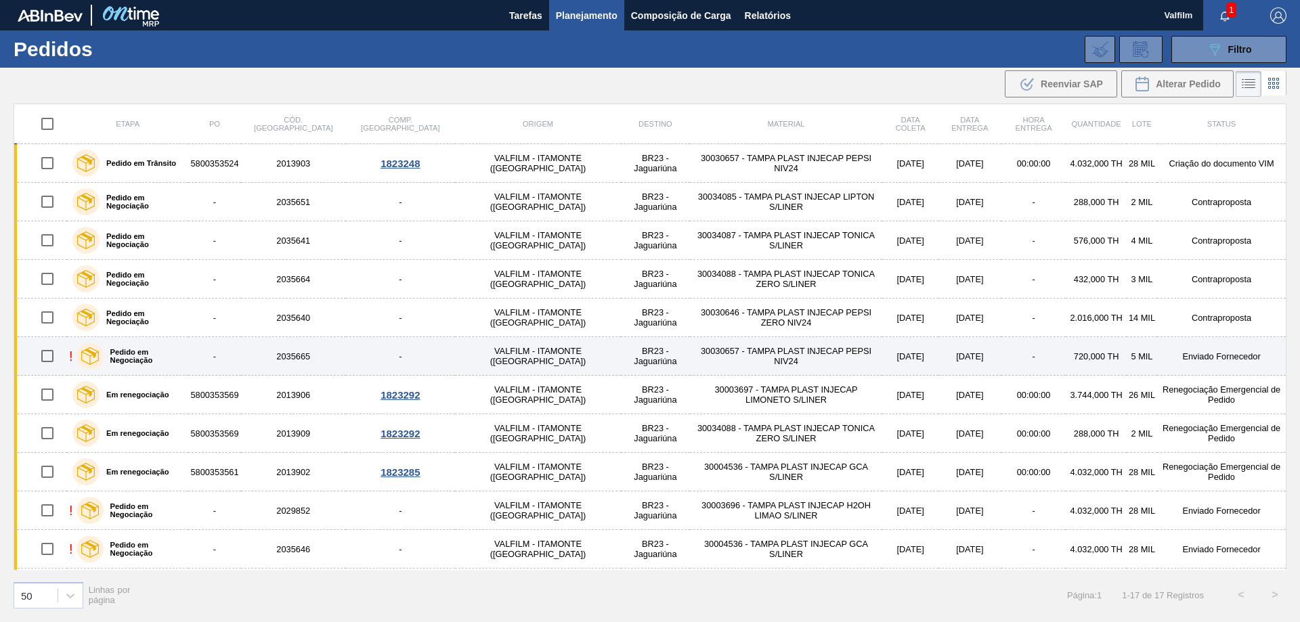
click at [1168, 358] on td "Enviado Fornecedor" at bounding box center [1221, 356] width 129 height 39
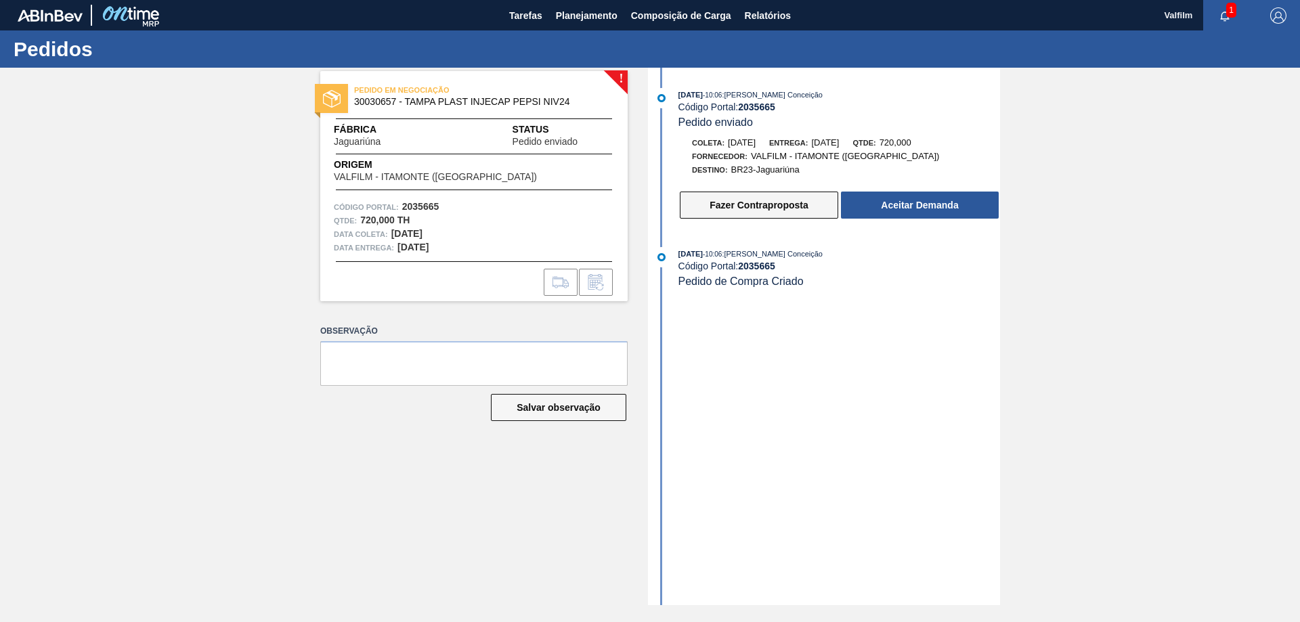
click at [765, 210] on button "Fazer Contraproposta" at bounding box center [759, 205] width 158 height 27
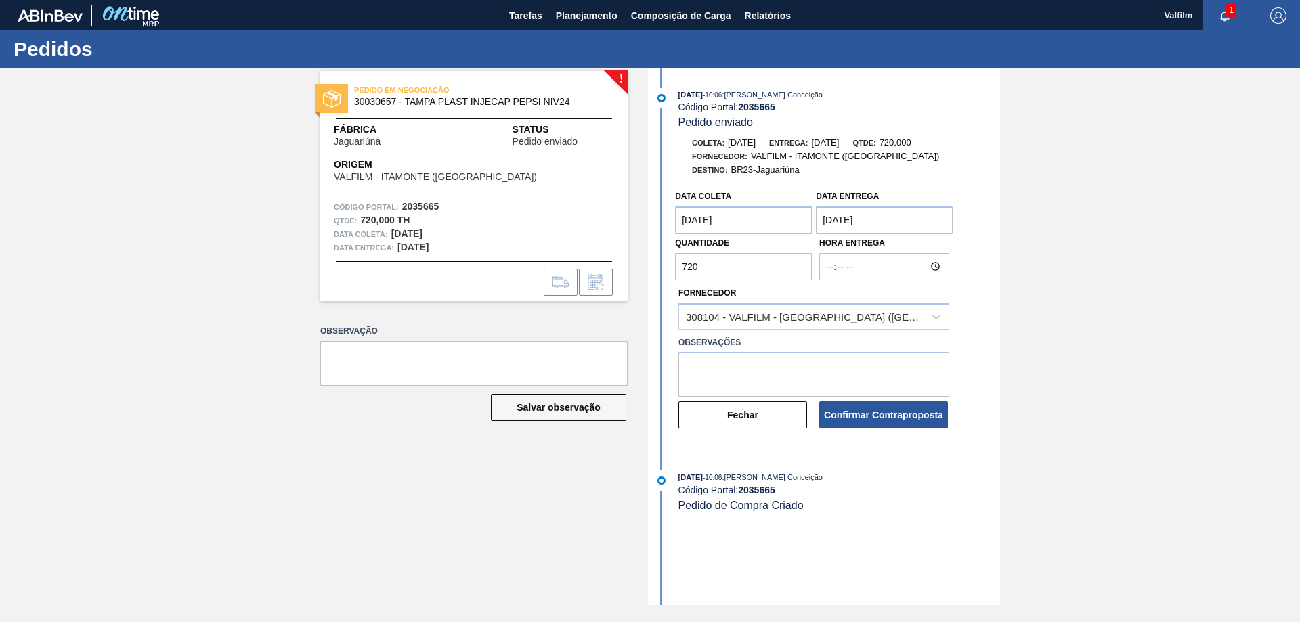
click at [768, 221] on coleta "[DATE]" at bounding box center [743, 220] width 137 height 27
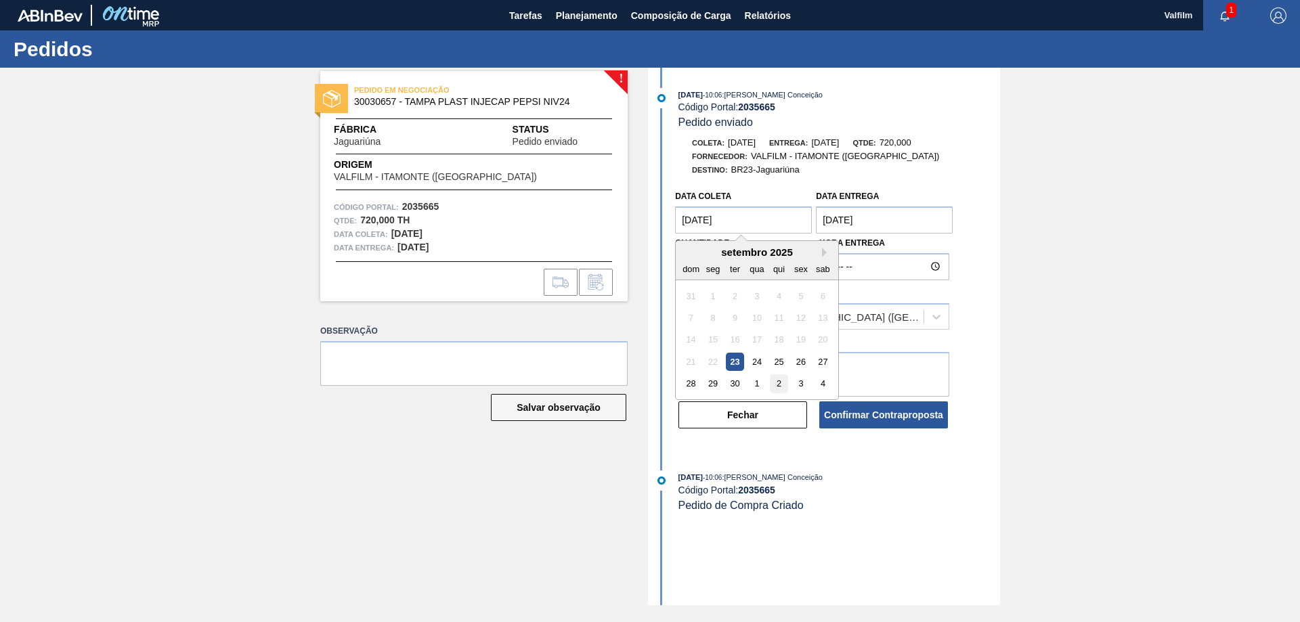
click at [780, 383] on div "2" at bounding box center [779, 383] width 18 height 18
type coleta "[DATE]"
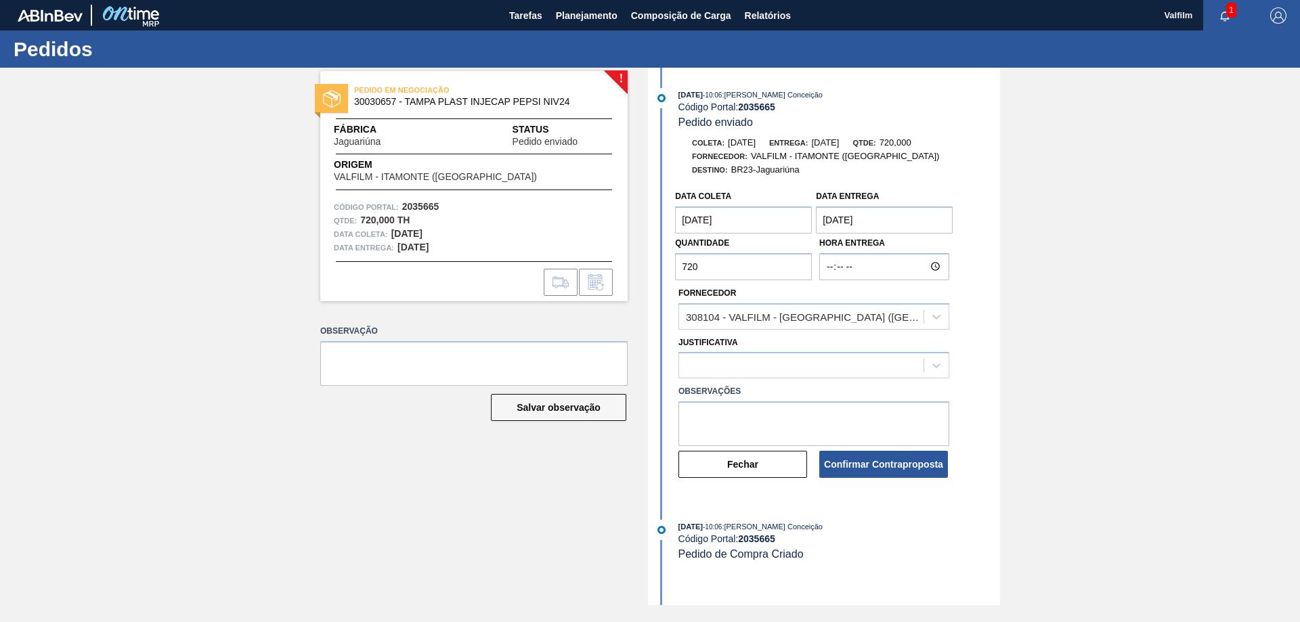
click at [877, 217] on entrega "[DATE]" at bounding box center [884, 220] width 137 height 27
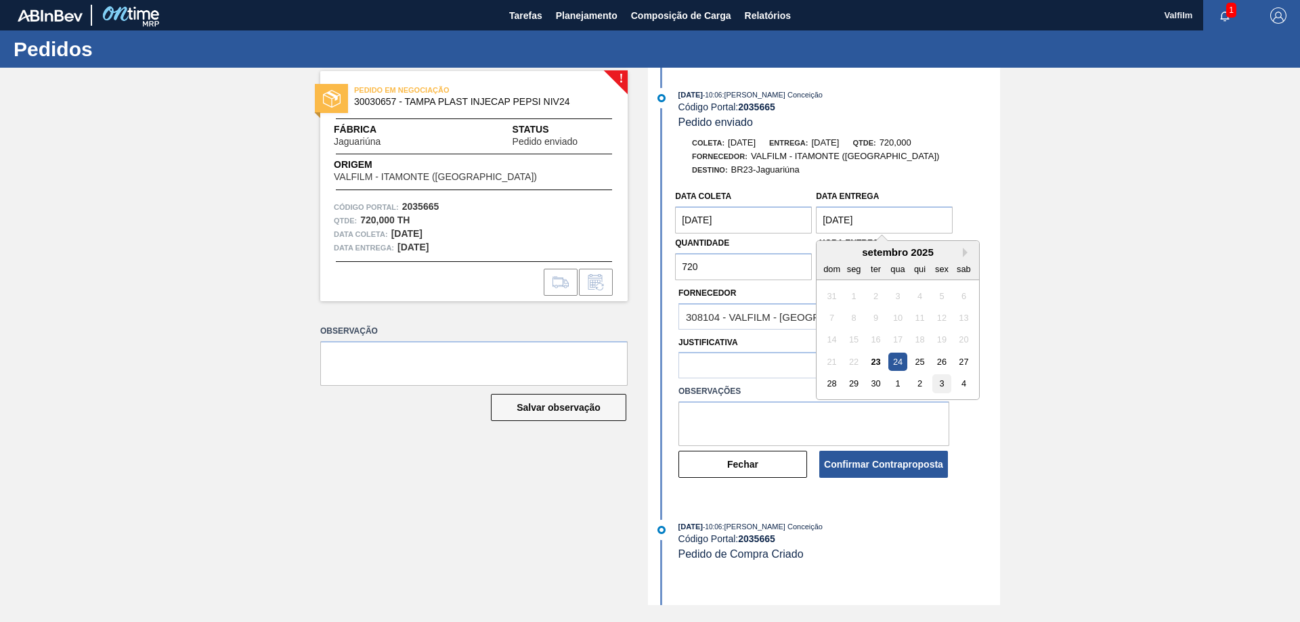
click at [940, 383] on div "3" at bounding box center [942, 383] width 18 height 18
type entrega "[DATE]"
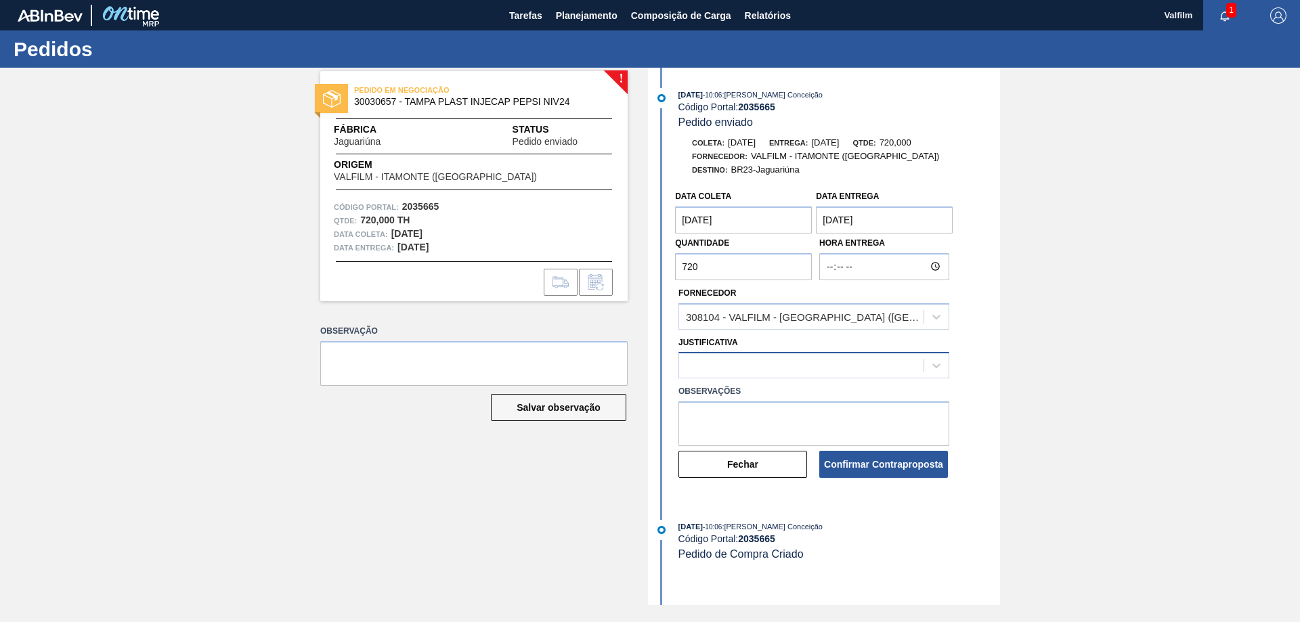
click at [827, 356] on div at bounding box center [801, 366] width 244 height 20
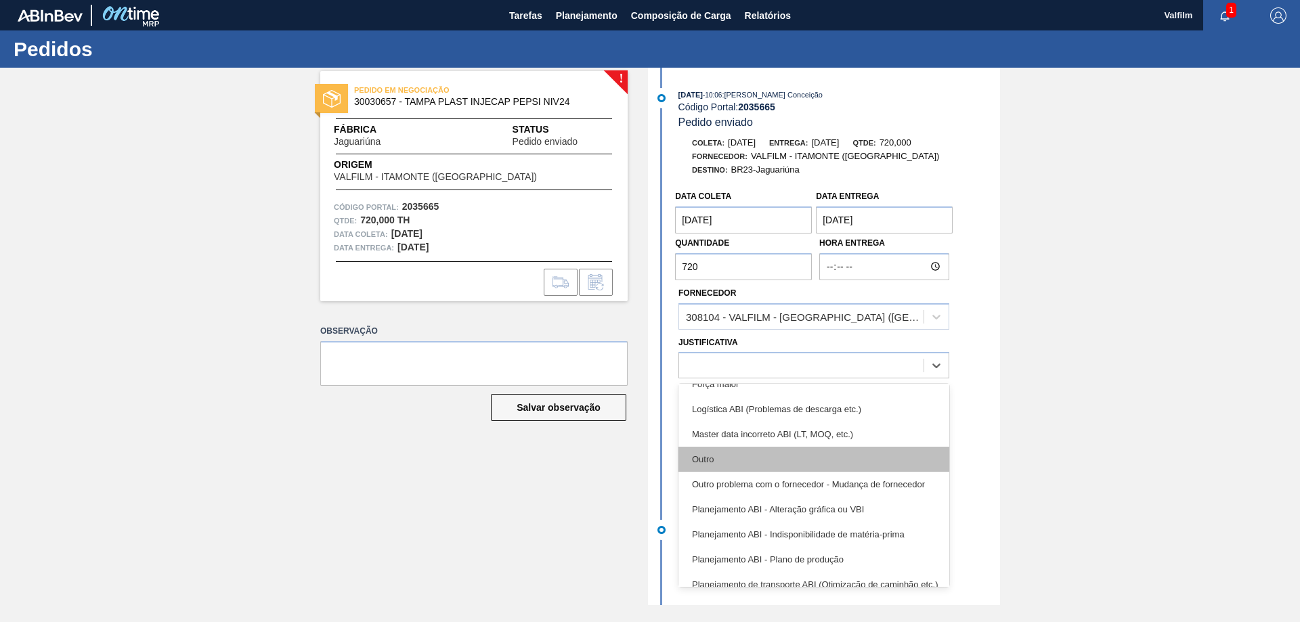
scroll to position [135, 0]
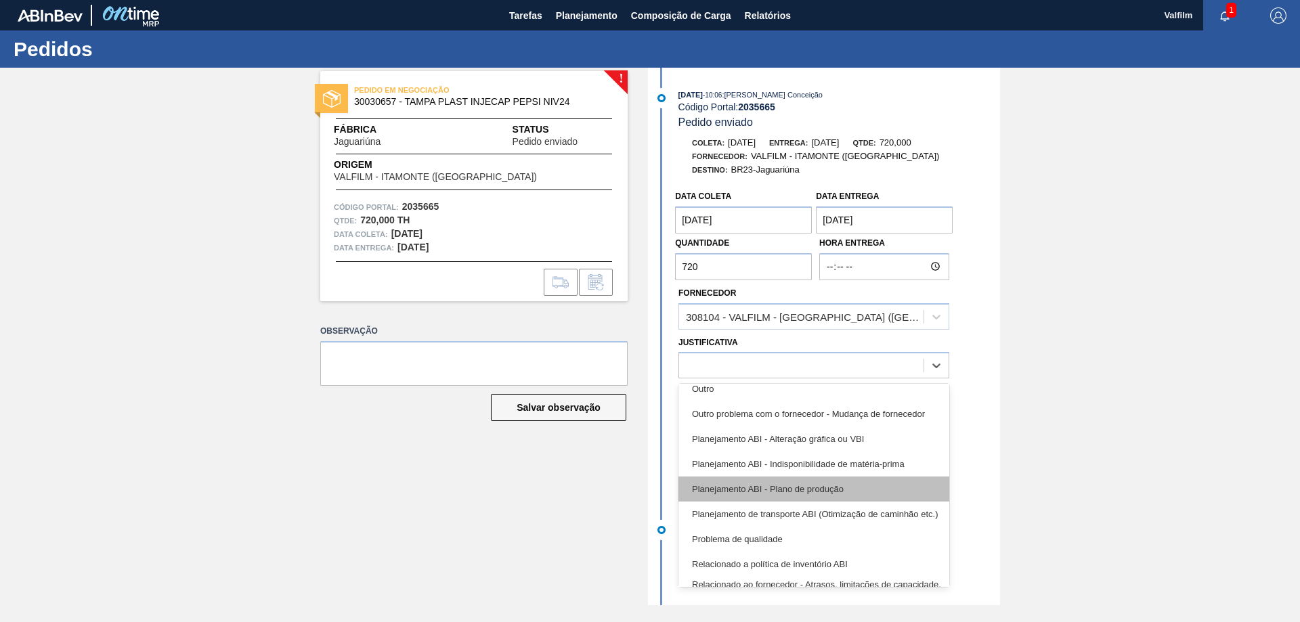
click at [839, 490] on div "Planejamento ABI - Plano de produção" at bounding box center [813, 489] width 271 height 25
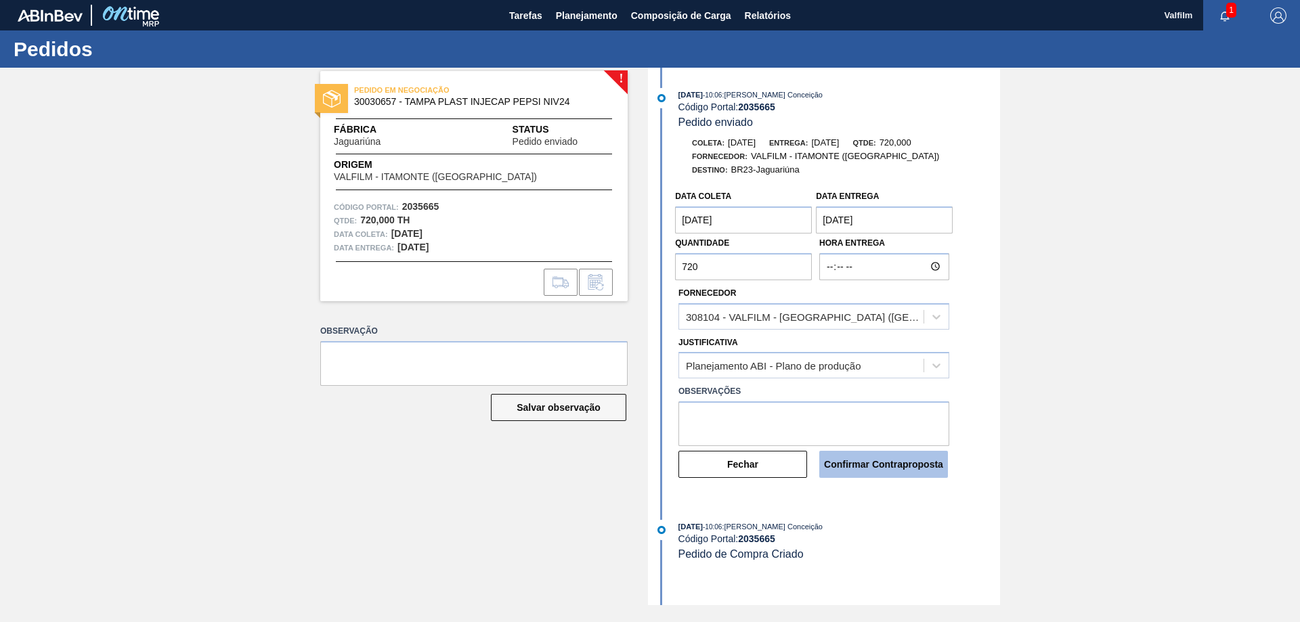
click at [852, 469] on button "Confirmar Contraproposta" at bounding box center [883, 464] width 129 height 27
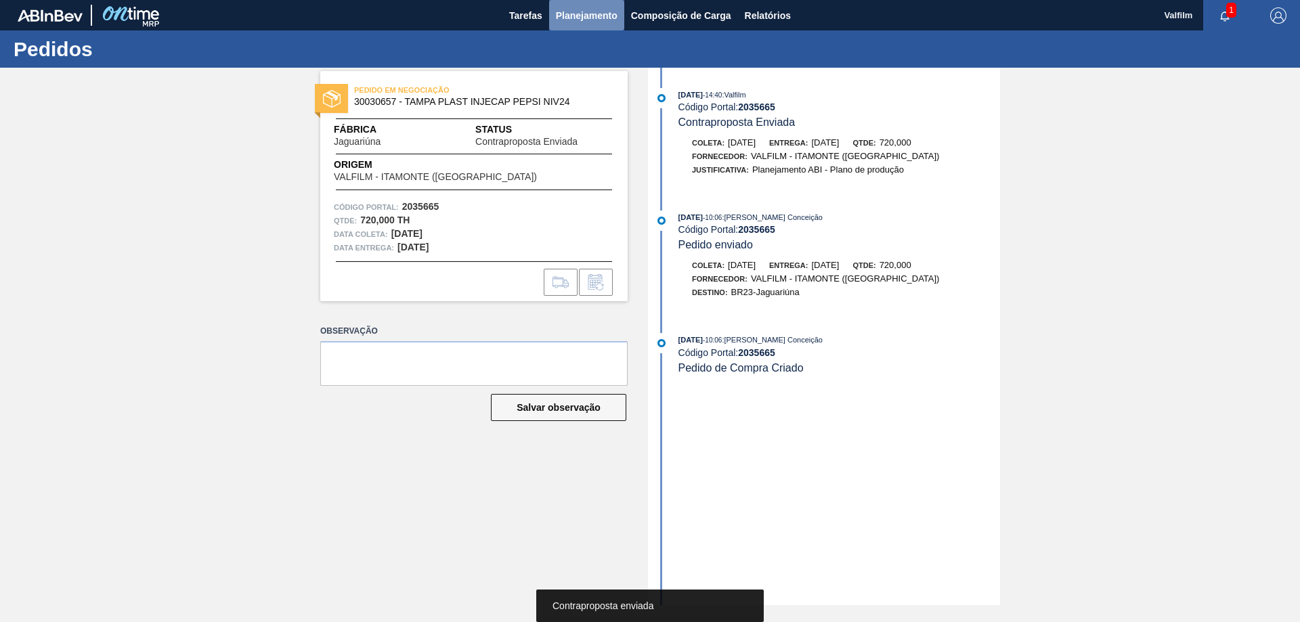
click at [570, 16] on span "Planejamento" at bounding box center [587, 15] width 62 height 16
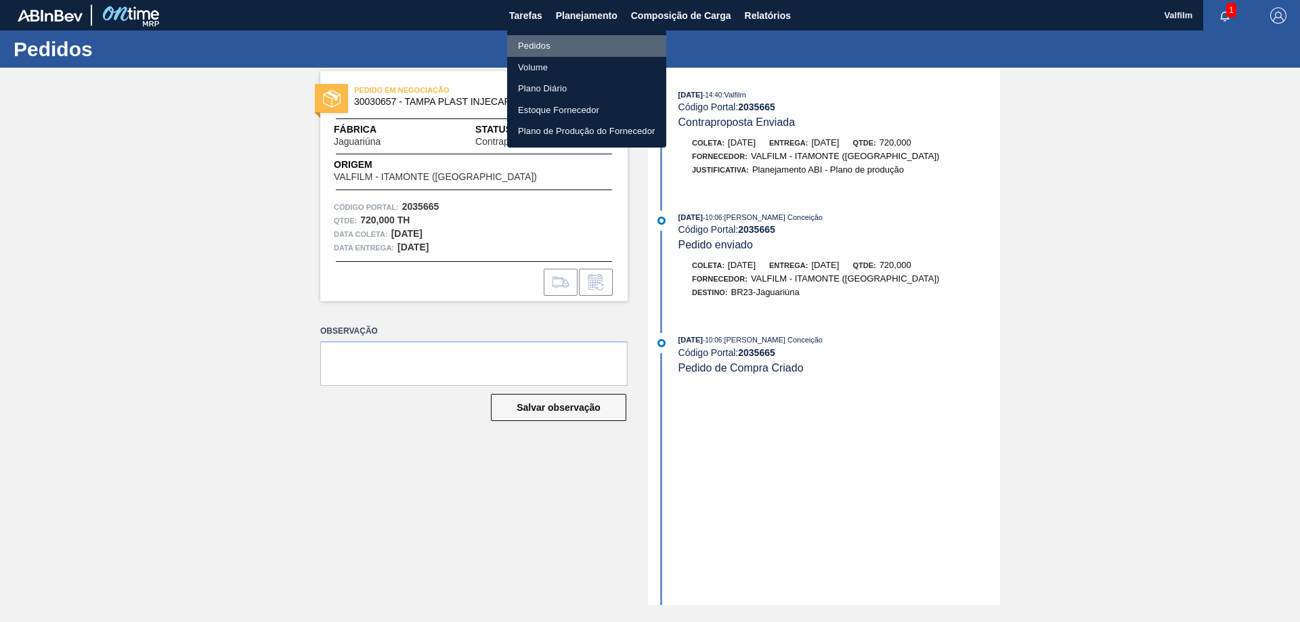
click at [525, 43] on li "Pedidos" at bounding box center [586, 46] width 159 height 22
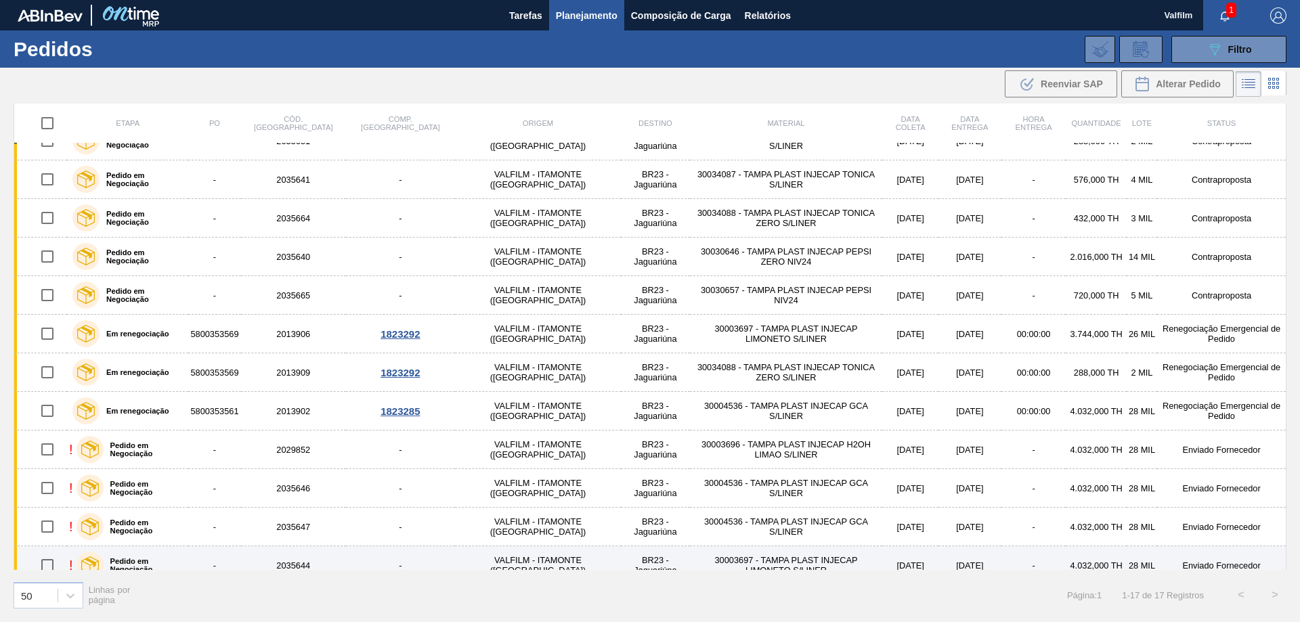
scroll to position [68, 0]
